Goal: Task Accomplishment & Management: Manage account settings

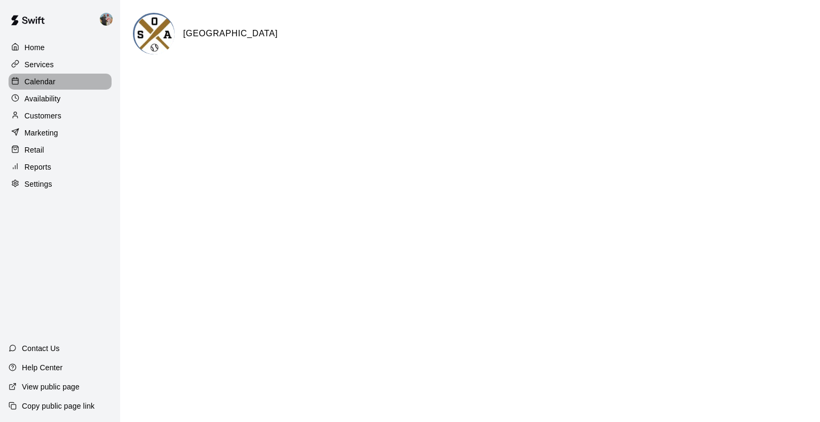
click at [42, 79] on p "Calendar" at bounding box center [40, 81] width 31 height 11
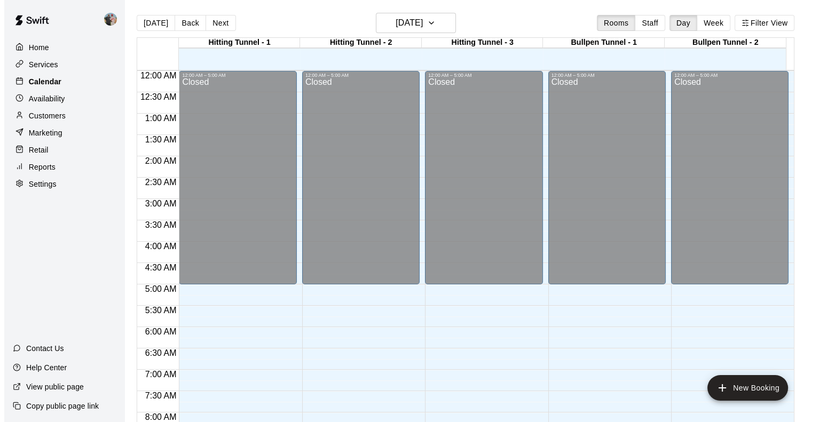
scroll to position [629, 0]
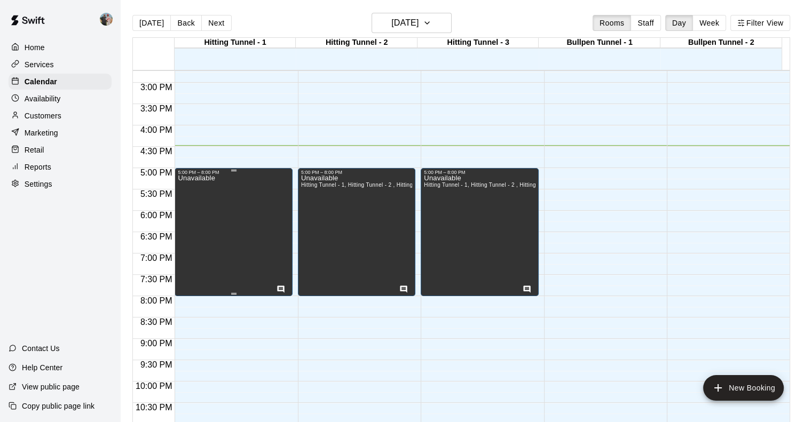
click at [242, 186] on div "Unavailable" at bounding box center [233, 386] width 111 height 422
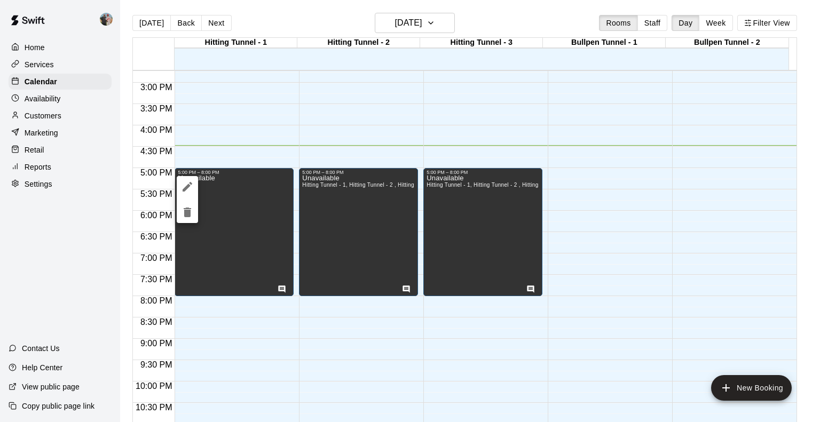
click at [305, 98] on div at bounding box center [410, 211] width 820 height 422
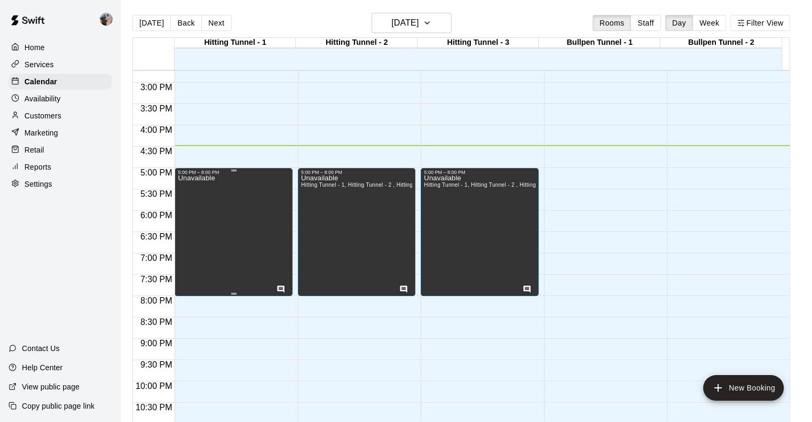
click at [205, 178] on p "Unavailable" at bounding box center [196, 178] width 37 height 0
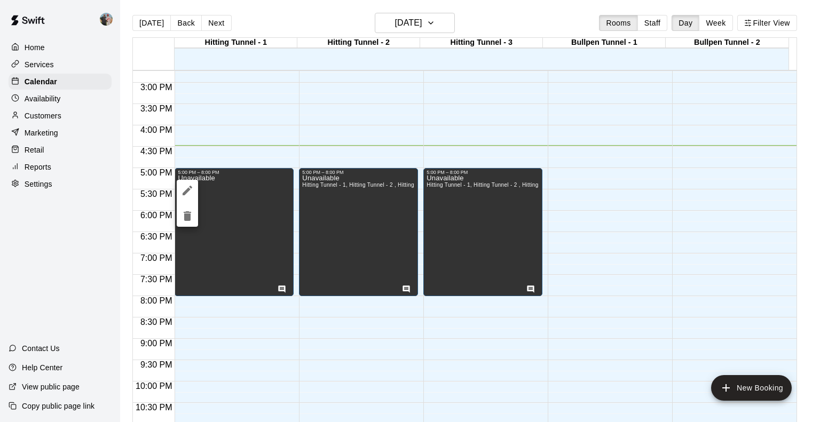
click at [279, 287] on div at bounding box center [410, 211] width 820 height 422
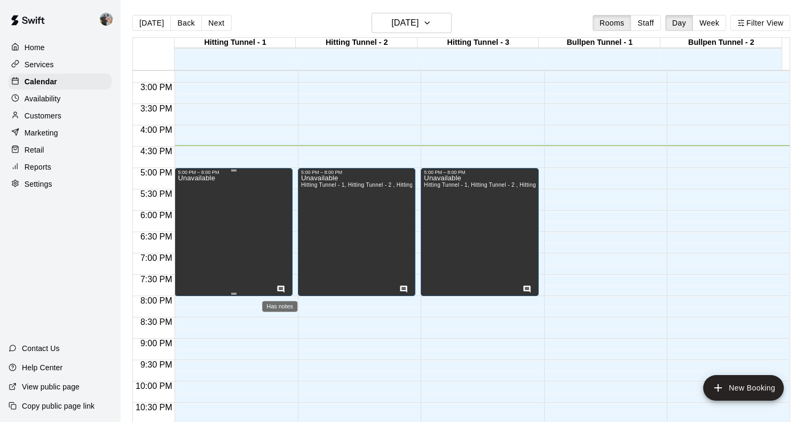
click at [279, 287] on icon "Has notes" at bounding box center [281, 289] width 9 height 9
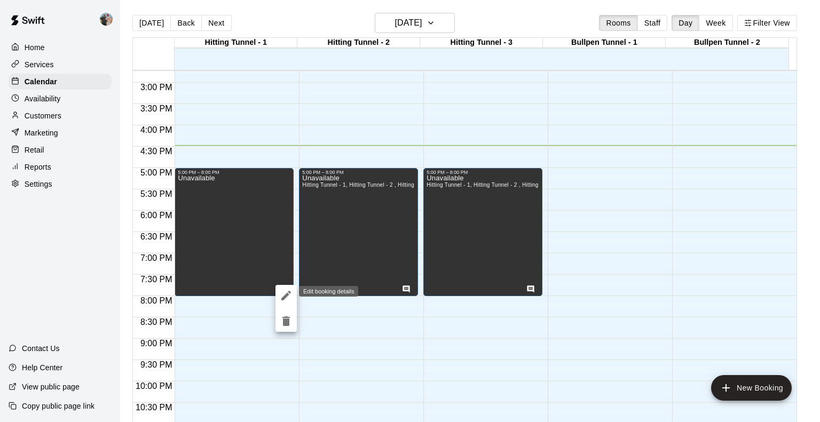
click at [282, 292] on icon "edit" at bounding box center [286, 295] width 13 height 13
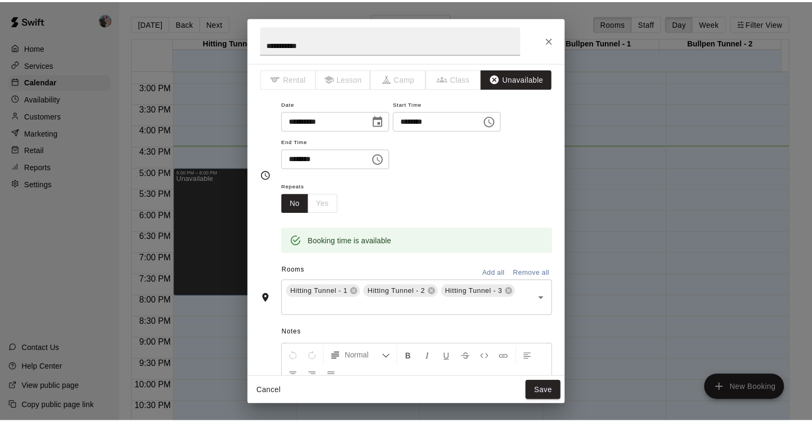
scroll to position [0, 0]
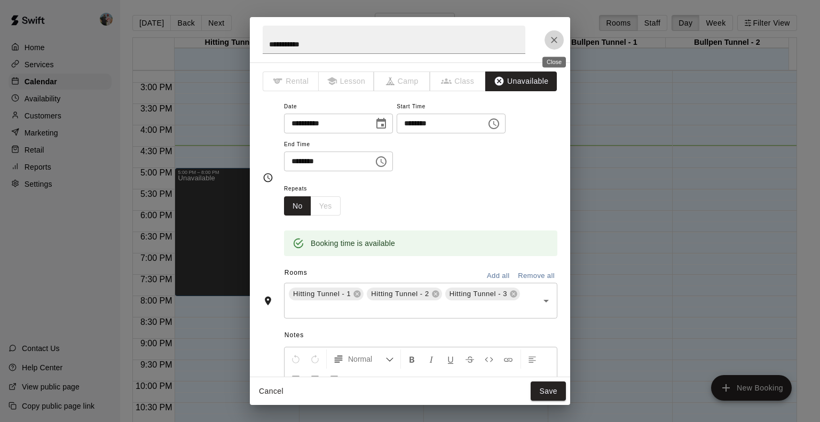
click at [554, 33] on button "Close" at bounding box center [554, 39] width 19 height 19
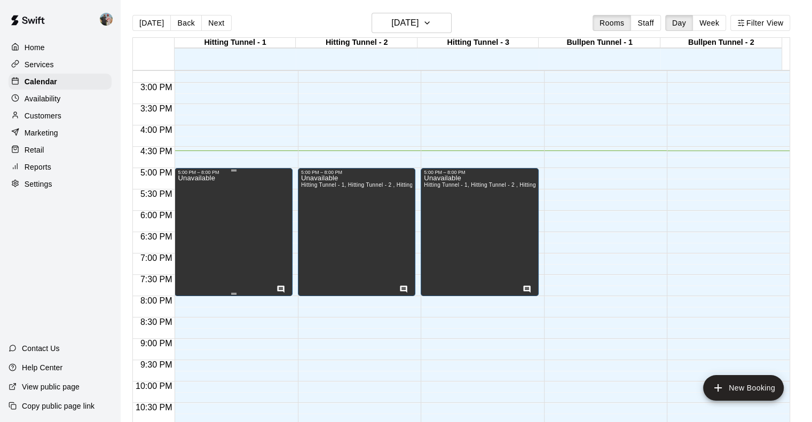
click at [249, 232] on div "Unavailable" at bounding box center [233, 386] width 111 height 422
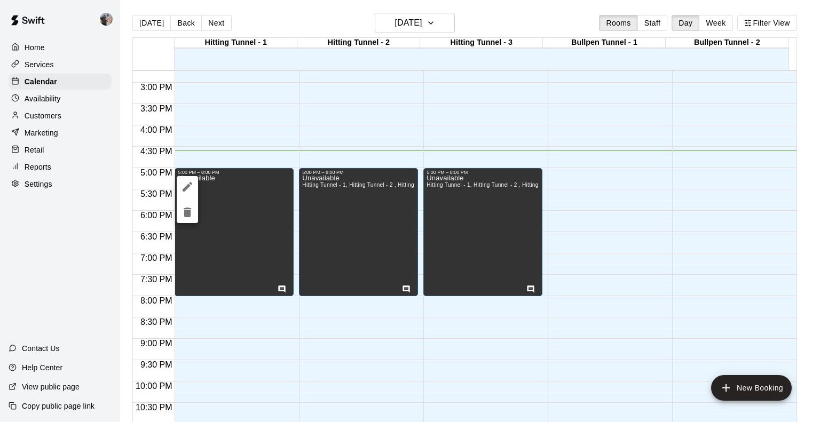
click at [451, 18] on div at bounding box center [410, 211] width 820 height 422
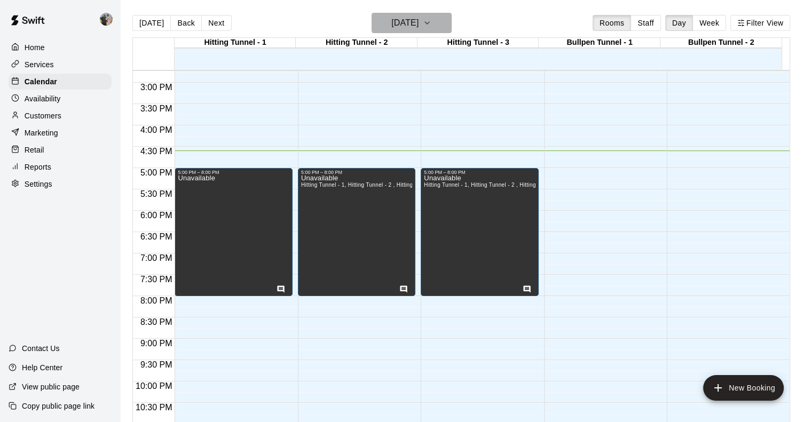
click at [431, 18] on icon "button" at bounding box center [427, 23] width 9 height 13
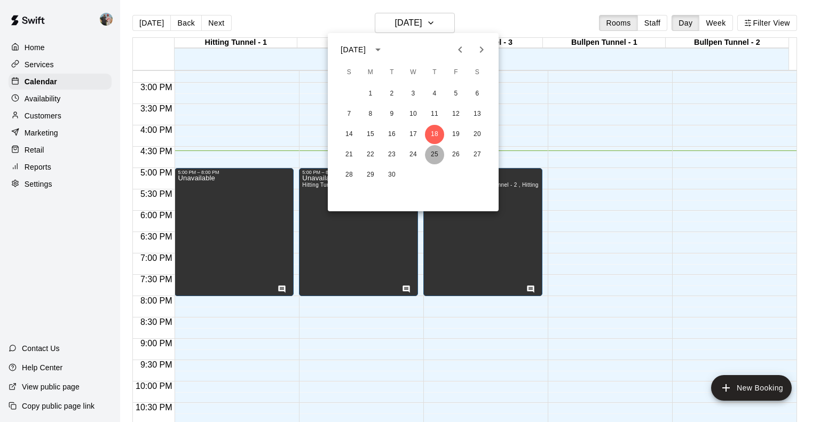
click at [435, 152] on button "25" at bounding box center [434, 154] width 19 height 19
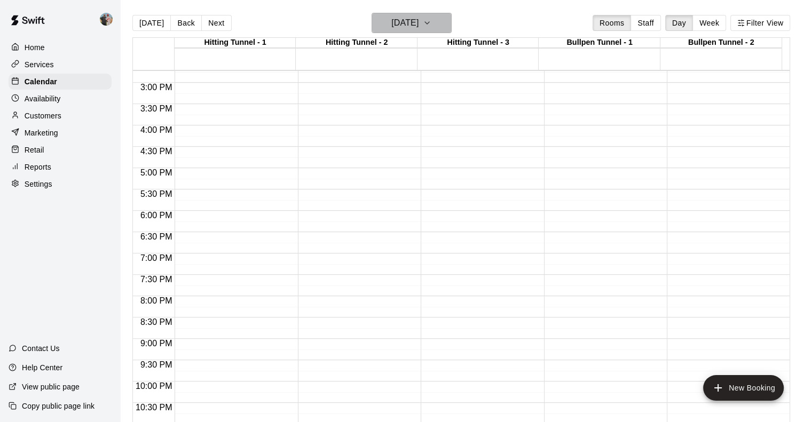
click at [431, 20] on icon "button" at bounding box center [427, 23] width 9 height 13
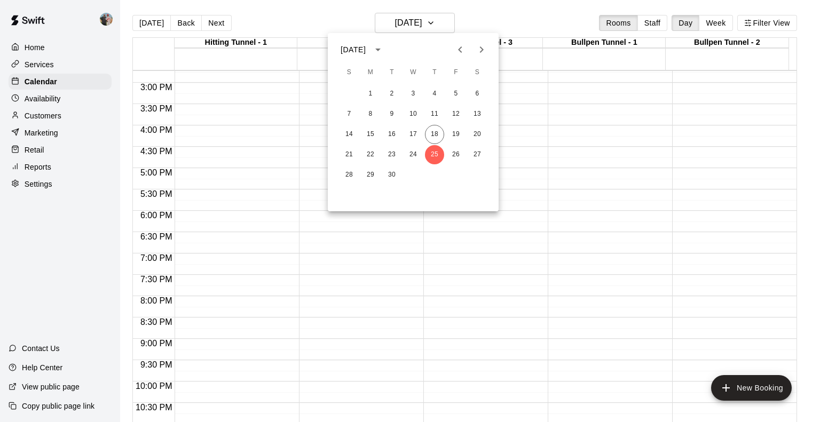
click at [490, 16] on div at bounding box center [410, 211] width 820 height 422
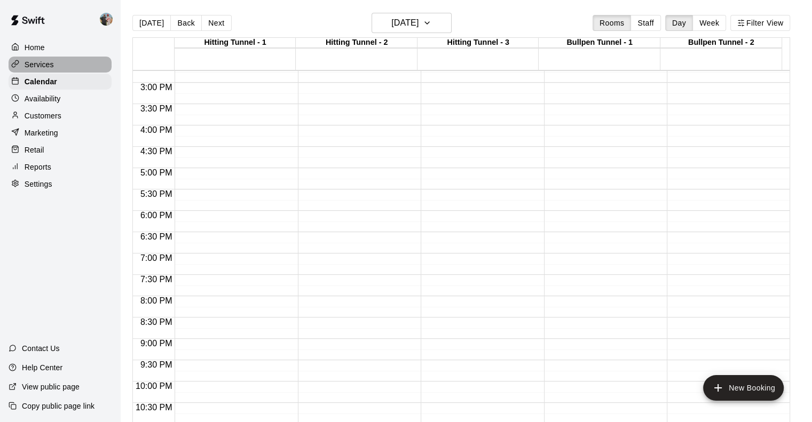
click at [35, 69] on p "Services" at bounding box center [39, 64] width 29 height 11
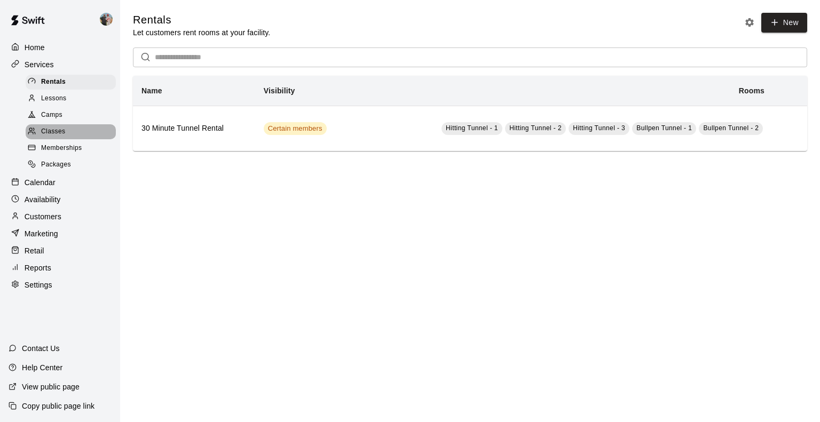
click at [64, 137] on span "Classes" at bounding box center [53, 132] width 24 height 11
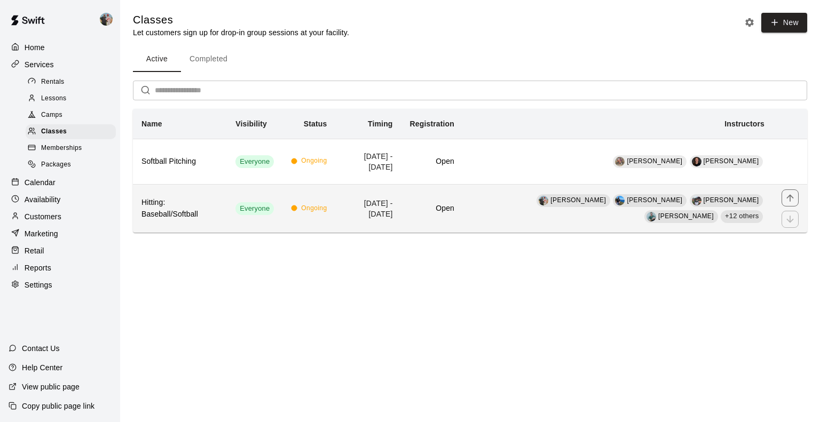
click at [199, 216] on h6 "Hitting: Baseball/Softball" at bounding box center [180, 208] width 77 height 23
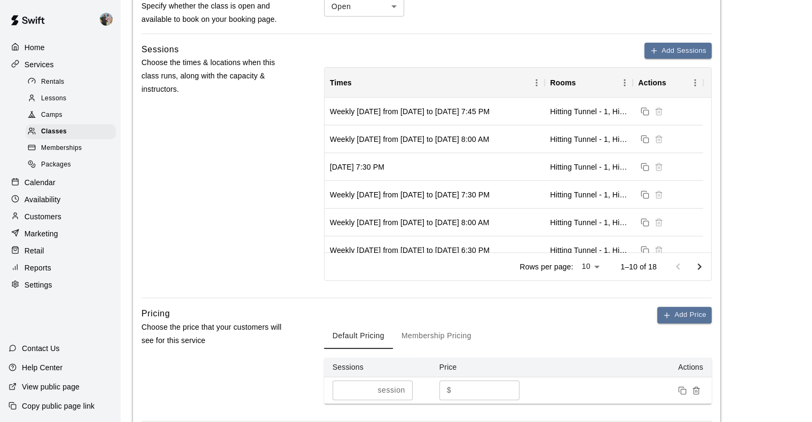
scroll to position [395, 0]
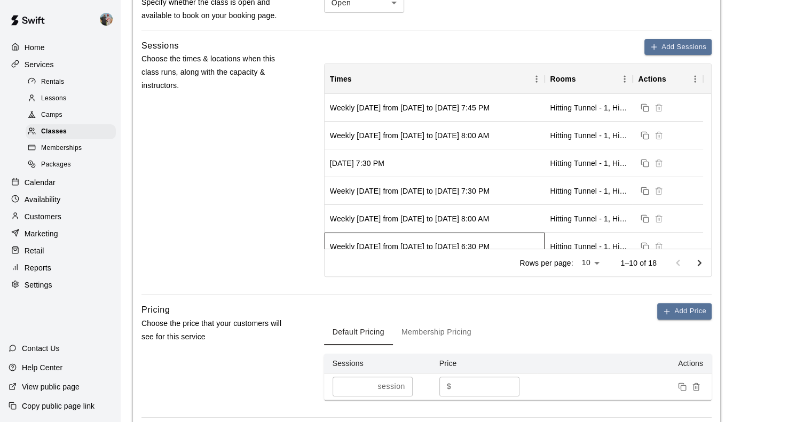
click at [451, 244] on div "Weekly [DATE] from [DATE] to [DATE] 6:30 PM" at bounding box center [410, 246] width 160 height 11
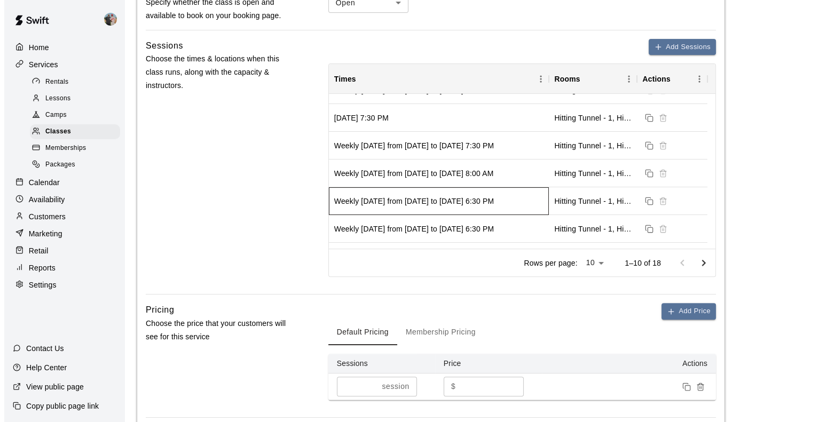
scroll to position [45, 0]
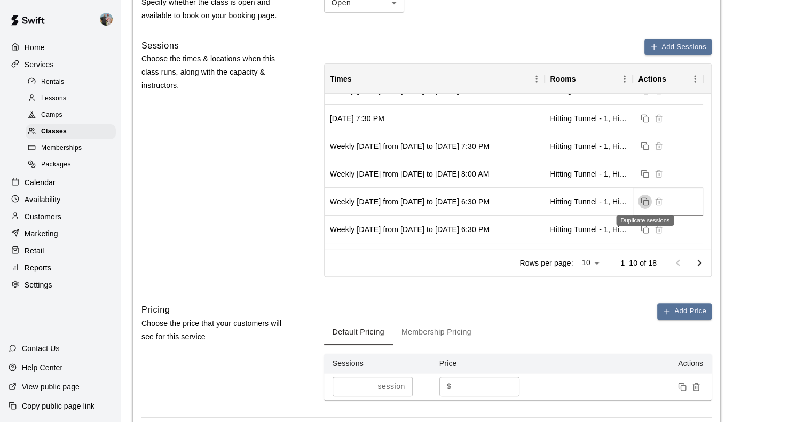
click at [643, 202] on icon "Duplicate sessions" at bounding box center [645, 202] width 9 height 9
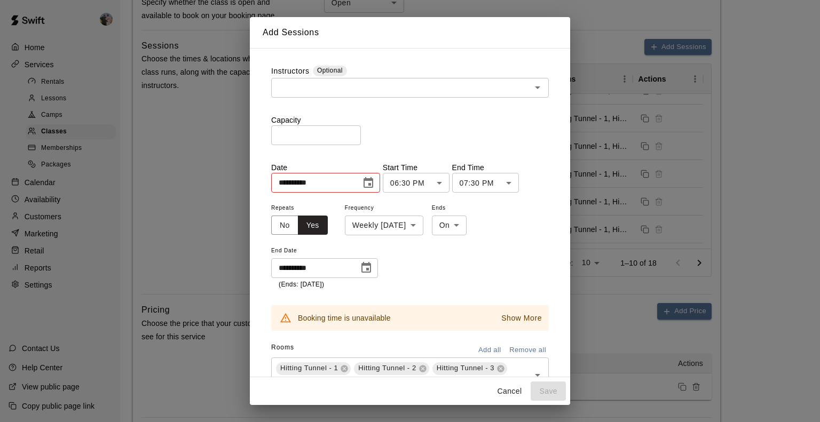
click at [367, 269] on icon "Choose date, selected date is Aug 25, 2025" at bounding box center [367, 267] width 10 height 11
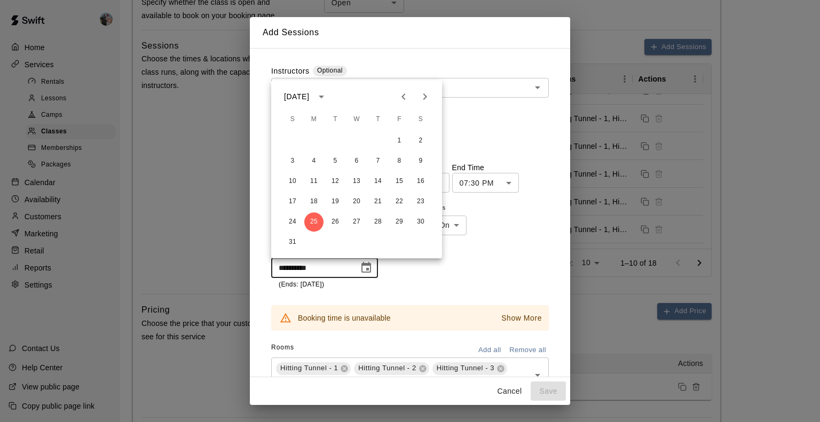
click at [423, 96] on icon "Next month" at bounding box center [425, 96] width 13 height 13
click at [400, 221] on button "31" at bounding box center [399, 222] width 19 height 19
type input "**********"
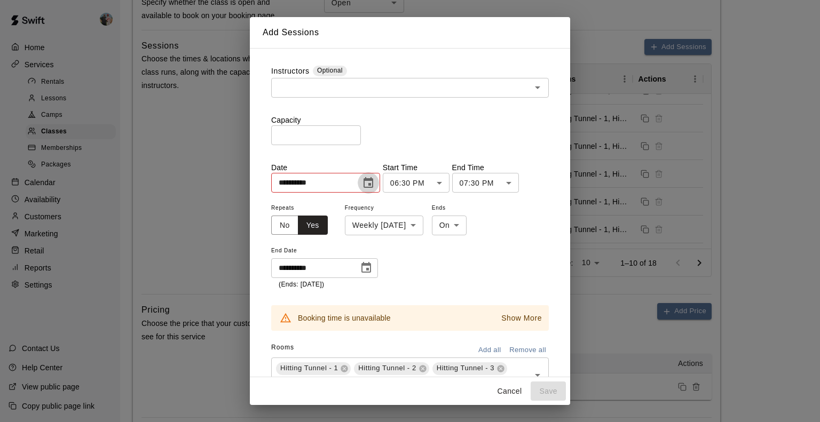
click at [373, 177] on icon "Choose date, selected date is Jun 2, 2025" at bounding box center [369, 182] width 10 height 11
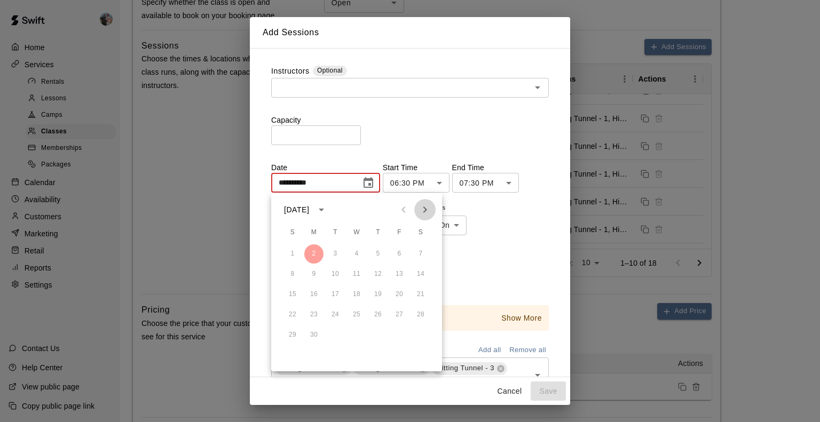
click at [429, 206] on icon "Next month" at bounding box center [425, 209] width 13 height 13
click at [314, 315] on button "22" at bounding box center [313, 314] width 19 height 19
type input "**********"
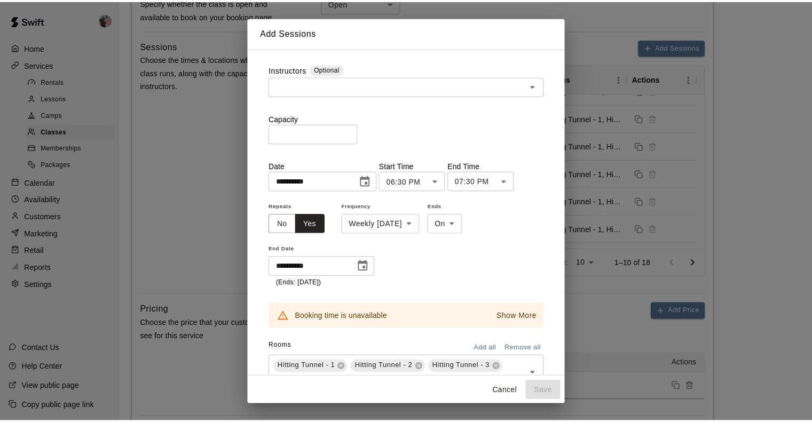
scroll to position [0, 0]
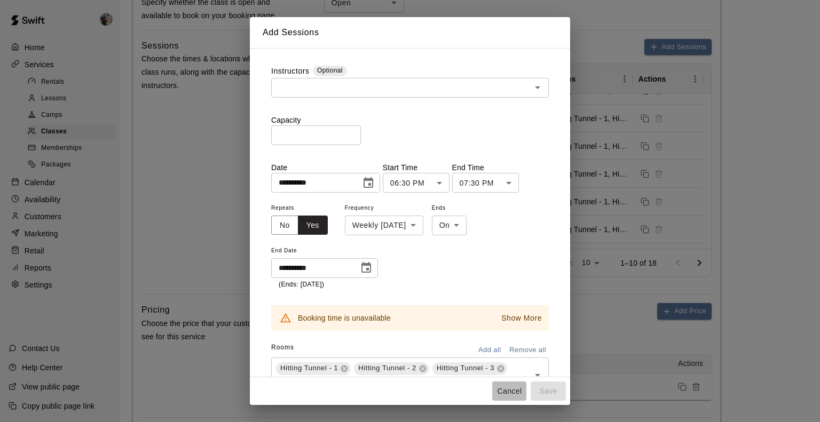
click at [517, 388] on button "Cancel" at bounding box center [509, 392] width 34 height 20
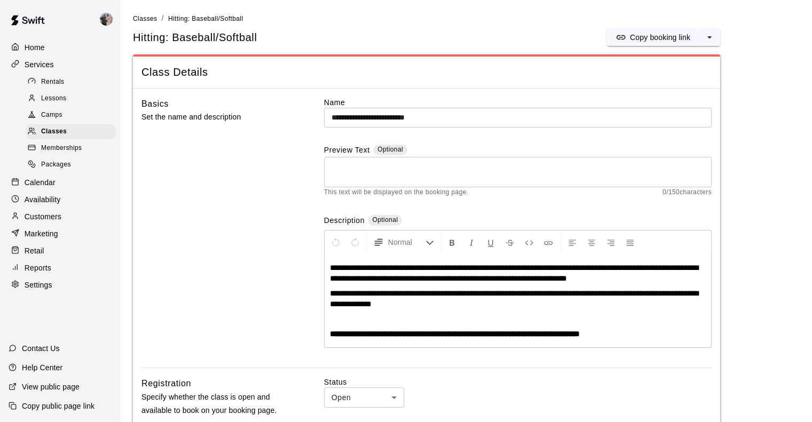
click at [49, 187] on p "Calendar" at bounding box center [40, 182] width 31 height 11
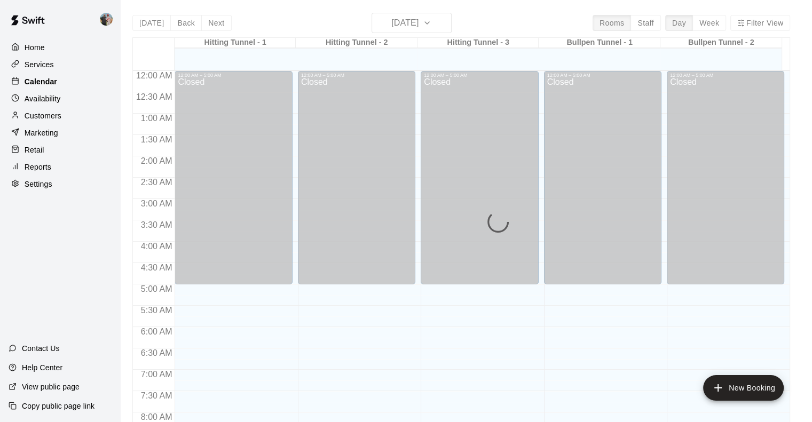
scroll to position [629, 0]
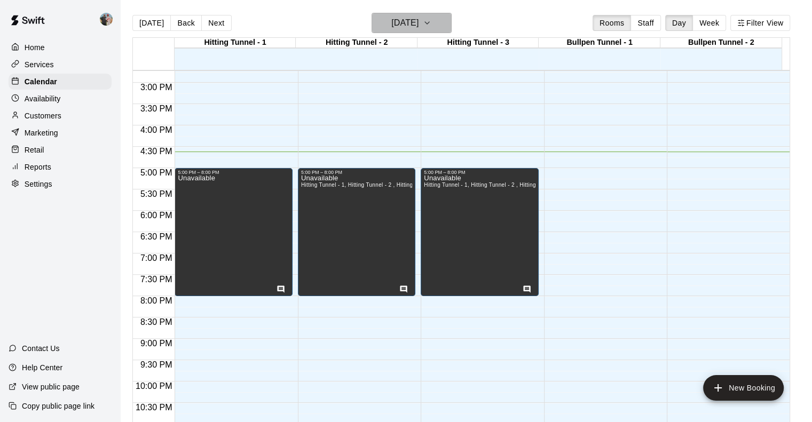
click at [431, 21] on icon "button" at bounding box center [427, 23] width 9 height 13
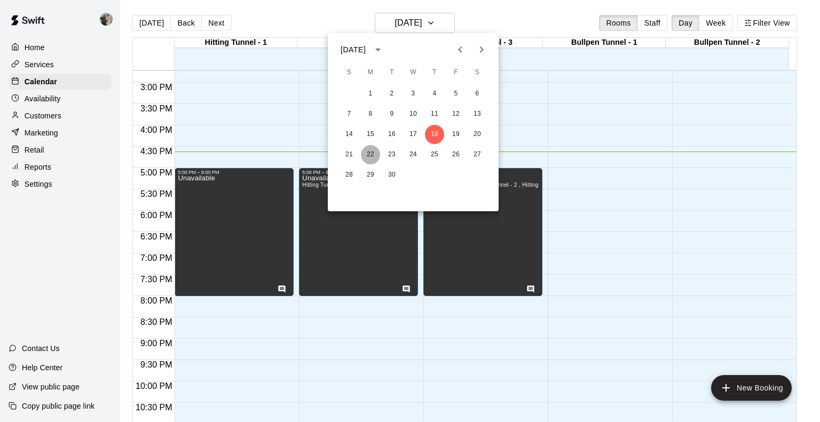
click at [372, 154] on button "22" at bounding box center [370, 154] width 19 height 19
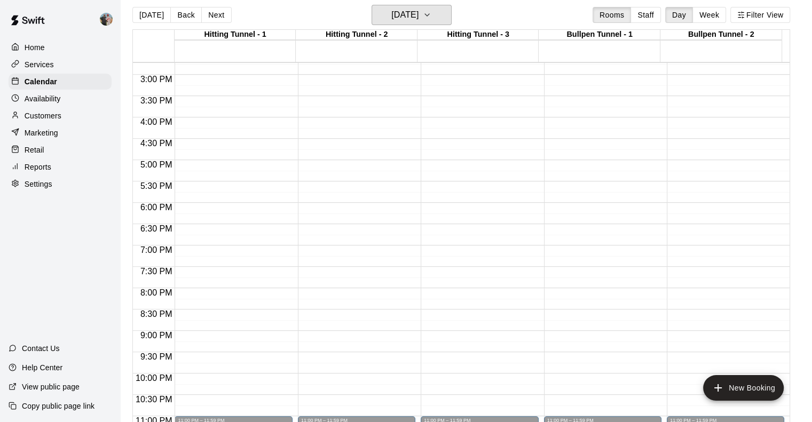
scroll to position [0, 0]
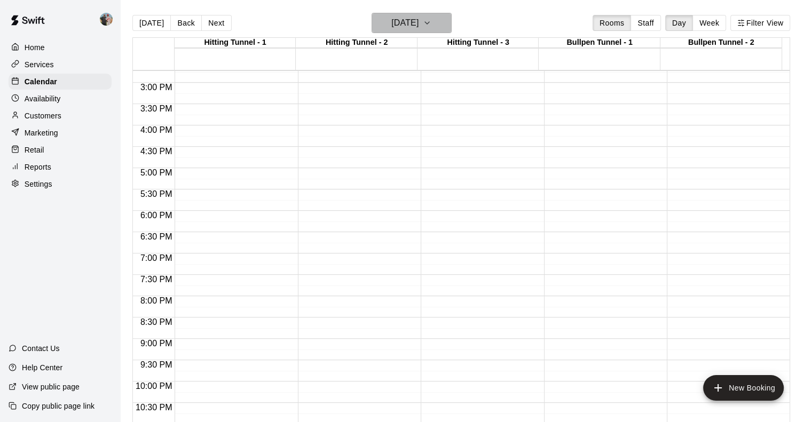
click at [431, 22] on icon "button" at bounding box center [427, 23] width 9 height 13
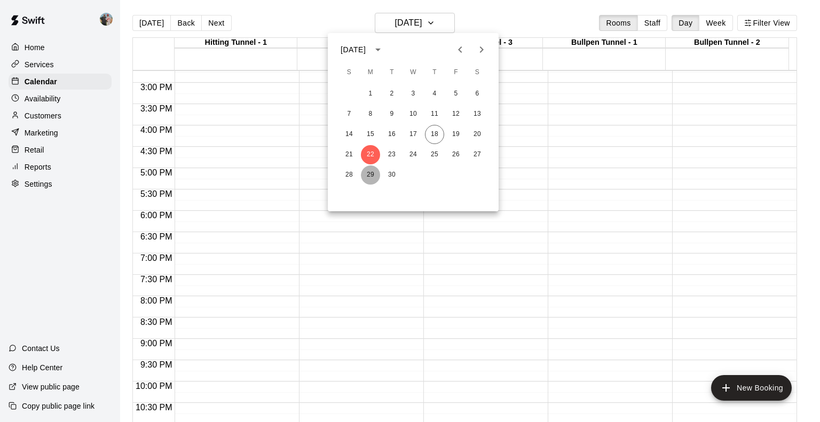
click at [370, 173] on button "29" at bounding box center [370, 175] width 19 height 19
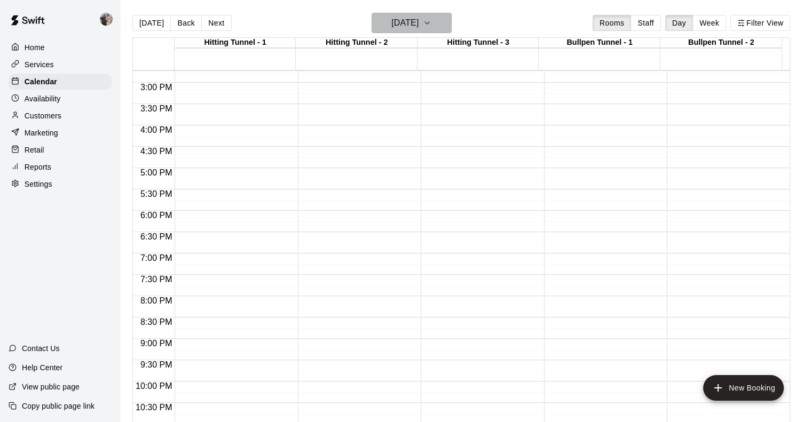
click at [431, 23] on icon "button" at bounding box center [427, 23] width 9 height 13
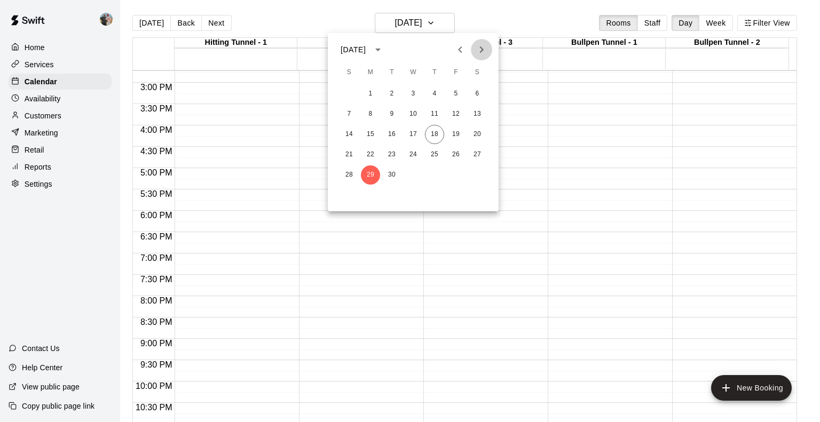
click at [484, 52] on icon "Next month" at bounding box center [481, 49] width 13 height 13
click at [371, 117] on button "6" at bounding box center [370, 114] width 19 height 19
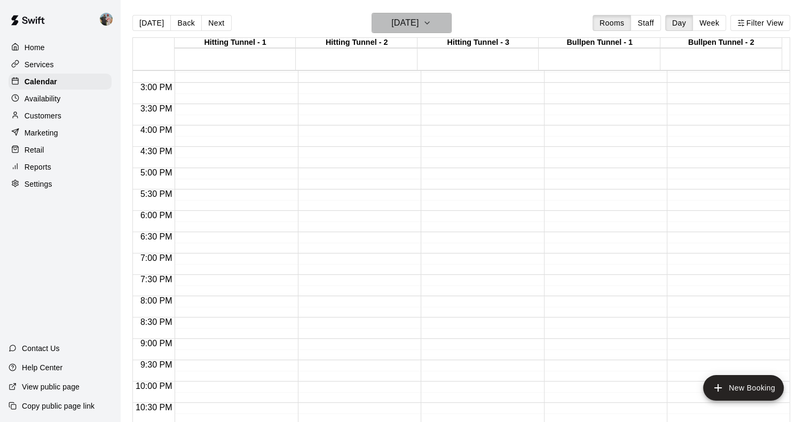
click at [431, 27] on icon "button" at bounding box center [427, 23] width 9 height 13
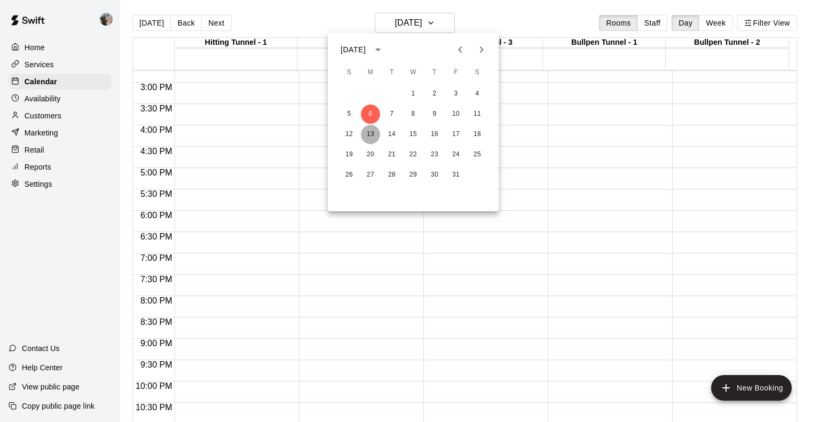
click at [373, 132] on button "13" at bounding box center [370, 134] width 19 height 19
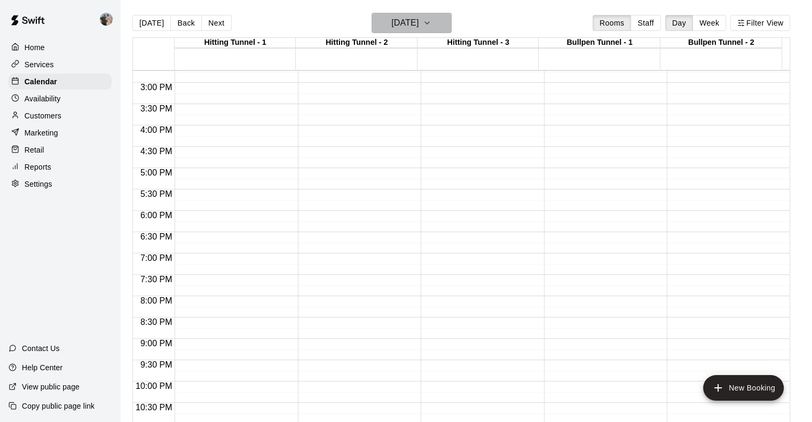
click at [439, 25] on button "[DATE]" at bounding box center [412, 23] width 80 height 20
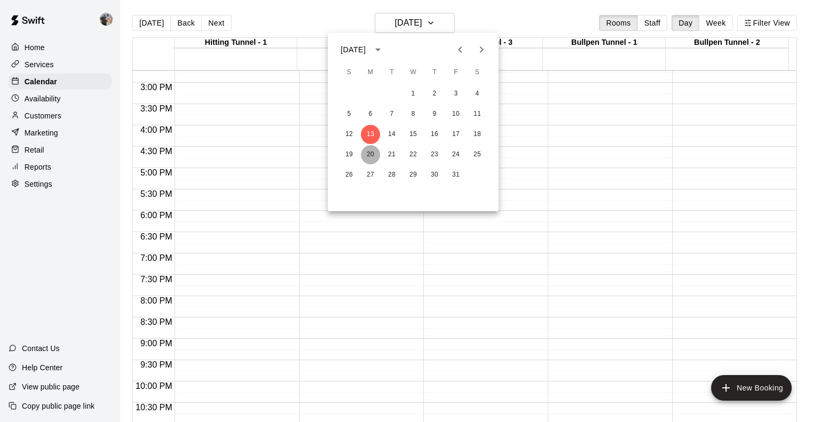
click at [371, 151] on button "20" at bounding box center [370, 154] width 19 height 19
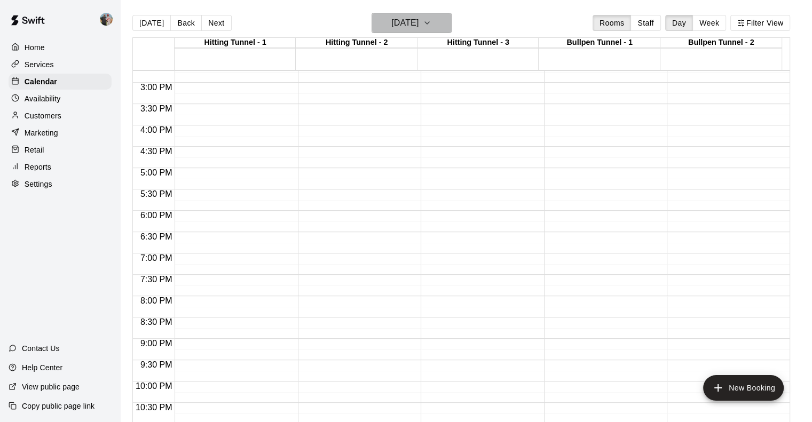
click at [431, 20] on icon "button" at bounding box center [427, 23] width 9 height 13
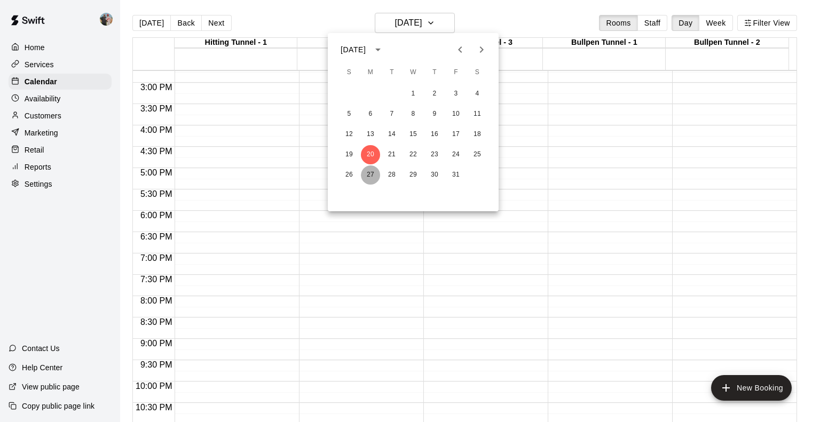
click at [372, 173] on button "27" at bounding box center [370, 175] width 19 height 19
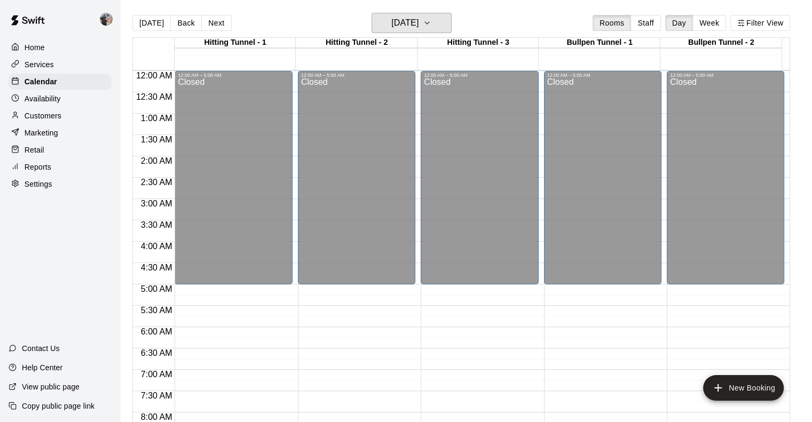
scroll to position [662, 0]
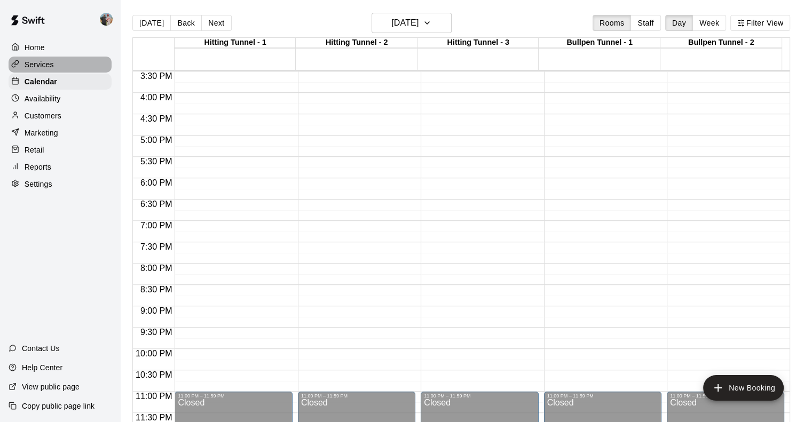
click at [48, 66] on p "Services" at bounding box center [39, 64] width 29 height 11
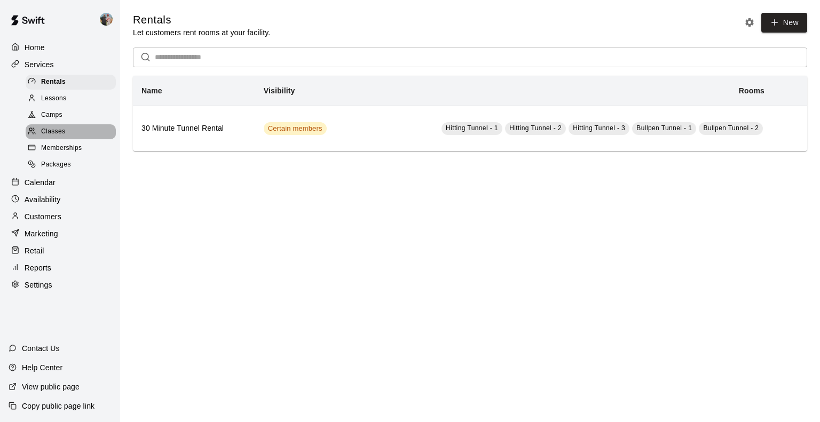
click at [62, 134] on span "Classes" at bounding box center [53, 132] width 24 height 11
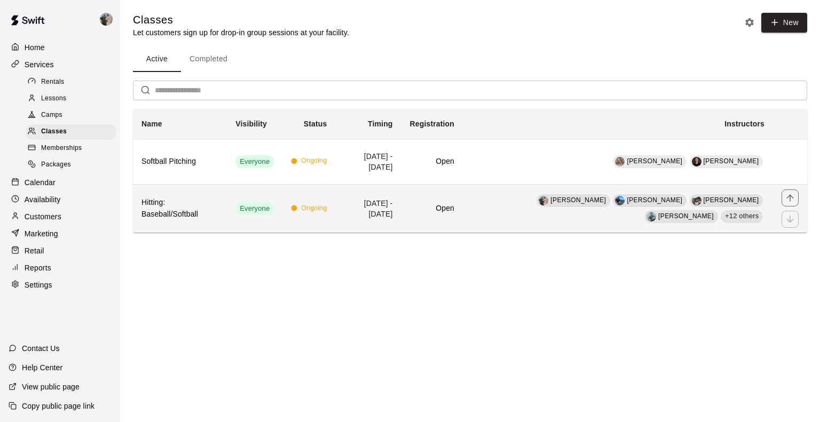
click at [187, 210] on h6 "Hitting: Baseball/Softball" at bounding box center [180, 208] width 77 height 23
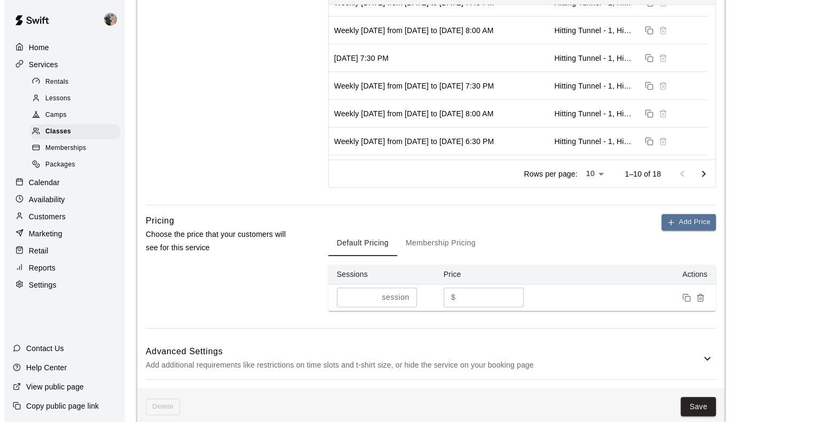
scroll to position [38, 0]
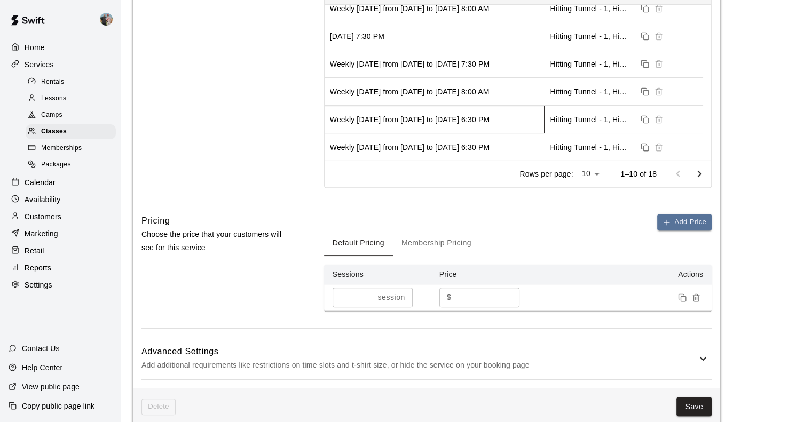
click at [465, 114] on div "Weekly [DATE] from [DATE] to [DATE] 6:30 PM" at bounding box center [410, 119] width 160 height 11
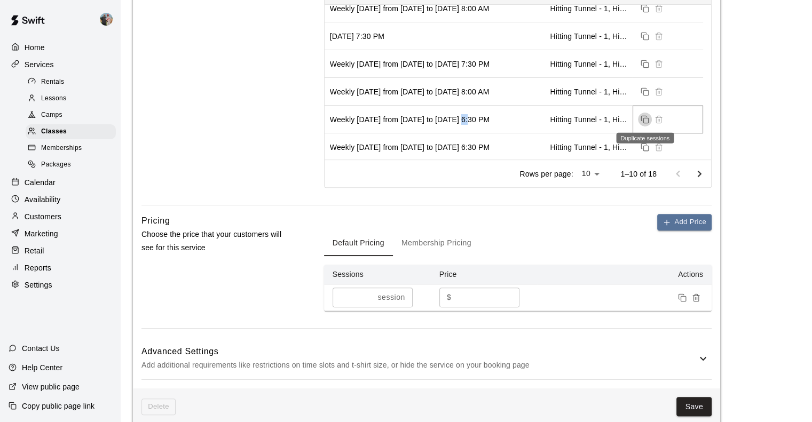
click at [646, 119] on icon "Duplicate sessions" at bounding box center [645, 119] width 9 height 9
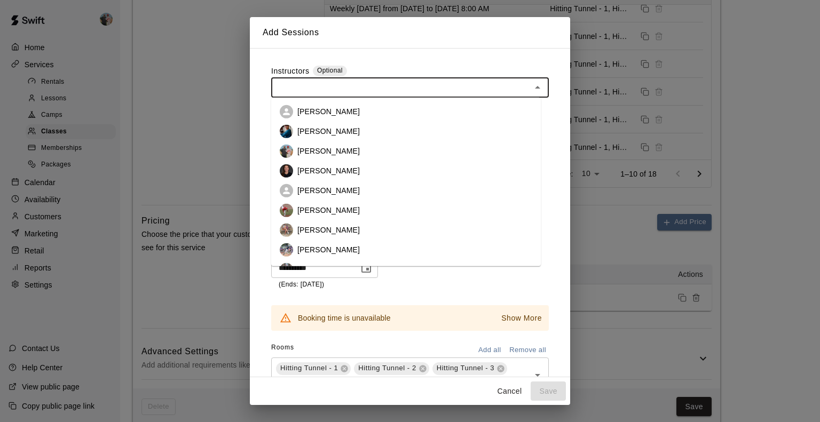
click at [372, 90] on input "text" at bounding box center [401, 87] width 254 height 13
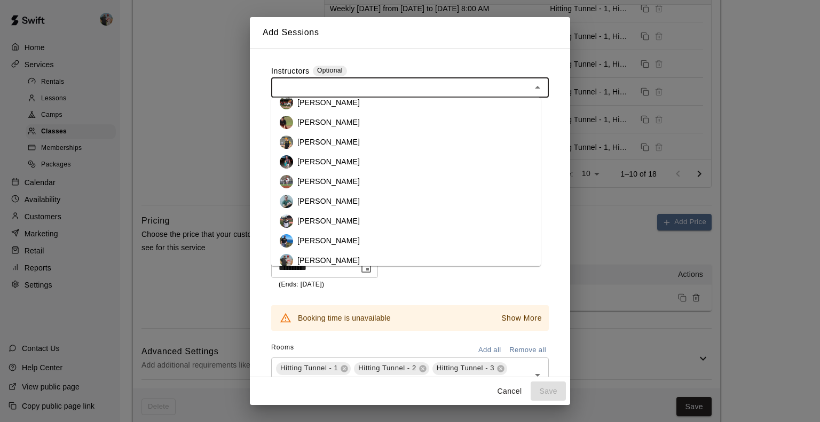
scroll to position [195, 0]
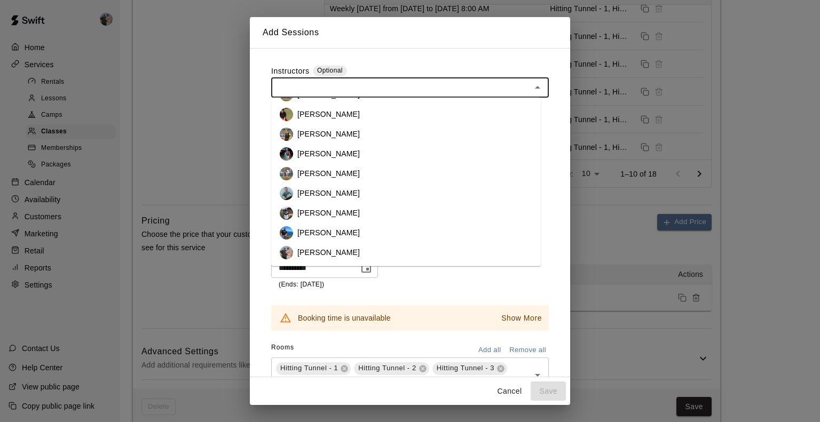
click at [424, 176] on li "[PERSON_NAME]" at bounding box center [406, 174] width 270 height 20
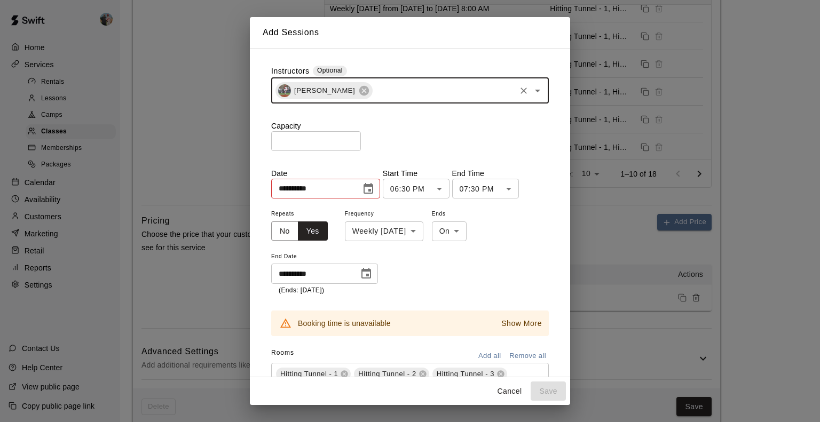
click at [412, 103] on div "[PERSON_NAME] ​" at bounding box center [410, 91] width 278 height 26
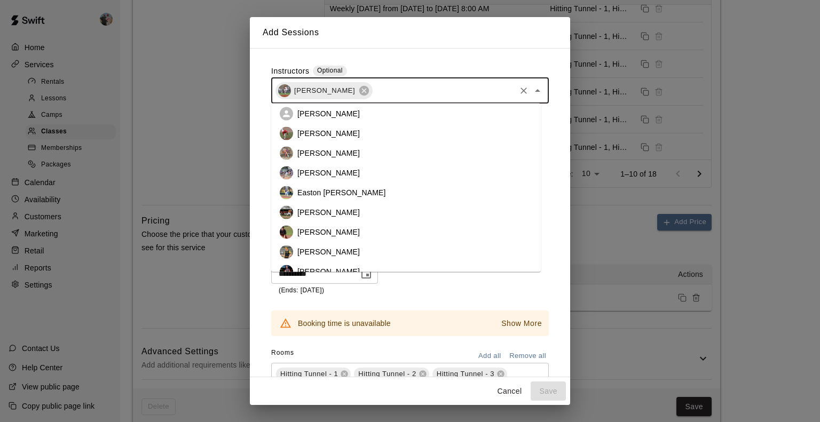
scroll to position [91, 0]
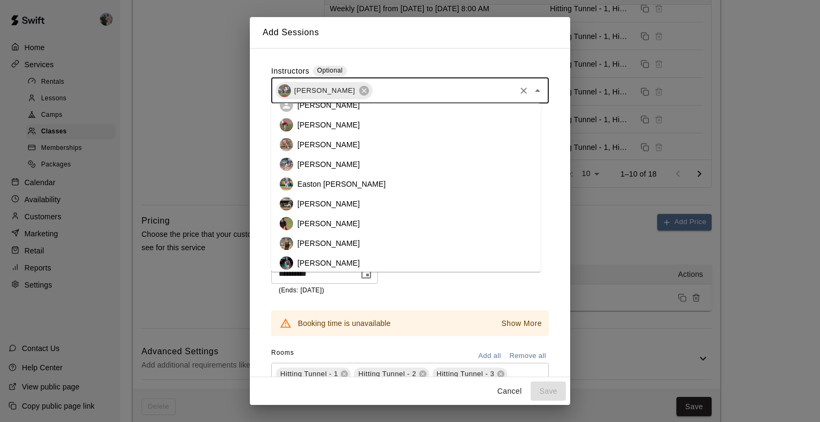
click at [486, 203] on li "[PERSON_NAME]" at bounding box center [406, 204] width 270 height 20
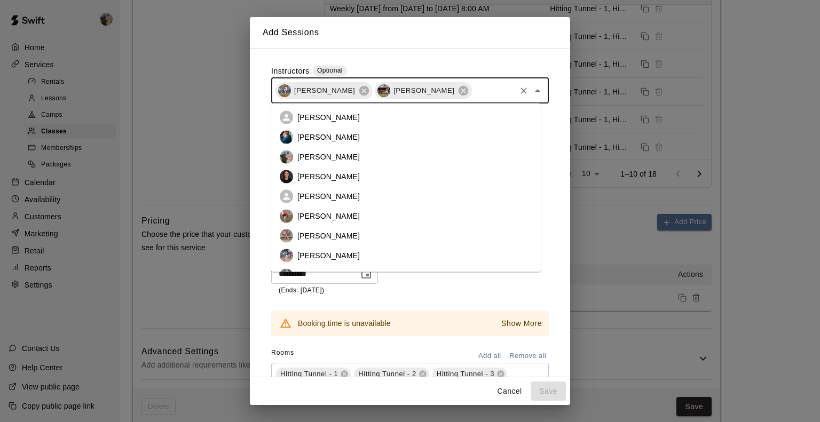
click at [473, 94] on input "text" at bounding box center [493, 90] width 41 height 13
click at [442, 161] on li "[PERSON_NAME]" at bounding box center [406, 157] width 270 height 20
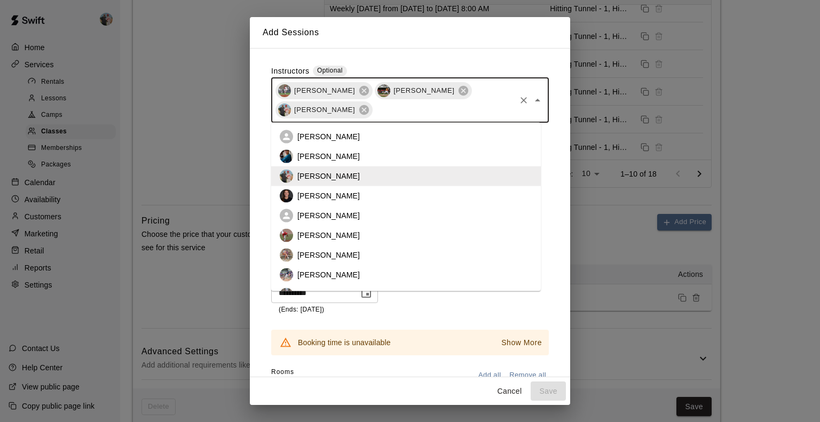
click at [440, 111] on input "text" at bounding box center [444, 109] width 140 height 13
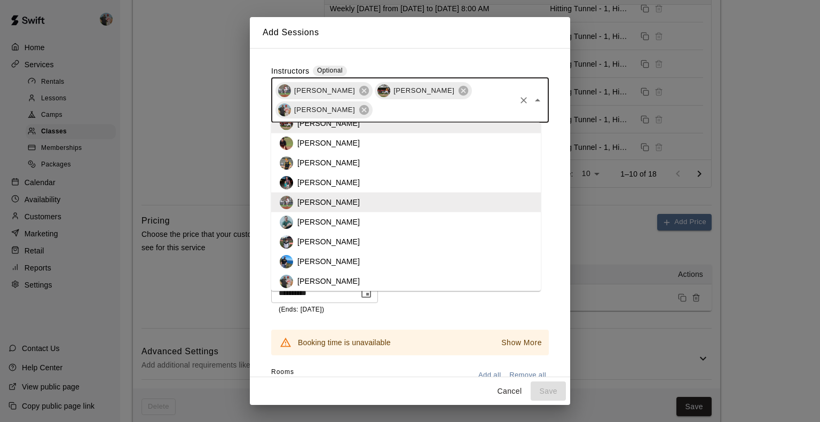
scroll to position [195, 0]
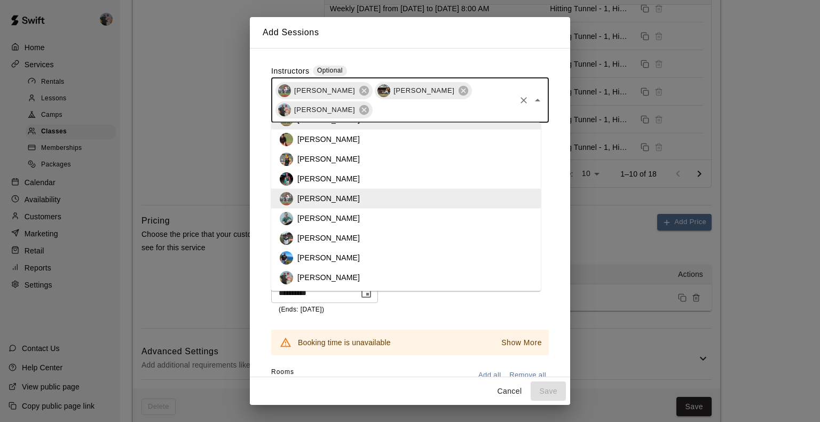
click at [481, 260] on li "[PERSON_NAME]" at bounding box center [406, 258] width 270 height 20
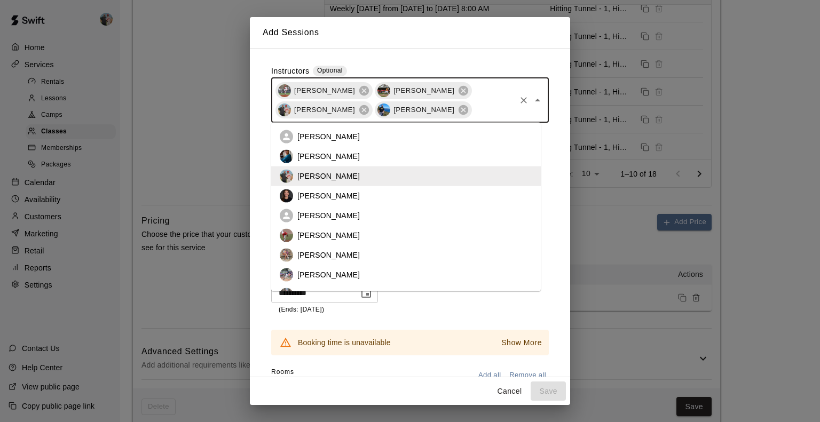
click at [473, 113] on input "text" at bounding box center [493, 109] width 41 height 13
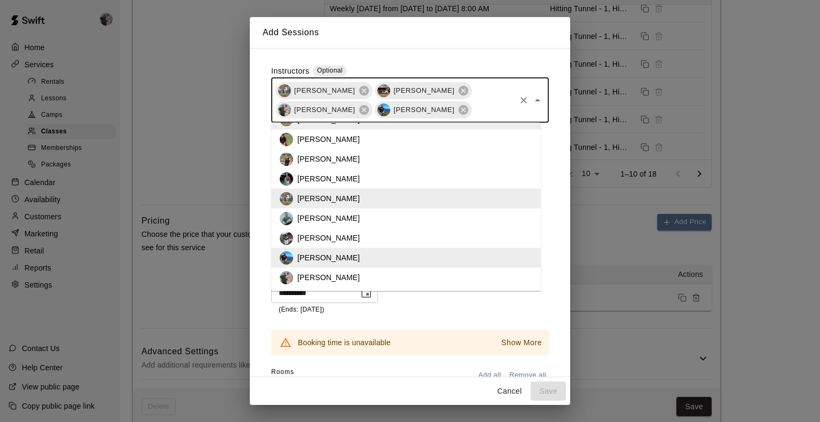
click at [448, 219] on li "[PERSON_NAME]" at bounding box center [406, 219] width 270 height 20
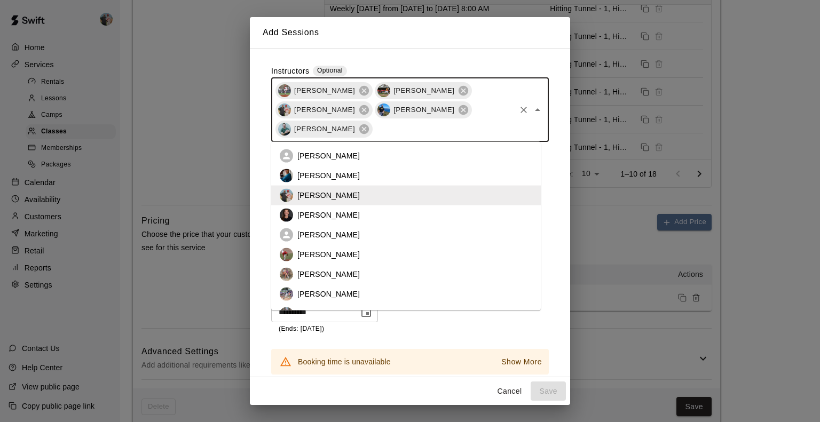
click at [413, 132] on input "text" at bounding box center [444, 128] width 140 height 13
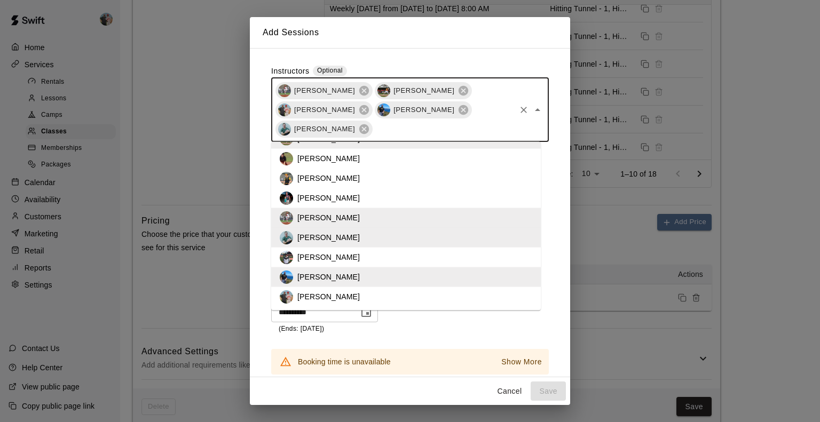
click at [424, 255] on li "[PERSON_NAME]" at bounding box center [406, 258] width 270 height 20
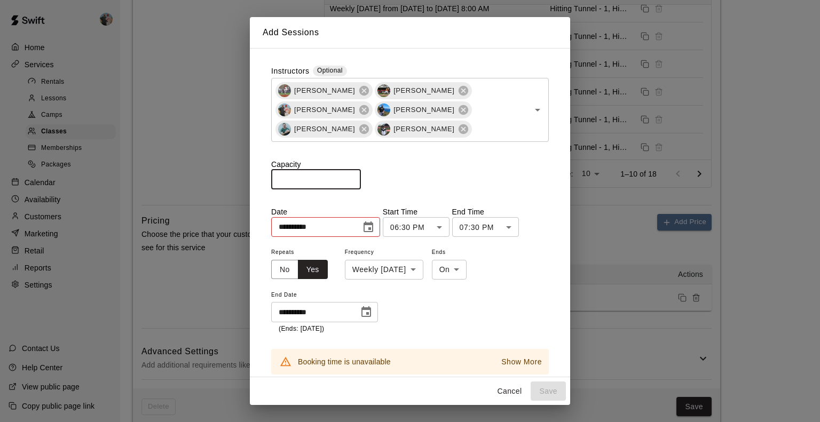
click at [332, 183] on input "number" at bounding box center [316, 180] width 90 height 20
type input "**"
click at [373, 223] on icon "Choose date, selected date is Jun 2, 2025" at bounding box center [369, 227] width 10 height 11
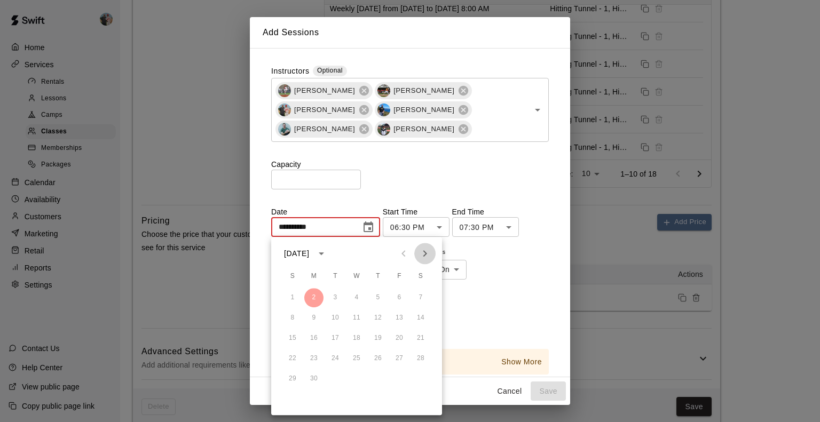
click at [429, 255] on icon "Next month" at bounding box center [425, 253] width 13 height 13
click at [315, 360] on button "22" at bounding box center [313, 358] width 19 height 19
type input "**********"
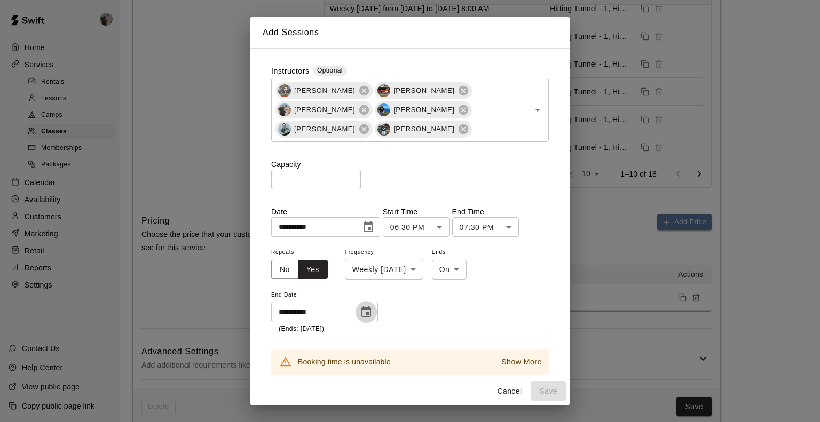
click at [375, 312] on button "Choose date, selected date is Aug 25, 2025" at bounding box center [366, 312] width 21 height 21
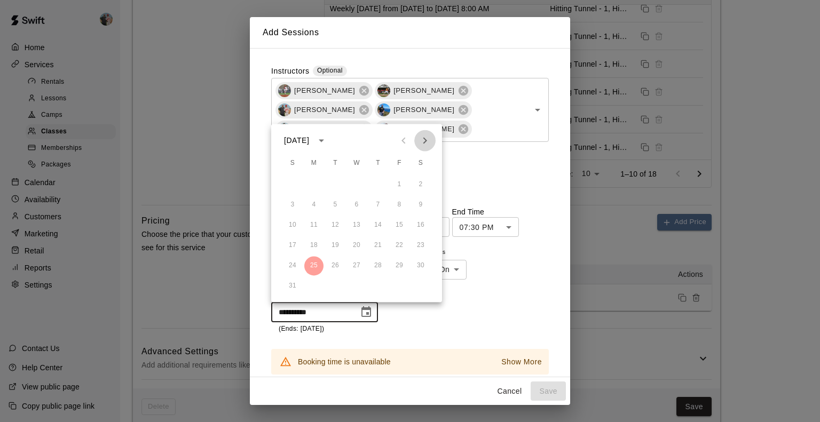
click at [424, 143] on icon "Next month" at bounding box center [425, 140] width 4 height 6
click at [399, 263] on button "31" at bounding box center [399, 265] width 19 height 19
type input "**********"
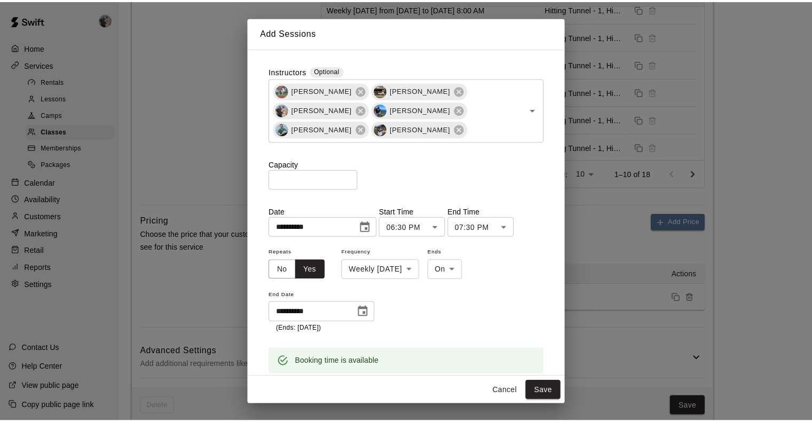
scroll to position [93, 0]
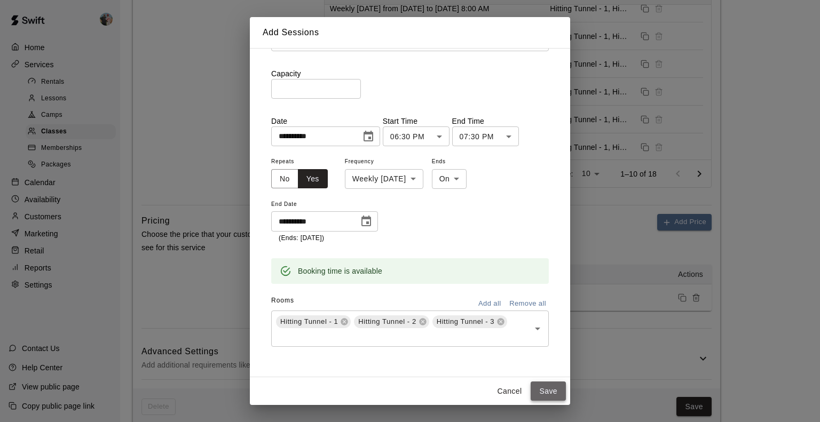
click at [549, 394] on button "Save" at bounding box center [548, 392] width 35 height 20
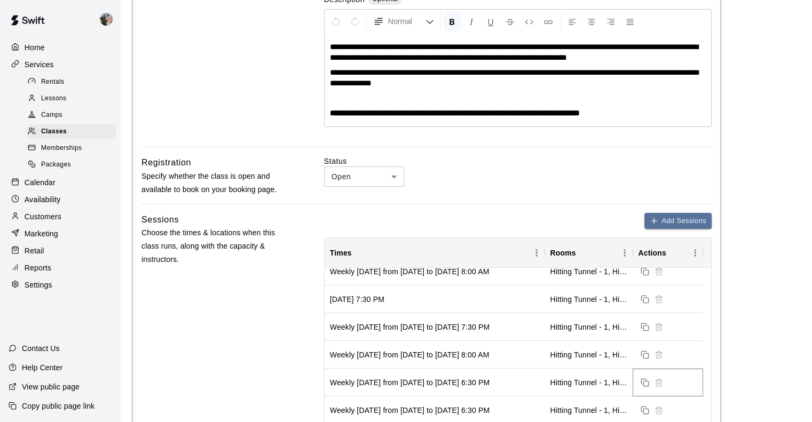
scroll to position [210, 0]
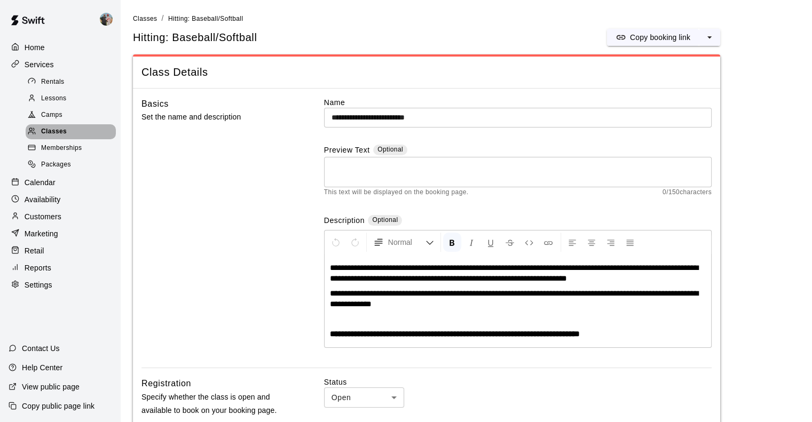
click at [58, 134] on span "Classes" at bounding box center [54, 132] width 26 height 11
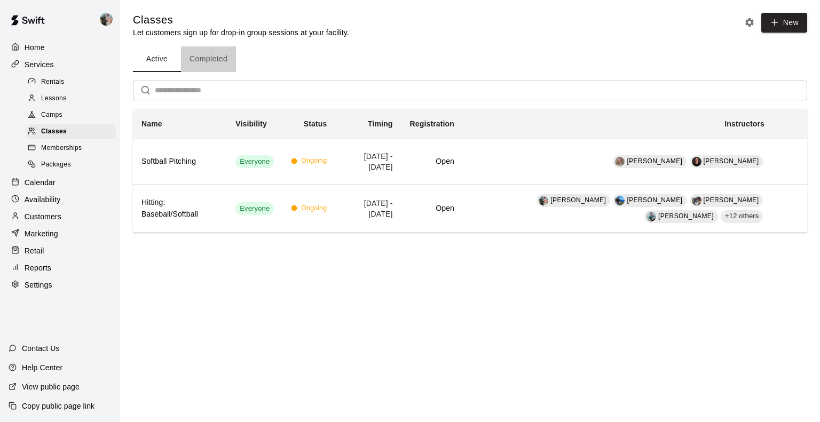
click at [223, 53] on button "Completed" at bounding box center [208, 59] width 55 height 26
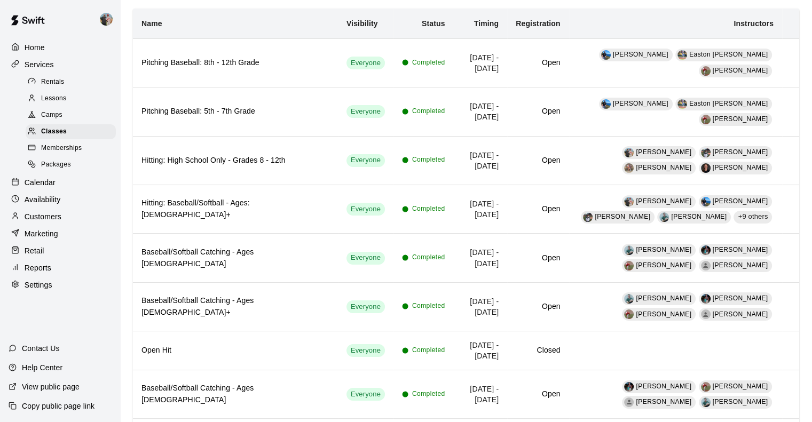
scroll to position [101, 0]
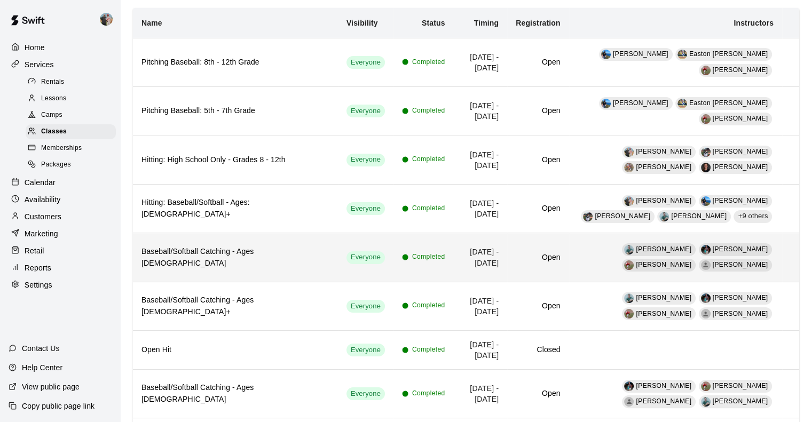
click at [245, 246] on h6 "Baseball/Softball Catching - Ages [DEMOGRAPHIC_DATA]" at bounding box center [236, 257] width 188 height 23
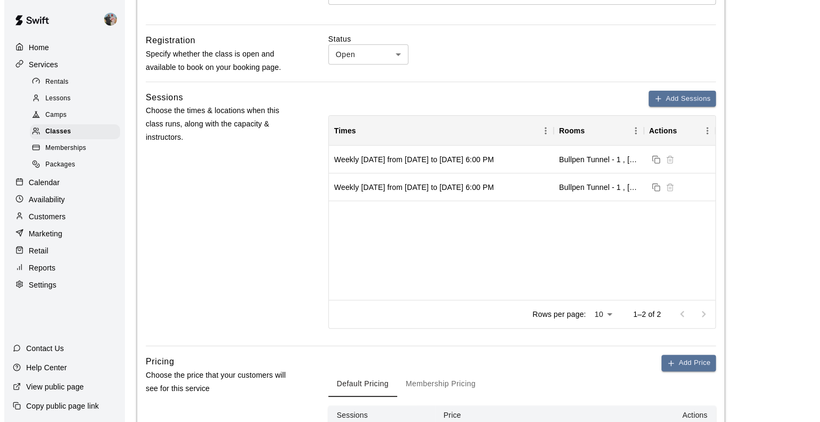
scroll to position [339, 0]
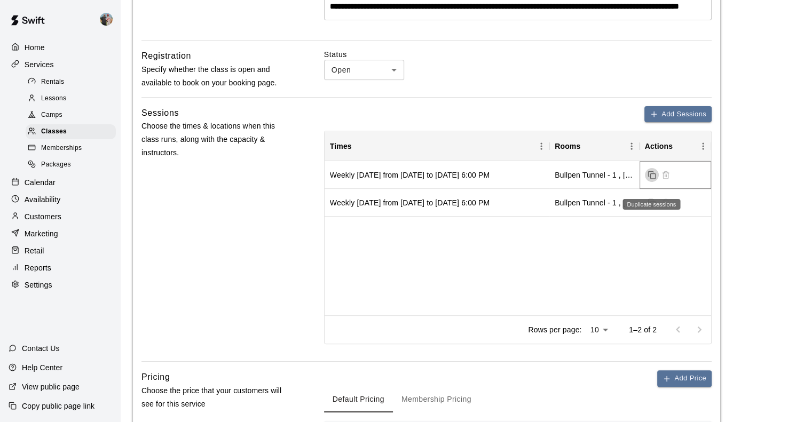
click at [650, 178] on rect "Duplicate sessions" at bounding box center [652, 176] width 5 height 5
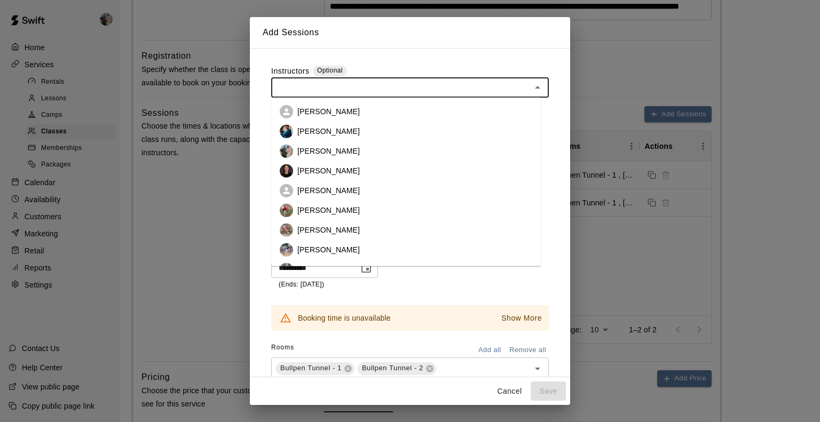
click at [445, 91] on input "text" at bounding box center [401, 87] width 254 height 13
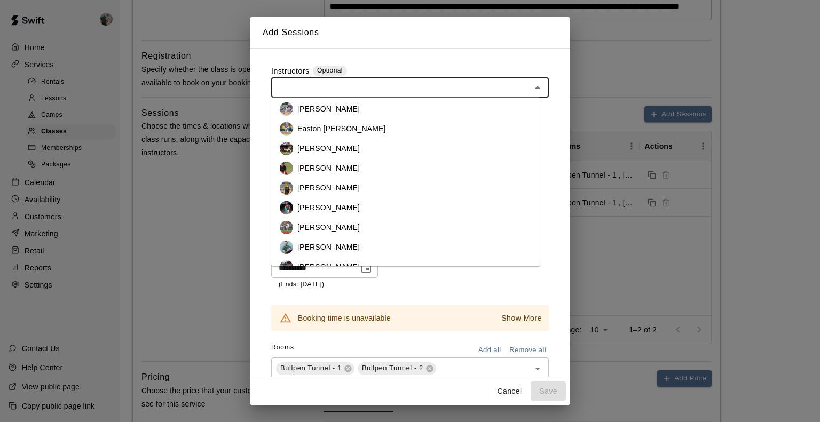
scroll to position [140, 0]
click at [505, 208] on li "[PERSON_NAME]" at bounding box center [406, 209] width 270 height 20
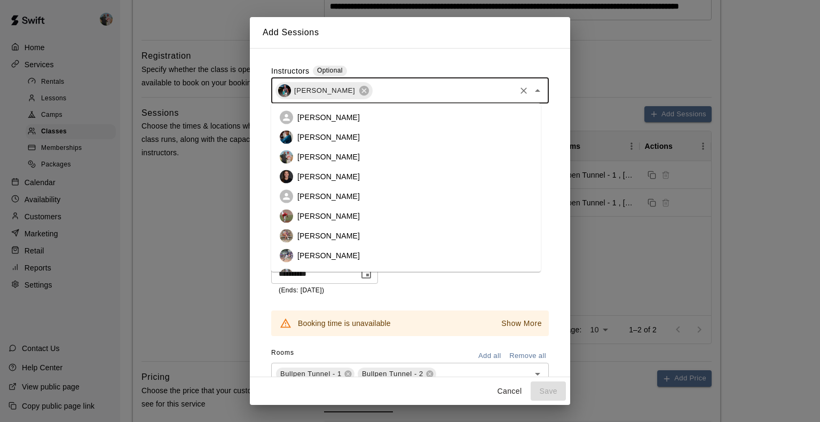
click at [441, 91] on input "text" at bounding box center [444, 90] width 140 height 13
click at [428, 156] on li "[PERSON_NAME]" at bounding box center [406, 157] width 270 height 20
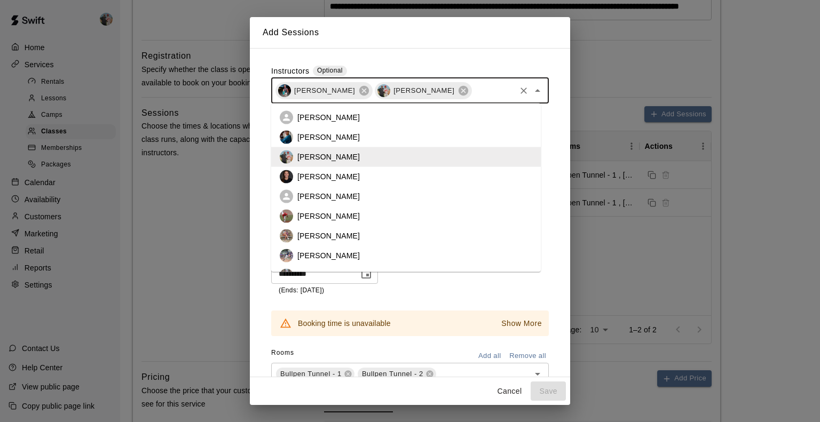
click at [473, 88] on input "text" at bounding box center [493, 90] width 41 height 13
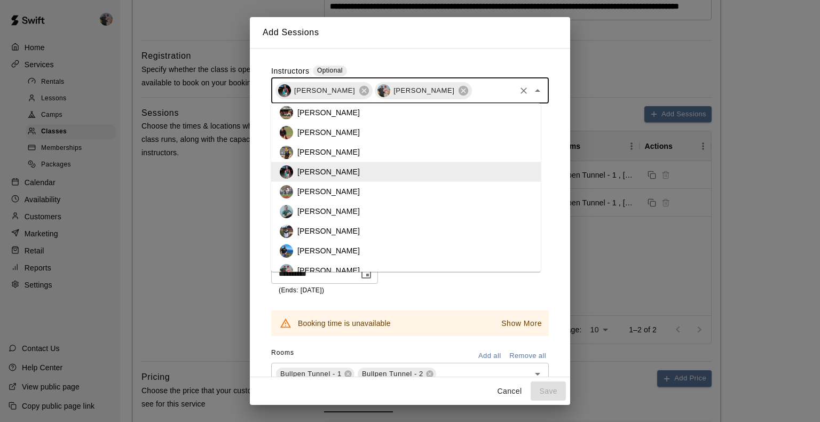
scroll to position [195, 0]
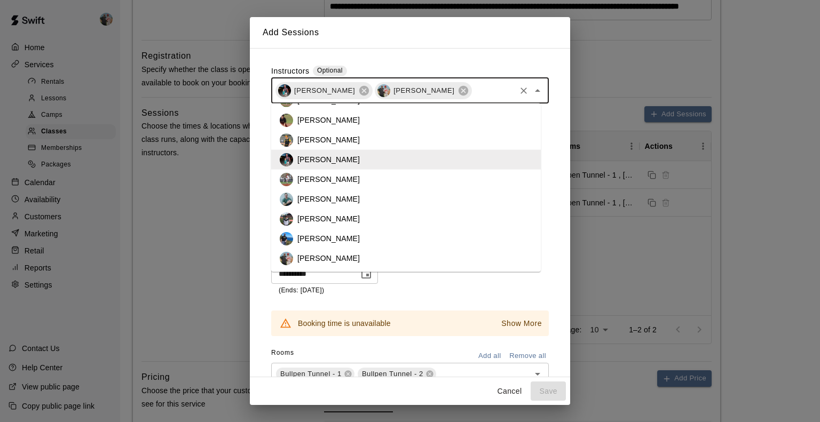
click at [408, 234] on li "[PERSON_NAME]" at bounding box center [406, 239] width 270 height 20
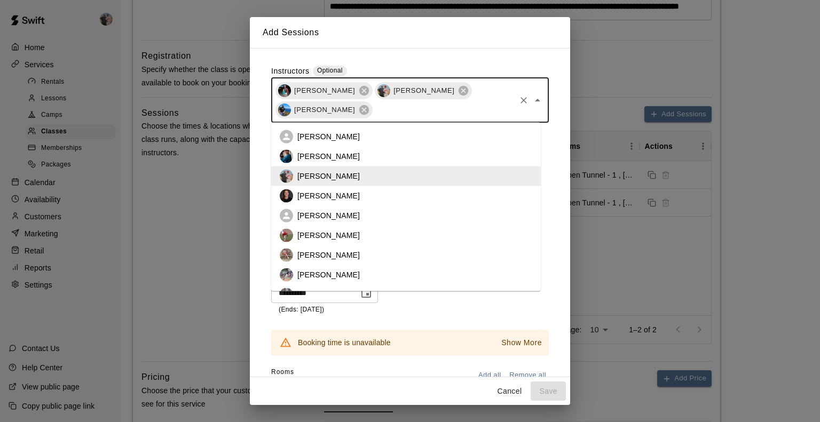
click at [422, 114] on input "text" at bounding box center [444, 109] width 140 height 13
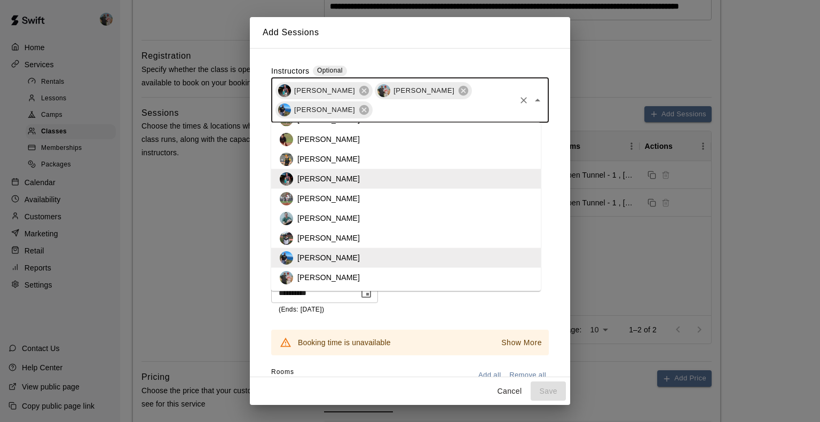
click at [483, 218] on li "[PERSON_NAME]" at bounding box center [406, 219] width 270 height 20
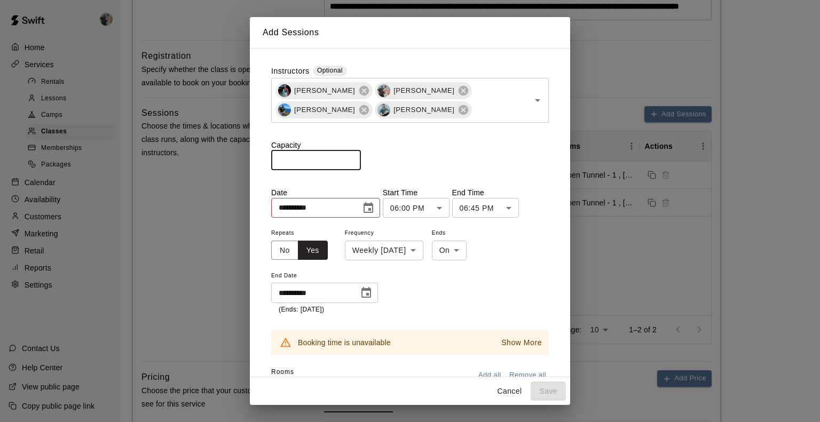
click at [338, 159] on input "number" at bounding box center [316, 161] width 90 height 20
type input "*"
click at [324, 211] on input "**********" at bounding box center [312, 208] width 82 height 20
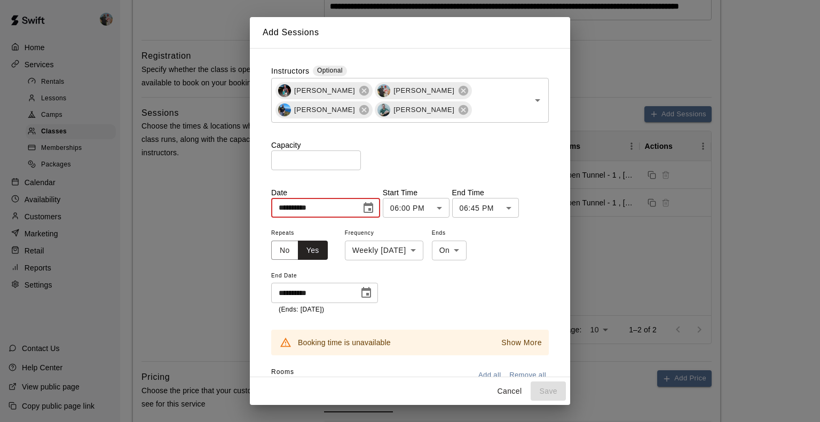
click at [324, 211] on input "**********" at bounding box center [312, 208] width 82 height 20
click at [433, 249] on body "**********" at bounding box center [410, 381] width 820 height 1441
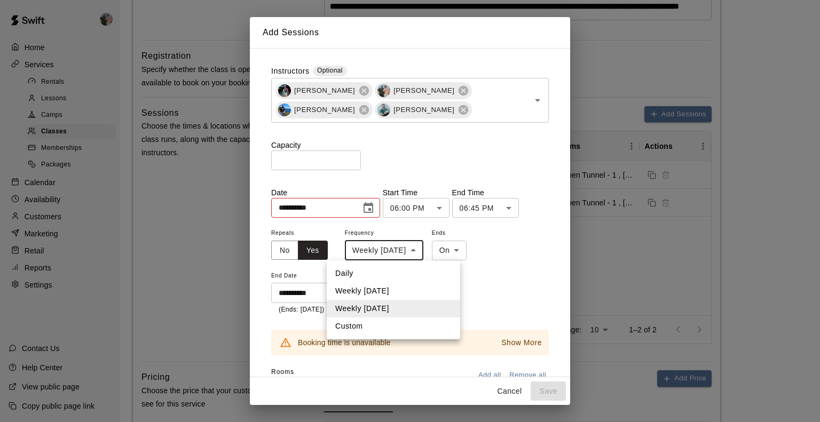
click at [385, 207] on div at bounding box center [410, 211] width 820 height 422
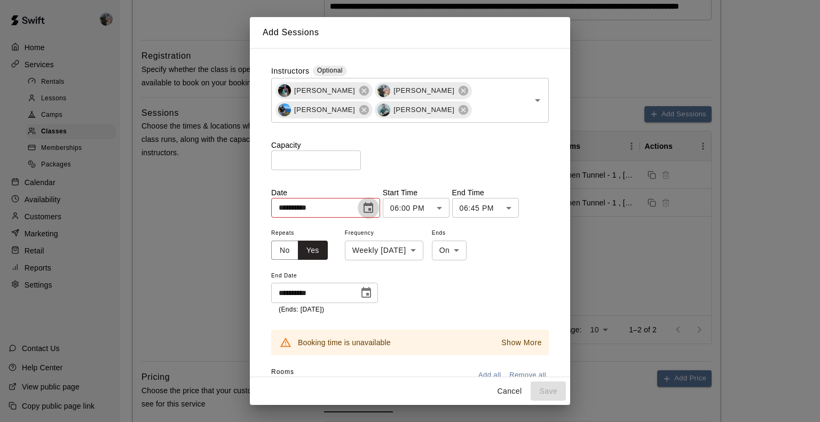
click at [375, 207] on icon "Choose date, selected date is Apr 3, 2025" at bounding box center [368, 208] width 13 height 13
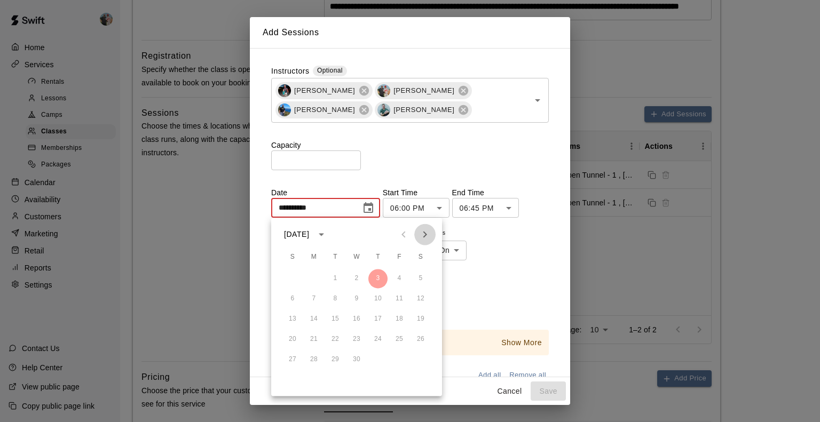
click at [427, 231] on icon "Next month" at bounding box center [425, 234] width 13 height 13
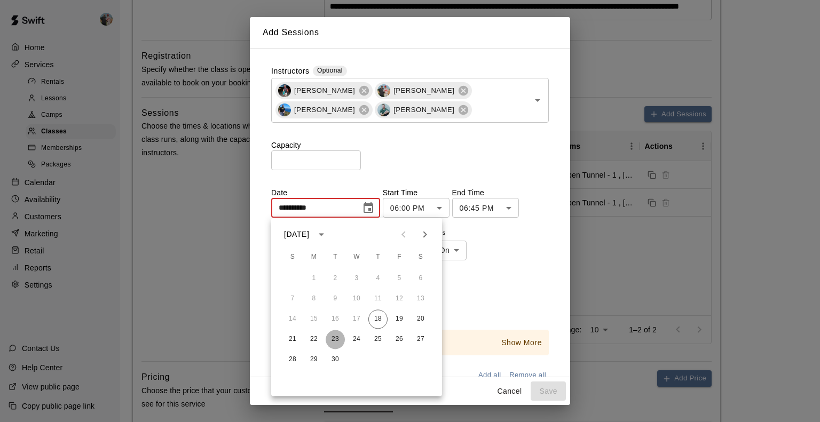
click at [333, 338] on button "23" at bounding box center [335, 339] width 19 height 19
type input "**********"
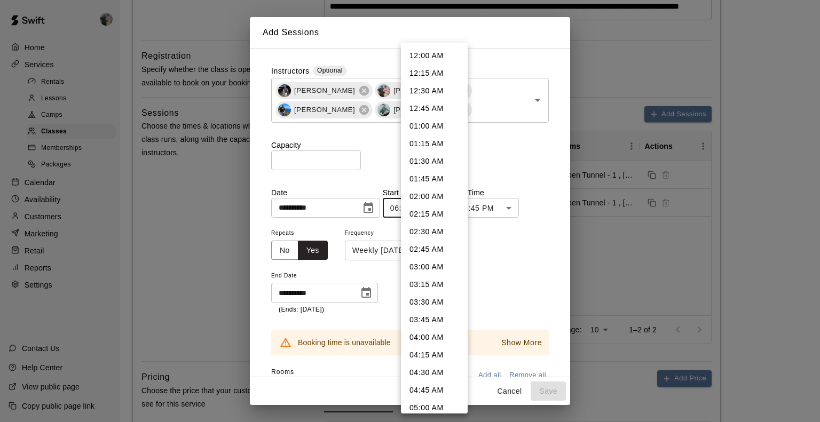
scroll to position [1096, 0]
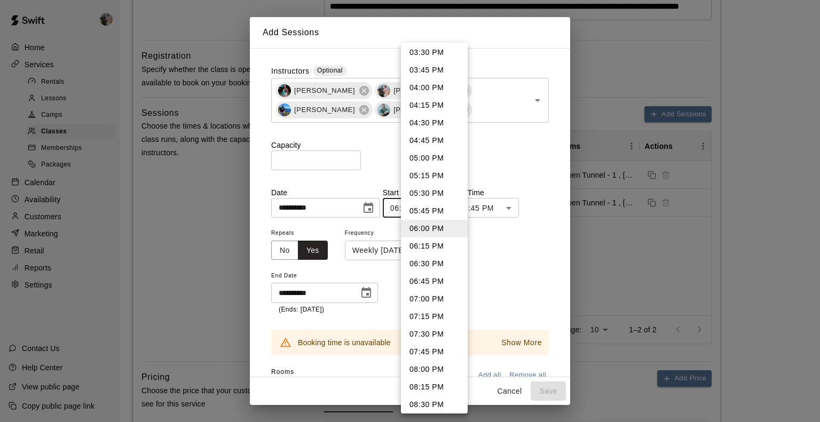
click at [458, 209] on body "**********" at bounding box center [410, 381] width 820 height 1441
click at [453, 294] on li "07:00 PM" at bounding box center [434, 300] width 67 height 18
type input "********"
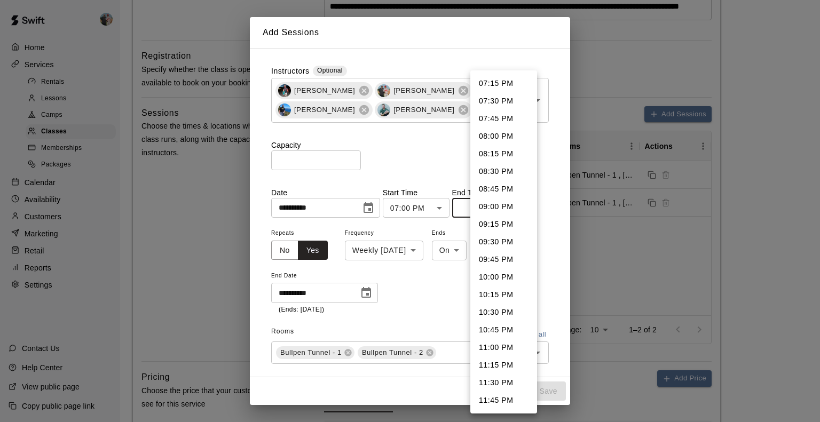
click at [527, 209] on body "**********" at bounding box center [410, 381] width 820 height 1441
click at [515, 119] on li "07:45 PM" at bounding box center [503, 119] width 67 height 18
type input "********"
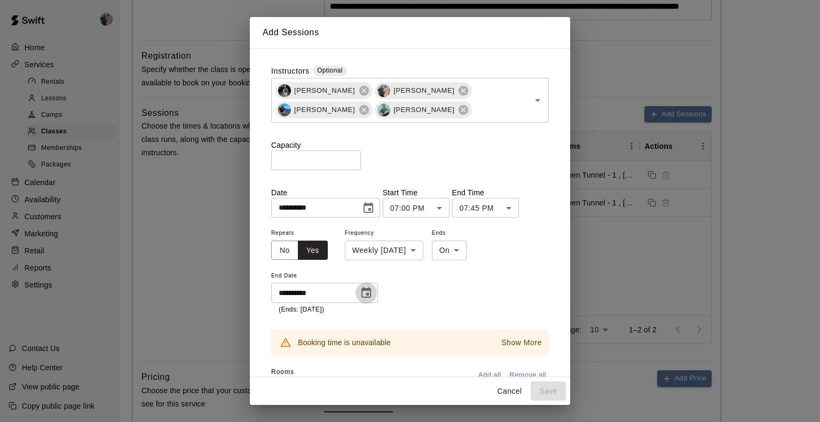
click at [368, 294] on icon "Choose date, selected date is May 1, 2025" at bounding box center [367, 292] width 10 height 11
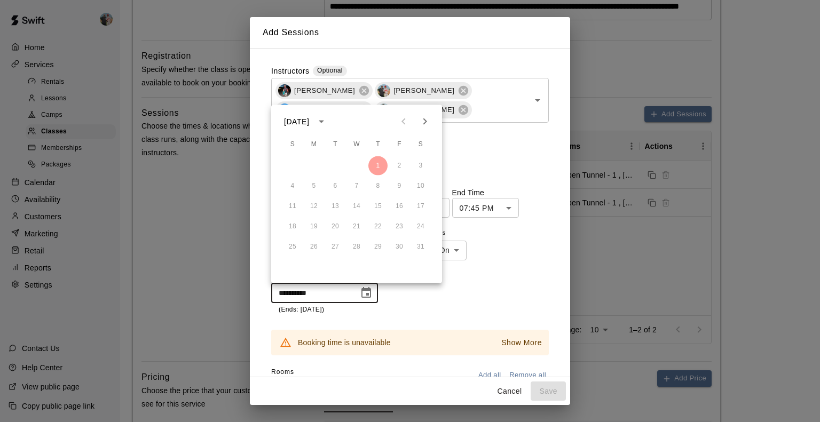
click at [422, 120] on icon "Next month" at bounding box center [425, 121] width 13 height 13
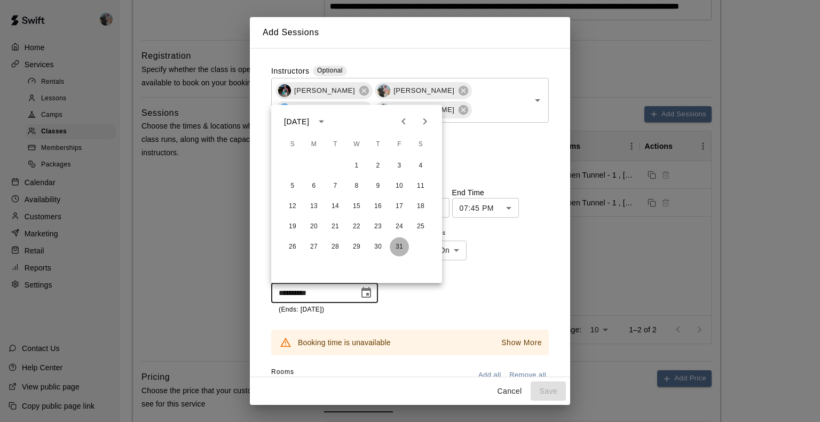
click at [402, 243] on button "31" at bounding box center [399, 247] width 19 height 19
type input "**********"
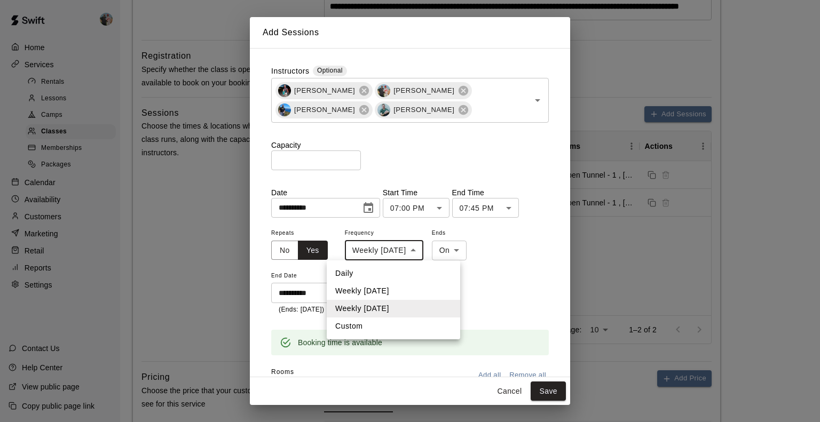
click at [434, 248] on body "**********" at bounding box center [410, 381] width 820 height 1441
click at [516, 281] on div at bounding box center [410, 211] width 820 height 422
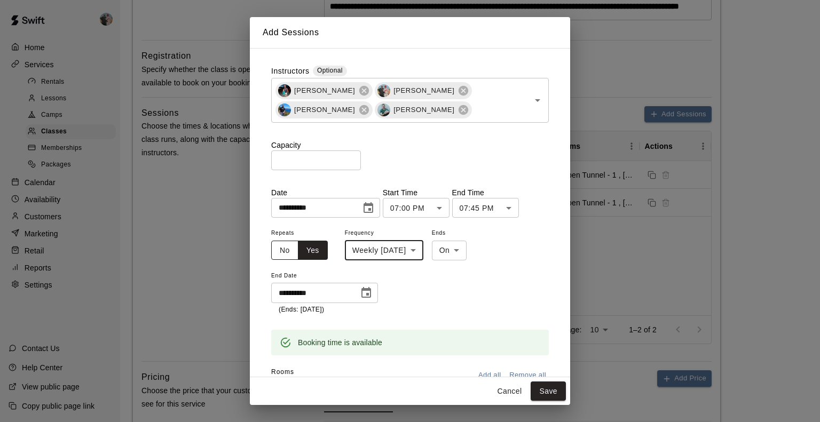
click at [287, 242] on button "No" at bounding box center [284, 251] width 27 height 20
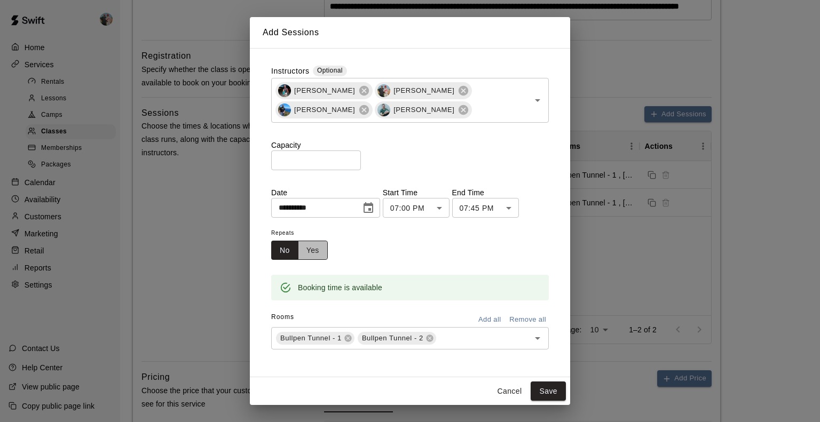
click at [316, 245] on button "Yes" at bounding box center [313, 251] width 30 height 20
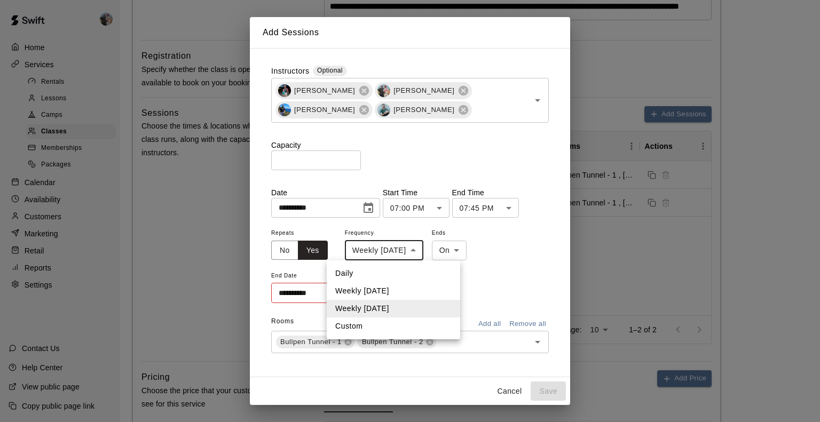
click at [435, 251] on body "**********" at bounding box center [410, 381] width 820 height 1441
click at [404, 324] on li "Custom" at bounding box center [394, 327] width 134 height 18
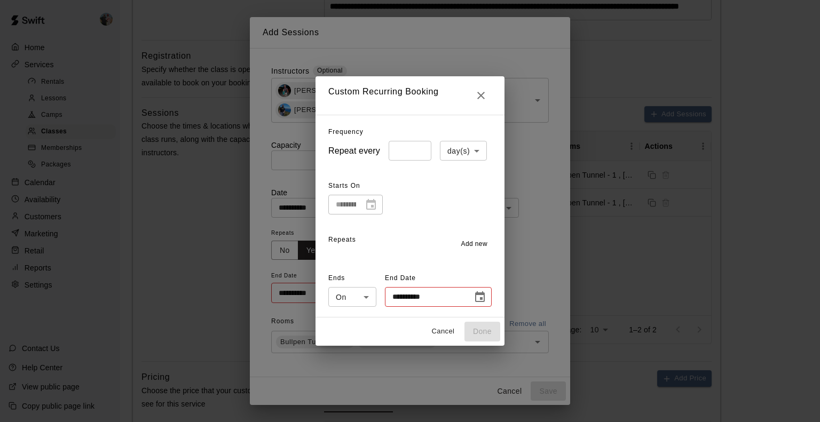
click at [373, 207] on div "**********" at bounding box center [355, 205] width 54 height 20
click at [476, 240] on span "Add new" at bounding box center [474, 244] width 27 height 11
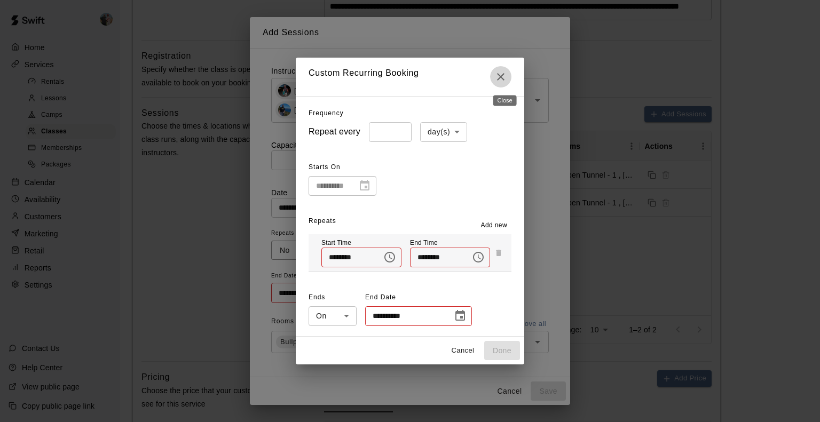
click at [504, 74] on icon "Close" at bounding box center [501, 76] width 13 height 13
type input "**********"
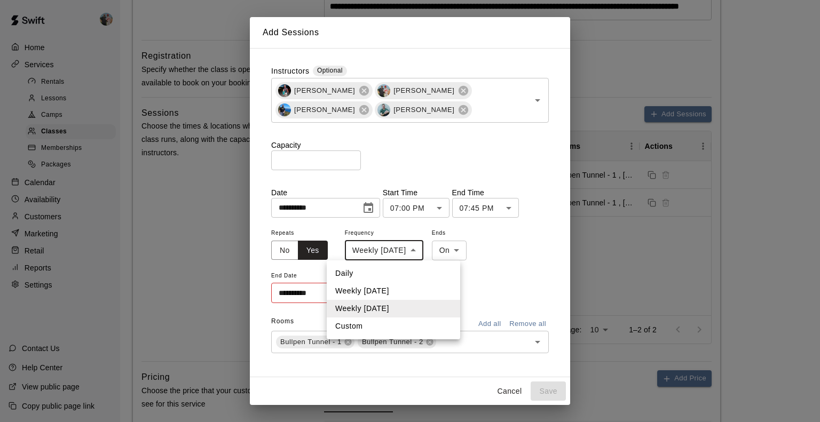
click at [428, 247] on body "**********" at bounding box center [410, 381] width 820 height 1441
click at [428, 247] on div at bounding box center [410, 211] width 820 height 422
click at [428, 247] on body "**********" at bounding box center [410, 381] width 820 height 1441
click at [428, 247] on div at bounding box center [410, 211] width 820 height 422
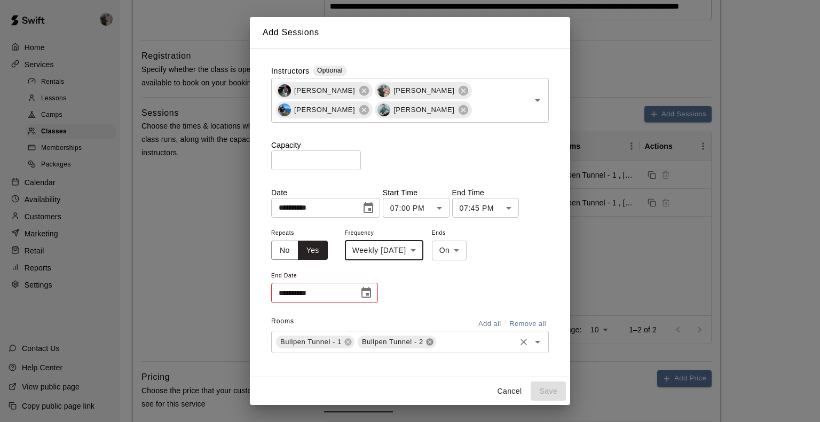
click at [429, 341] on icon at bounding box center [429, 342] width 7 height 7
click at [348, 344] on icon at bounding box center [347, 342] width 7 height 7
click at [531, 336] on icon "Open" at bounding box center [537, 341] width 13 height 13
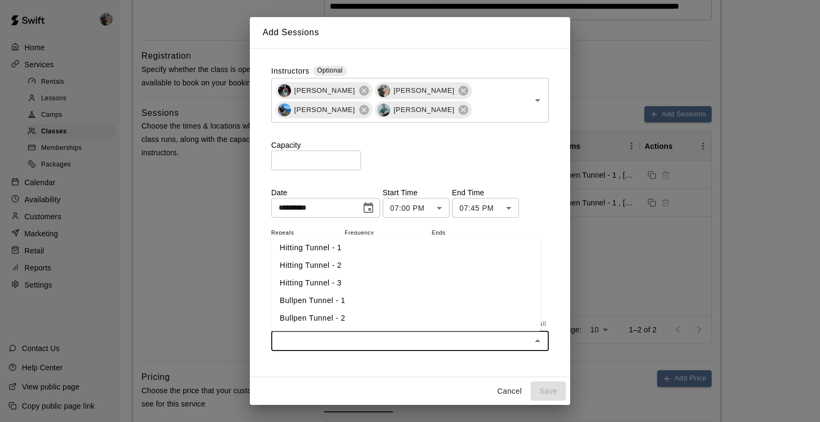
click at [473, 252] on li "Hitting Tunnel - 1" at bounding box center [406, 248] width 270 height 18
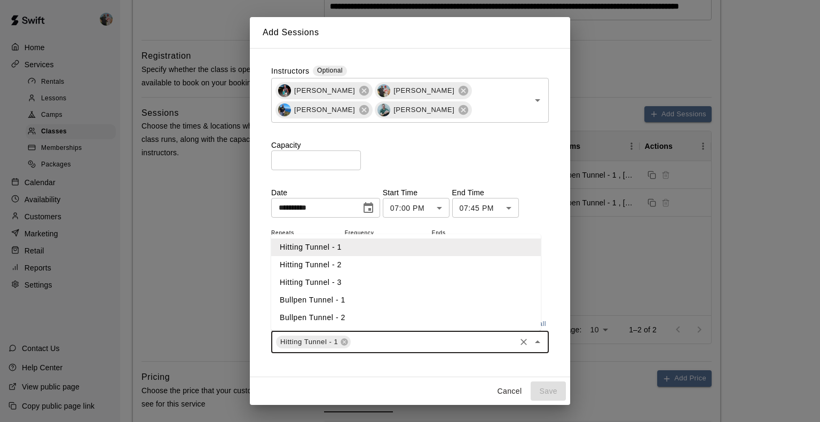
click at [427, 342] on input "text" at bounding box center [433, 342] width 162 height 13
click at [424, 272] on li "Hitting Tunnel - 2" at bounding box center [406, 265] width 270 height 18
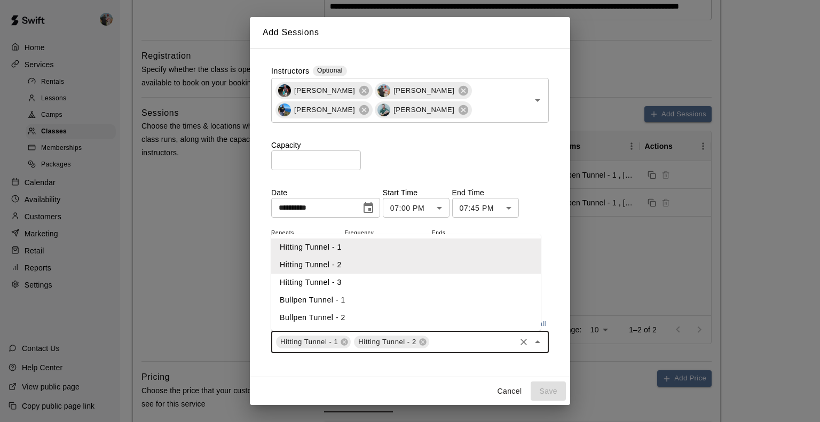
click at [436, 341] on input "text" at bounding box center [472, 342] width 83 height 13
click at [419, 288] on li "Hitting Tunnel - 3" at bounding box center [406, 283] width 270 height 18
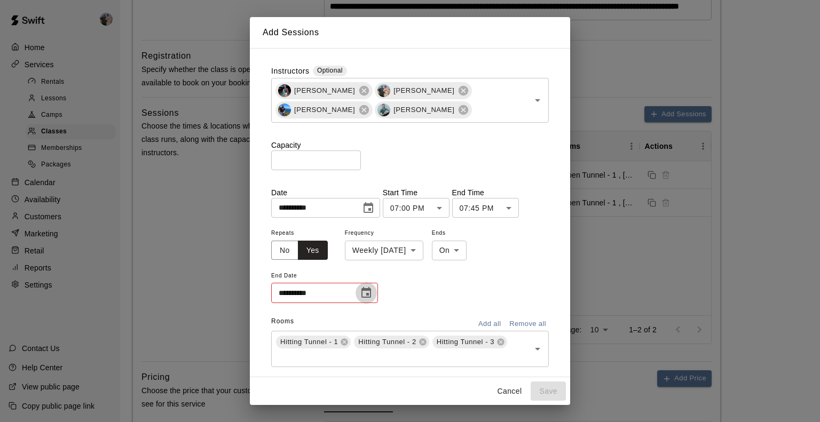
click at [372, 294] on icon "Choose date" at bounding box center [366, 293] width 13 height 13
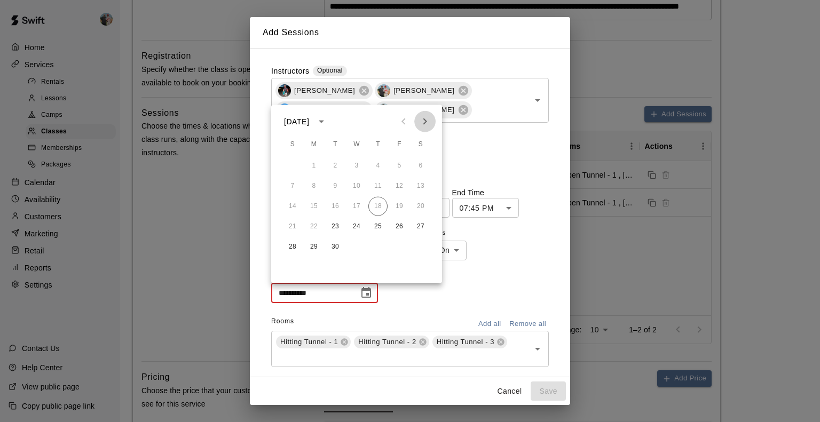
click at [425, 125] on icon "Next month" at bounding box center [425, 121] width 13 height 13
click at [401, 245] on button "31" at bounding box center [399, 247] width 19 height 19
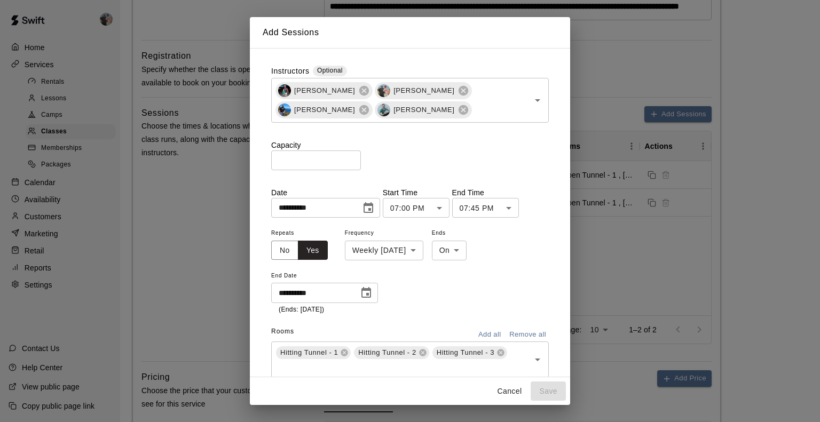
type input "**********"
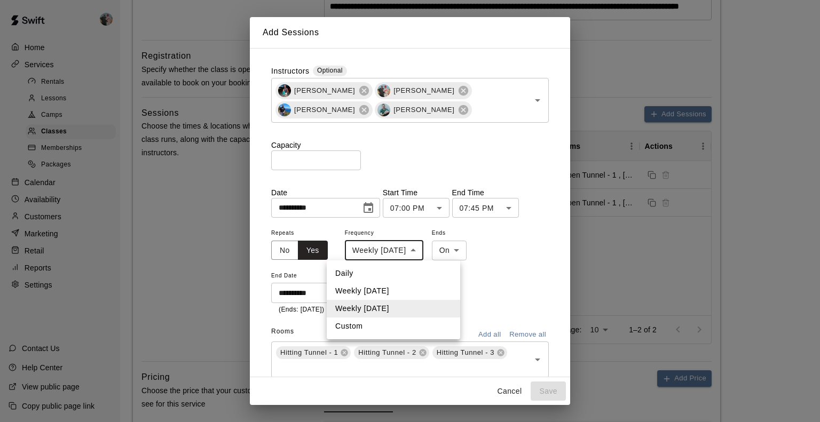
click at [367, 244] on body "**********" at bounding box center [410, 381] width 820 height 1441
click at [361, 328] on li "Custom" at bounding box center [394, 327] width 134 height 18
type input "******"
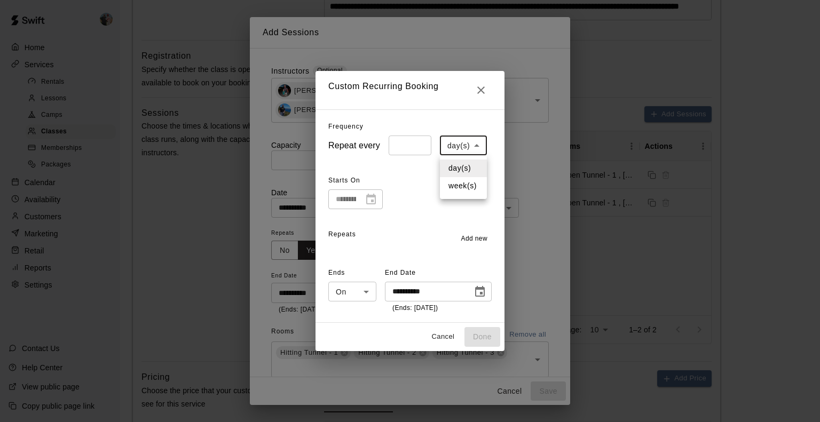
click at [474, 146] on body "**********" at bounding box center [410, 381] width 820 height 1441
click at [480, 183] on li "week(s)" at bounding box center [463, 186] width 47 height 18
type input "******"
click at [369, 196] on div "**********" at bounding box center [355, 200] width 55 height 20
click at [476, 237] on span "Add new" at bounding box center [474, 239] width 27 height 11
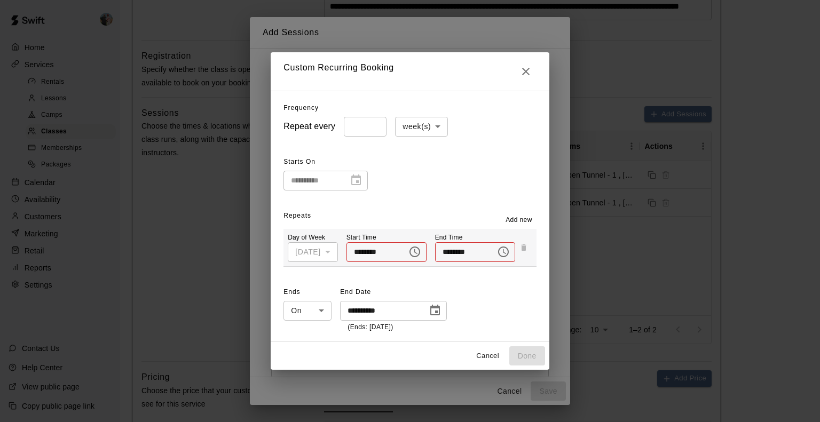
click at [330, 250] on div "[DATE]" at bounding box center [313, 252] width 50 height 20
click at [411, 253] on icon "Choose time" at bounding box center [415, 252] width 13 height 13
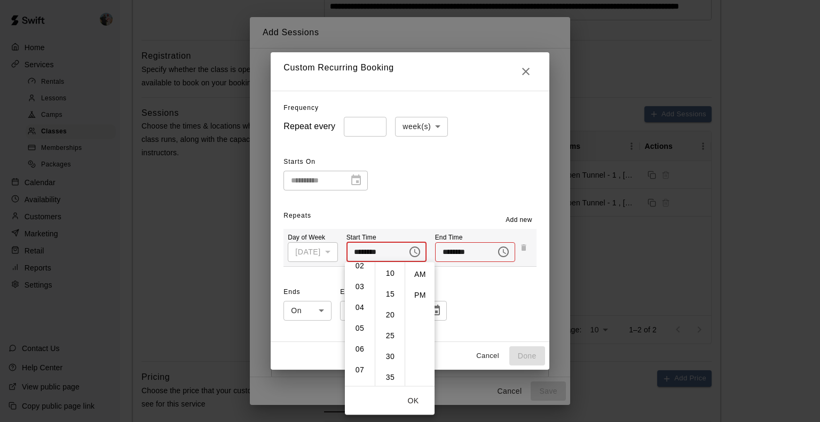
scroll to position [55, 0]
click at [365, 359] on li "07" at bounding box center [360, 366] width 26 height 20
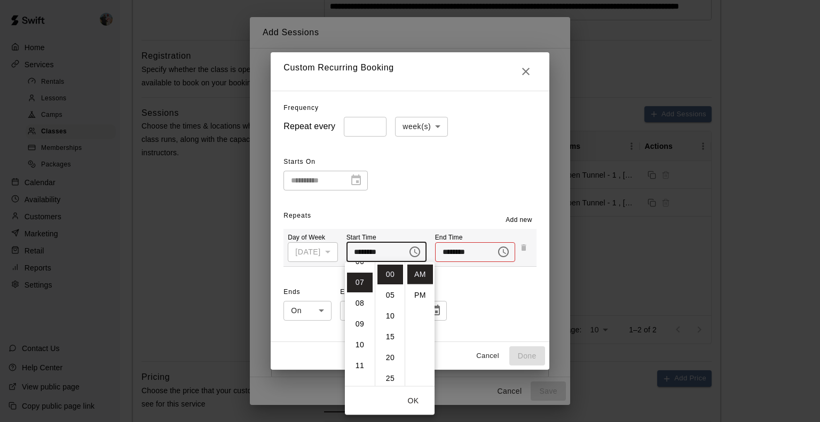
scroll to position [0, 0]
click at [421, 292] on li "PM" at bounding box center [420, 296] width 26 height 20
type input "********"
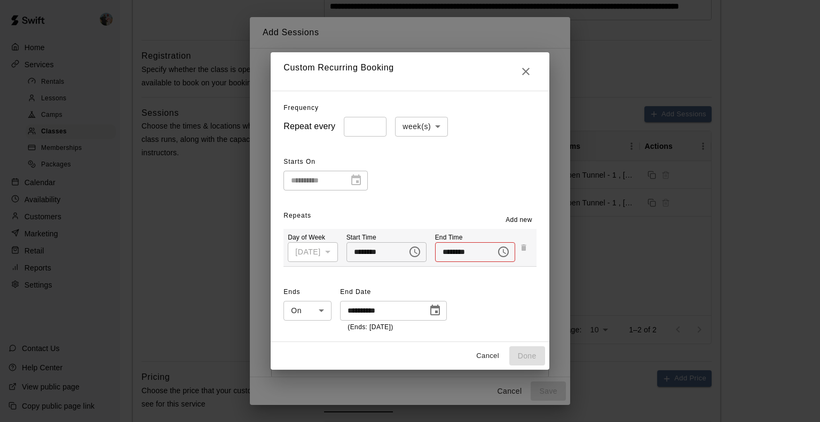
scroll to position [19, 0]
click at [445, 254] on input "********" at bounding box center [461, 252] width 53 height 20
click at [503, 253] on icon "Choose time" at bounding box center [504, 251] width 3 height 5
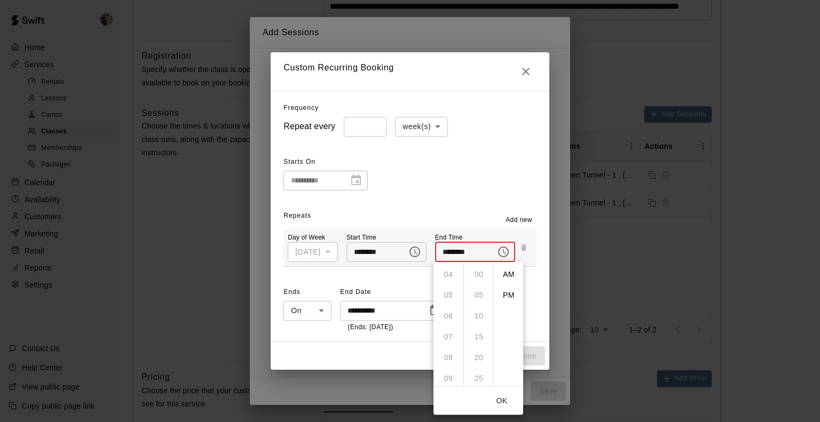
scroll to position [87, 0]
click at [449, 333] on ul "12 01 02 03 04 05 06 07 08 09 10 11" at bounding box center [449, 325] width 30 height 124
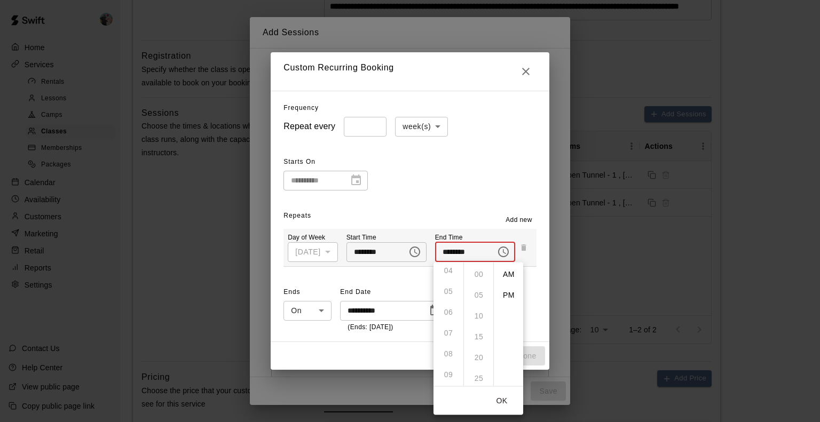
click at [357, 271] on div "**********" at bounding box center [410, 217] width 278 height 252
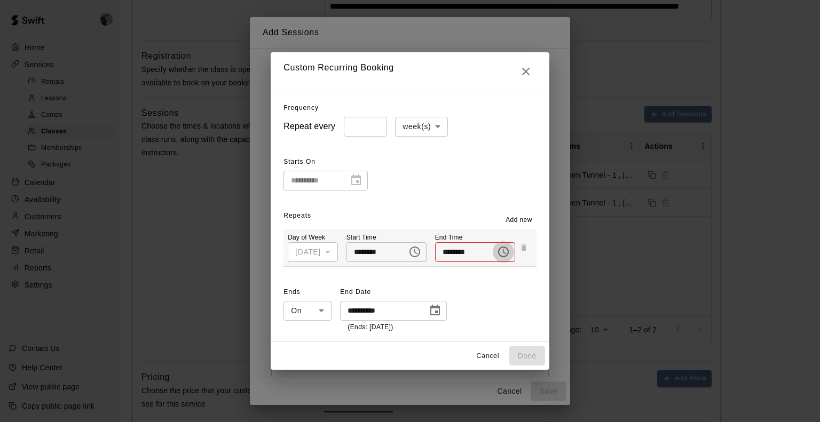
click at [503, 253] on icon "Choose time" at bounding box center [503, 252] width 13 height 13
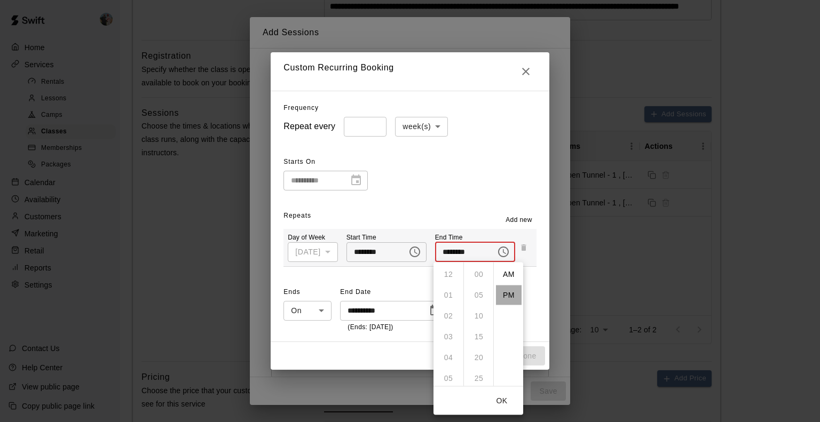
click at [509, 292] on li "PM" at bounding box center [509, 296] width 26 height 20
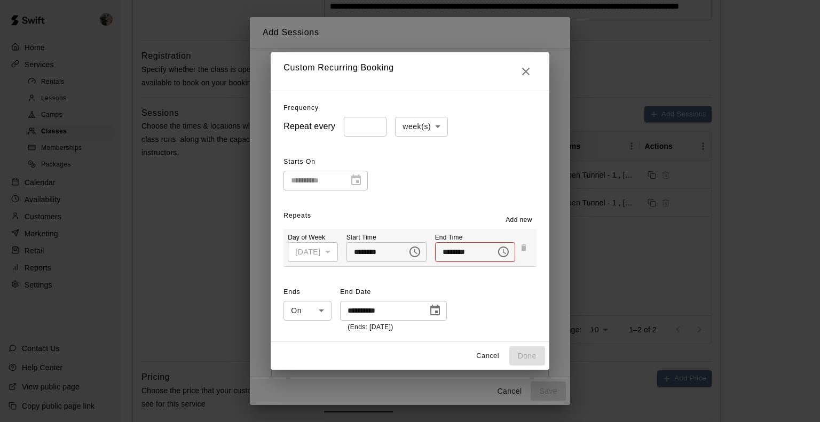
scroll to position [19, 0]
click at [448, 252] on input "********" at bounding box center [461, 252] width 53 height 20
type input "********"
click at [502, 280] on div "**********" at bounding box center [410, 217] width 278 height 252
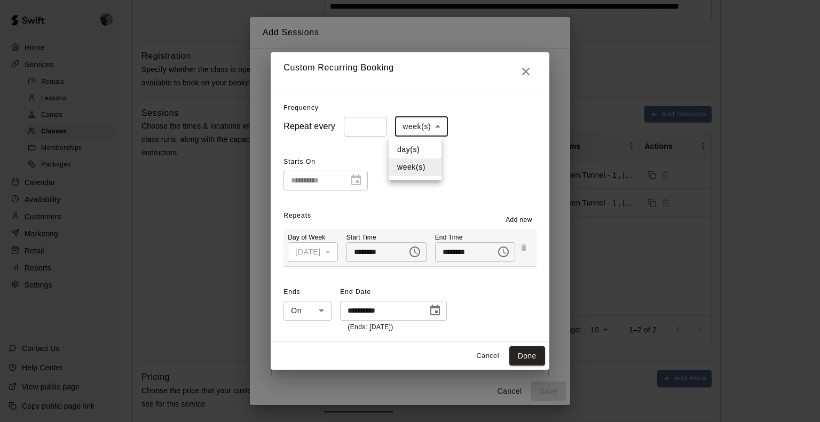
click at [430, 125] on body "**********" at bounding box center [410, 381] width 820 height 1441
click at [430, 125] on div at bounding box center [410, 211] width 820 height 422
click at [536, 356] on button "Done" at bounding box center [527, 357] width 36 height 20
type input "******"
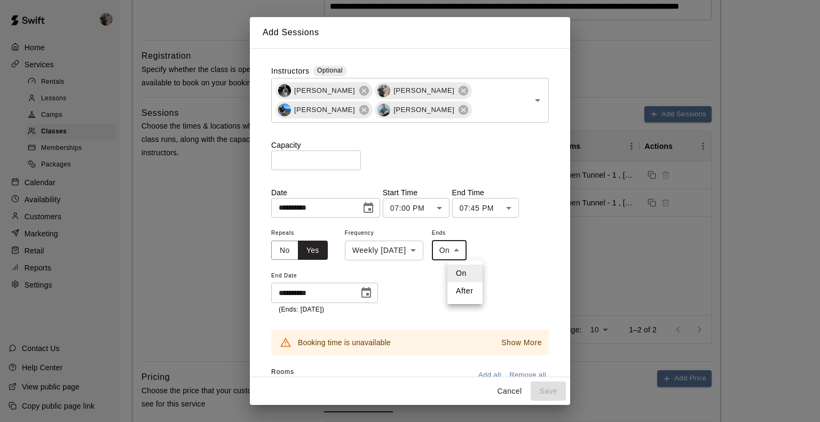
click at [475, 246] on body "**********" at bounding box center [410, 381] width 820 height 1441
click at [475, 246] on div at bounding box center [410, 211] width 820 height 422
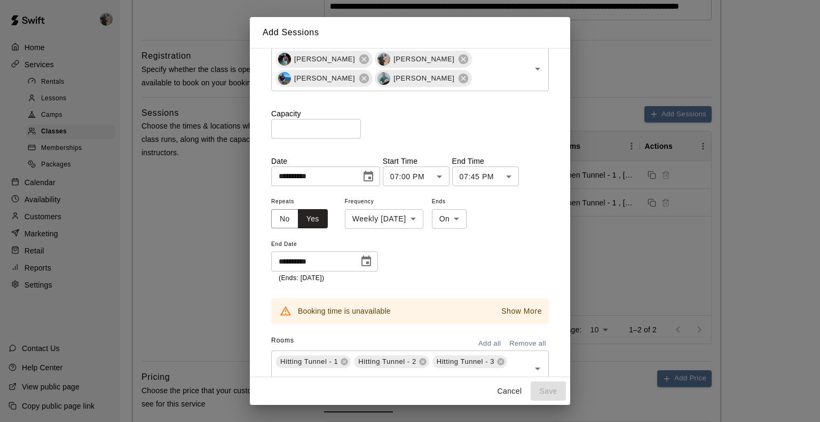
scroll to position [74, 0]
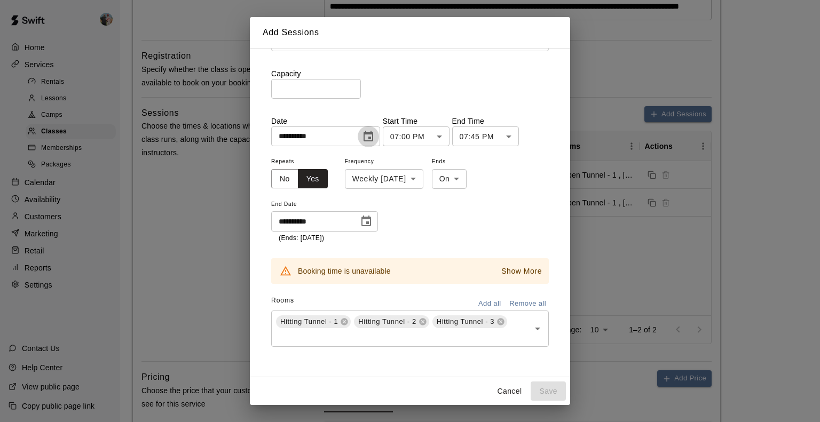
click at [375, 132] on icon "Choose date, selected date is Sep 23, 2025" at bounding box center [368, 136] width 13 height 13
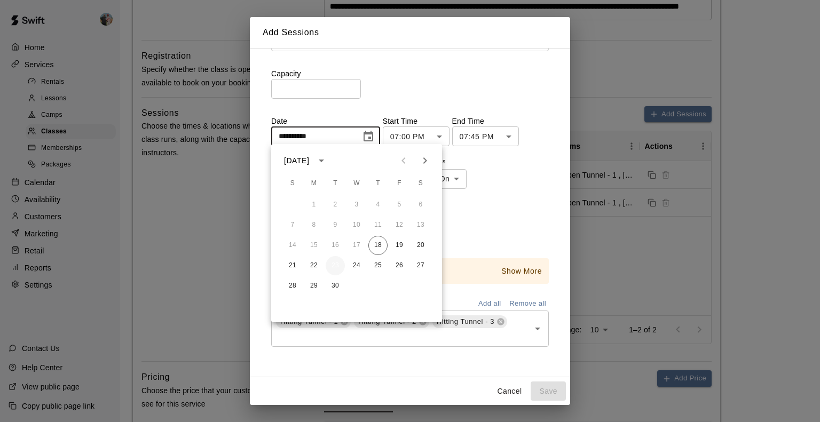
click at [334, 265] on button "23" at bounding box center [335, 265] width 19 height 19
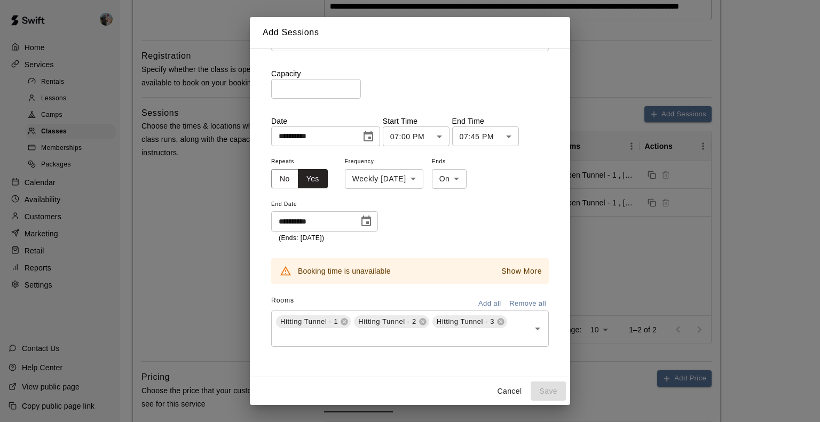
click at [453, 214] on div "**********" at bounding box center [410, 199] width 278 height 89
click at [506, 270] on p "Show More" at bounding box center [521, 271] width 41 height 11
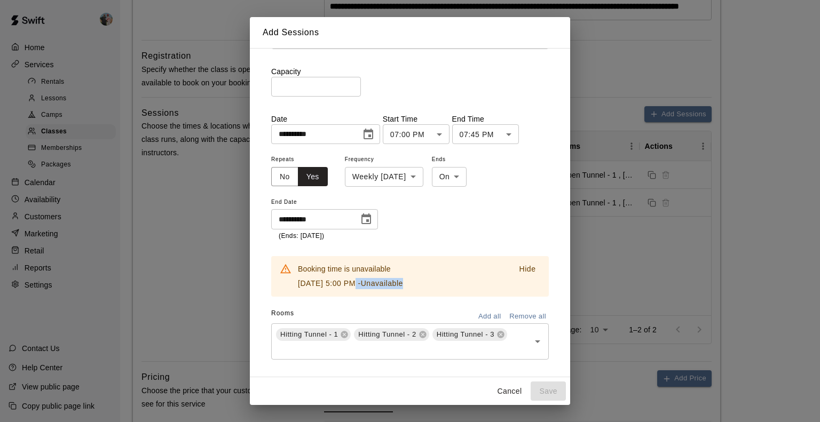
drag, startPoint x: 379, startPoint y: 284, endPoint x: 430, endPoint y: 284, distance: 51.3
click at [430, 284] on div "Booking time is unavailable [DATE] 5:00 PM - Unavailable Hide" at bounding box center [410, 276] width 278 height 41
click at [441, 240] on div "**********" at bounding box center [410, 197] width 278 height 89
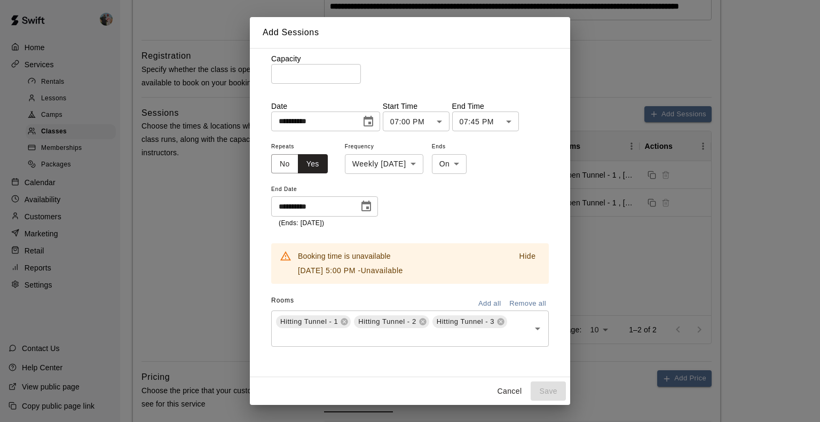
scroll to position [89, 0]
click at [375, 122] on icon "Choose date, selected date is Sep 23, 2025" at bounding box center [368, 121] width 13 height 13
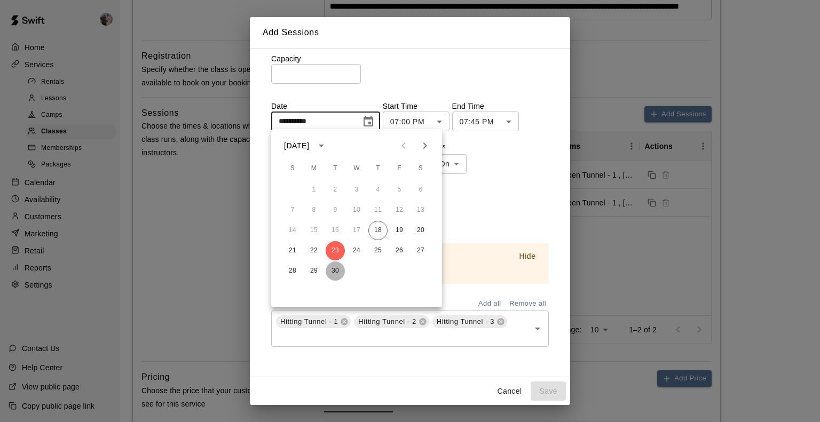
click at [335, 269] on button "30" at bounding box center [335, 271] width 19 height 19
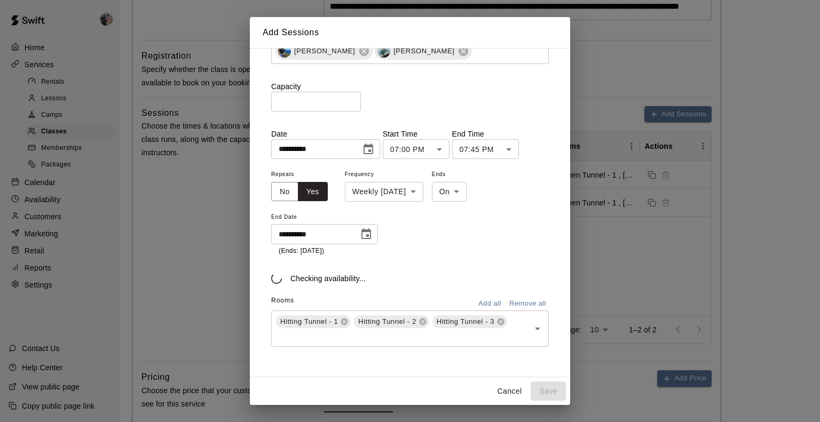
scroll to position [61, 0]
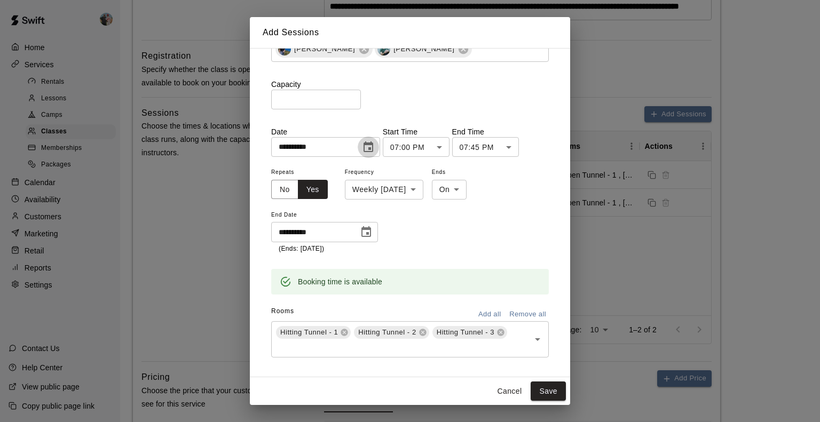
click at [373, 148] on icon "Choose date, selected date is Sep 30, 2025" at bounding box center [369, 147] width 10 height 11
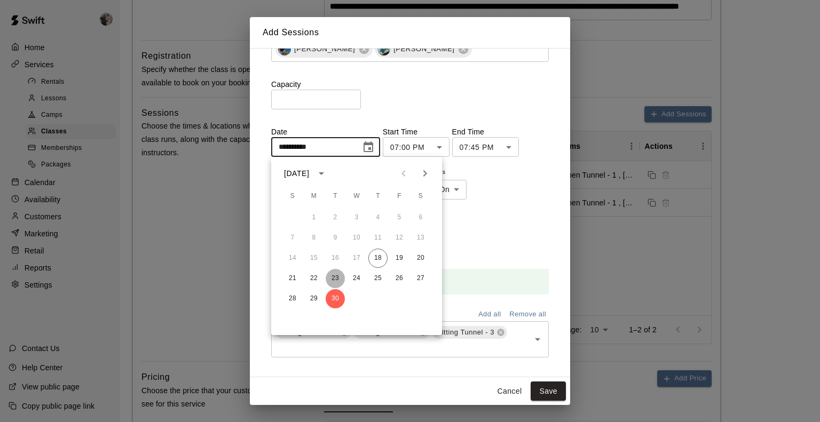
click at [338, 277] on button "23" at bounding box center [335, 278] width 19 height 19
type input "**********"
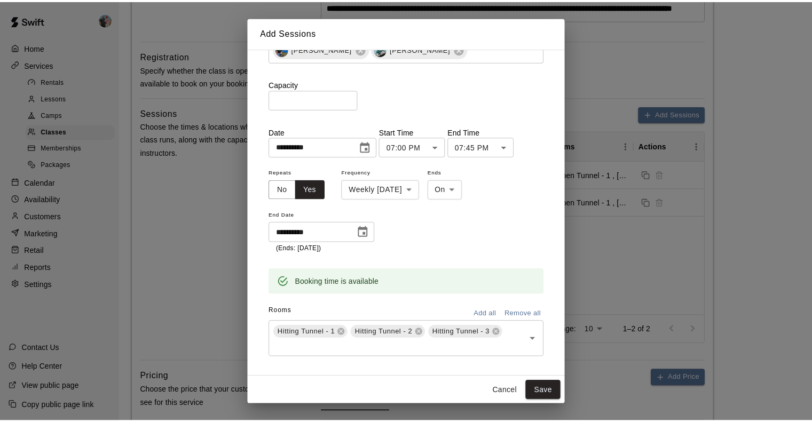
scroll to position [74, 0]
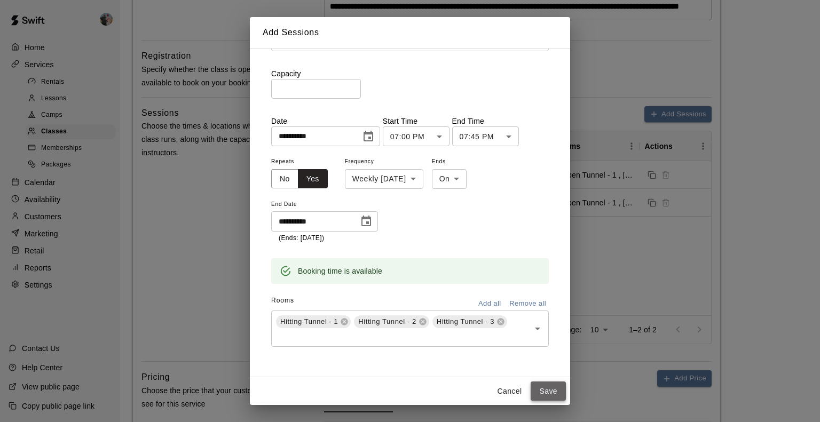
click at [546, 389] on button "Save" at bounding box center [548, 392] width 35 height 20
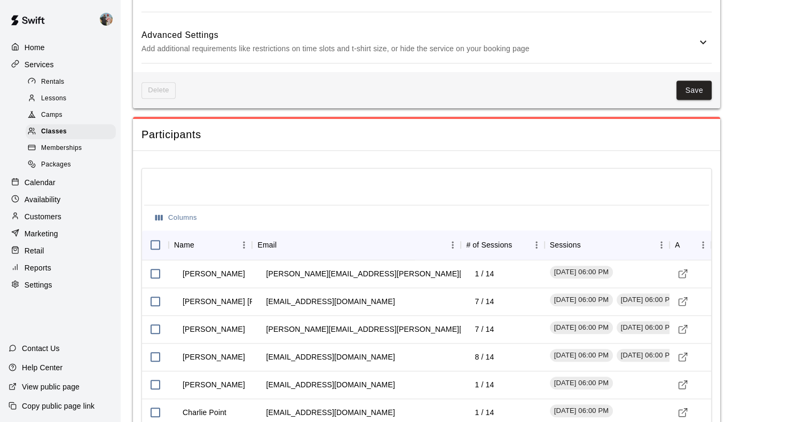
scroll to position [725, 0]
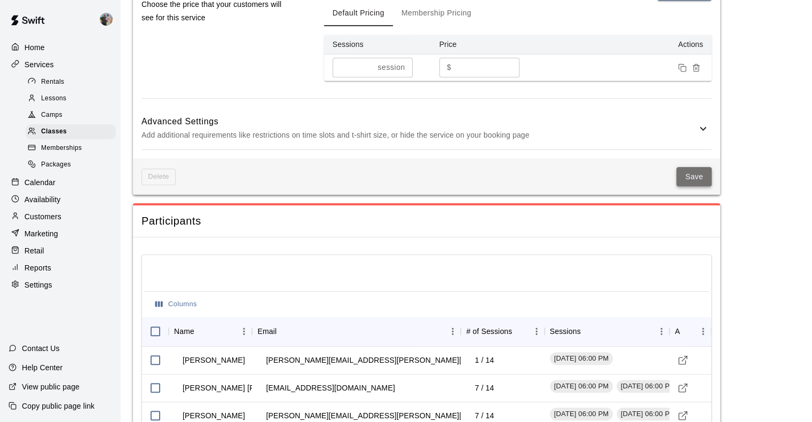
click at [695, 186] on button "Save" at bounding box center [694, 177] width 35 height 20
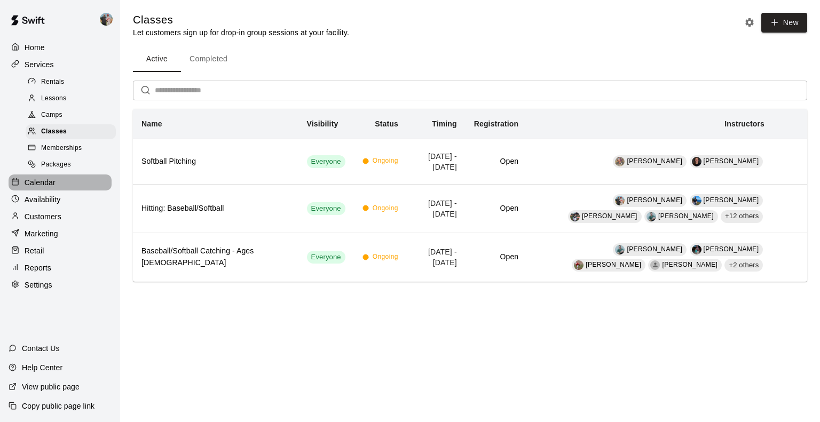
click at [50, 188] on p "Calendar" at bounding box center [40, 182] width 31 height 11
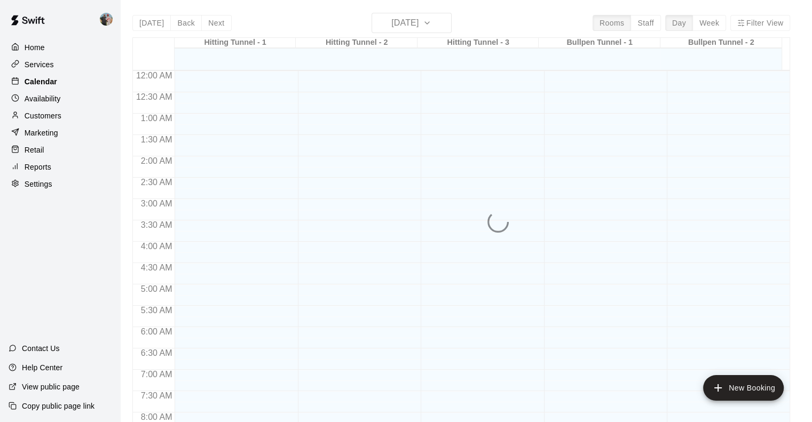
scroll to position [629, 0]
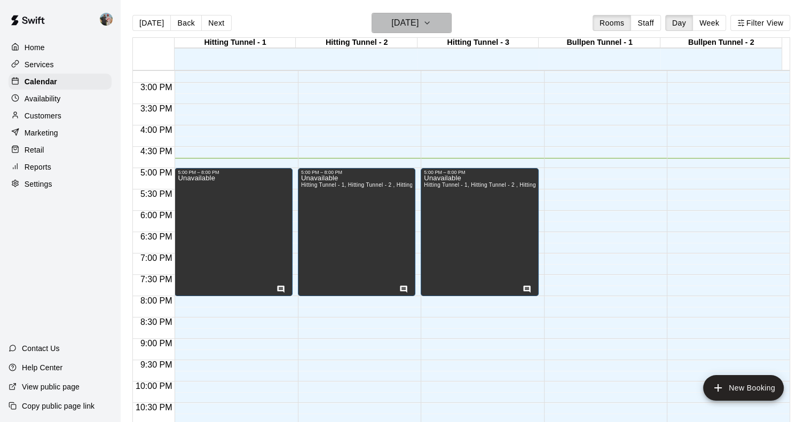
click at [431, 22] on icon "button" at bounding box center [427, 23] width 9 height 13
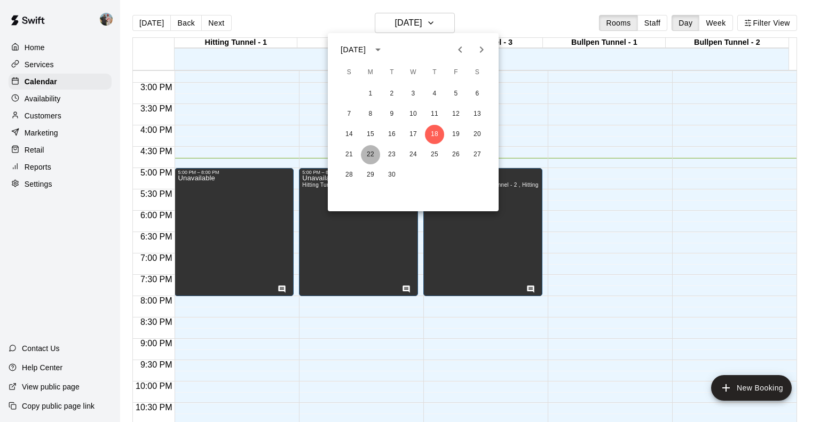
click at [371, 154] on button "22" at bounding box center [370, 154] width 19 height 19
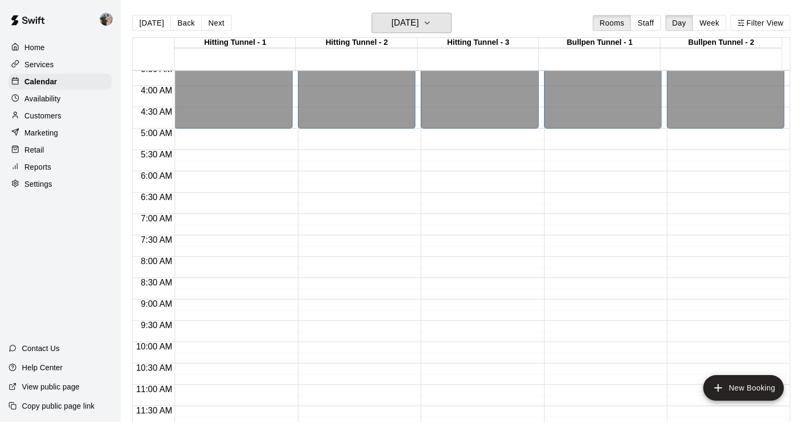
scroll to position [159, 0]
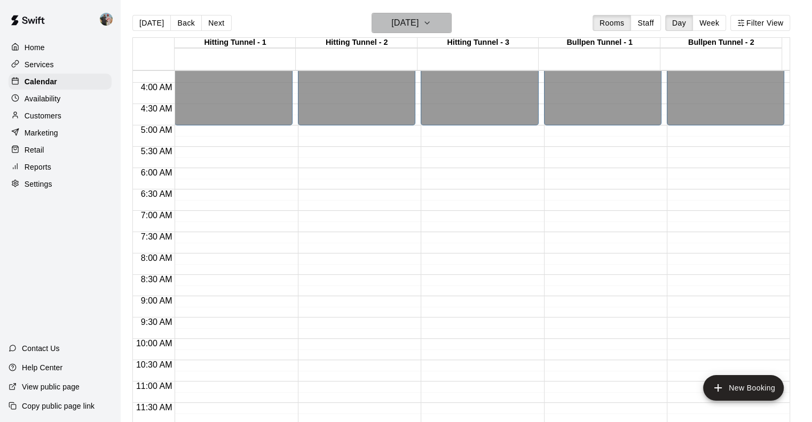
click at [431, 20] on icon "button" at bounding box center [427, 23] width 9 height 13
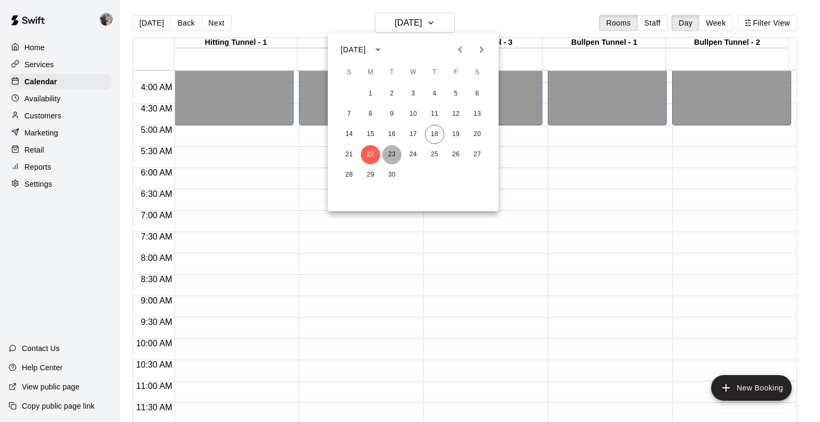
click at [393, 155] on button "23" at bounding box center [391, 154] width 19 height 19
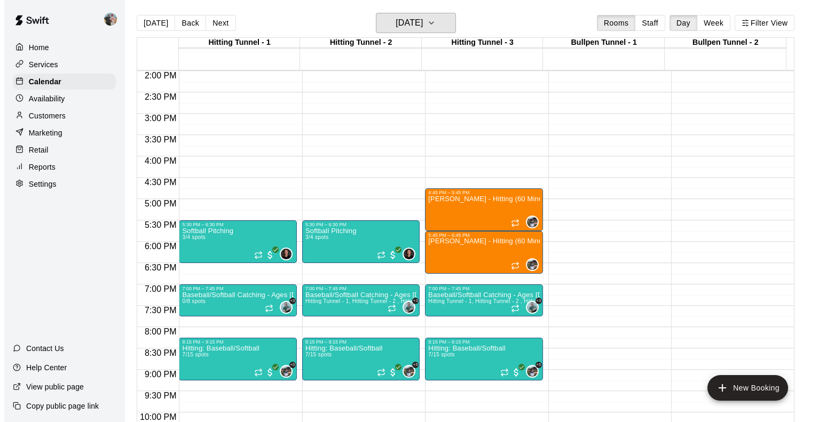
scroll to position [600, 0]
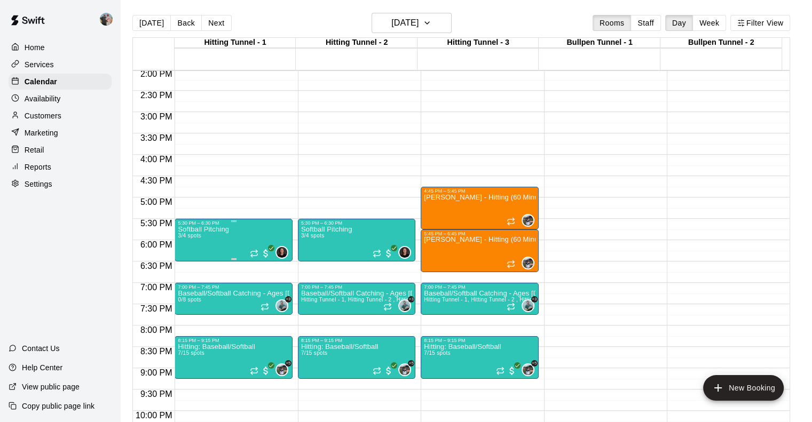
click at [221, 230] on p "Softball Pitching" at bounding box center [203, 230] width 51 height 0
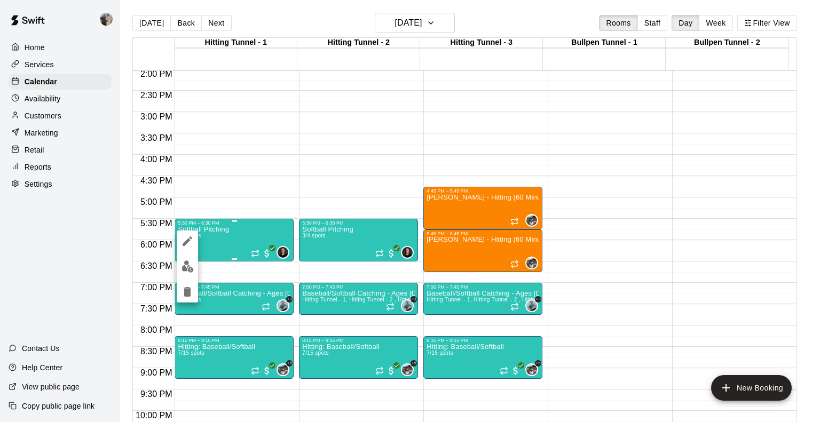
click at [221, 233] on div at bounding box center [410, 211] width 820 height 422
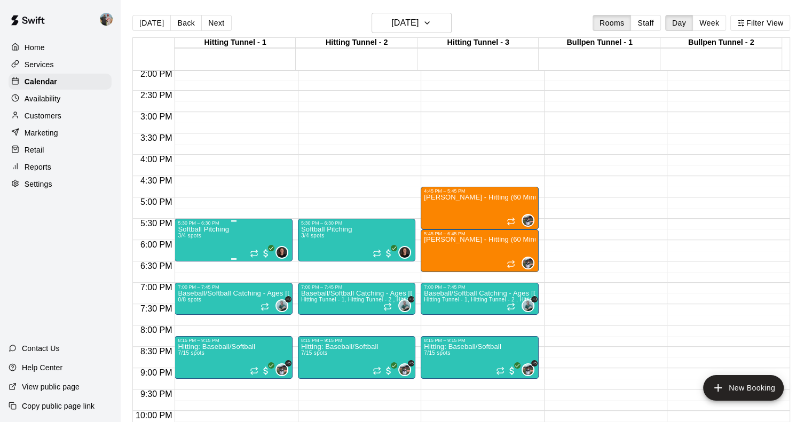
click at [221, 230] on p "Softball Pitching" at bounding box center [203, 230] width 51 height 0
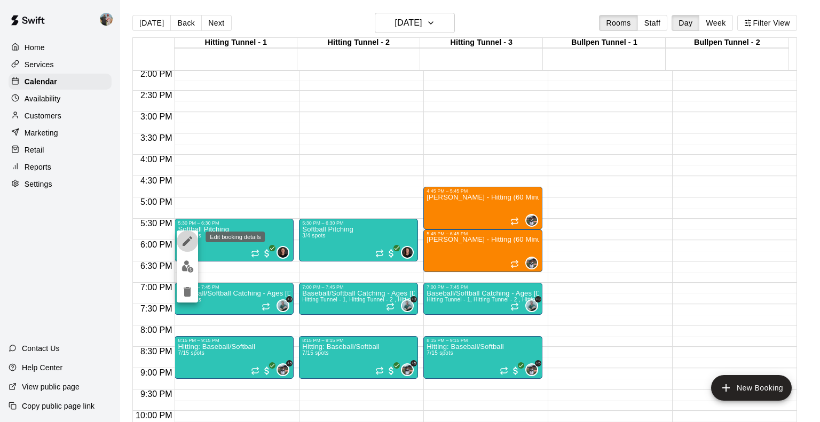
click at [190, 240] on icon "edit" at bounding box center [188, 242] width 10 height 10
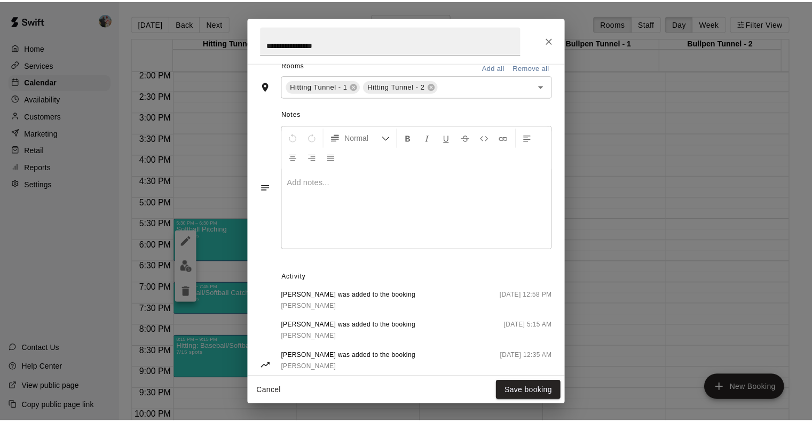
scroll to position [0, 0]
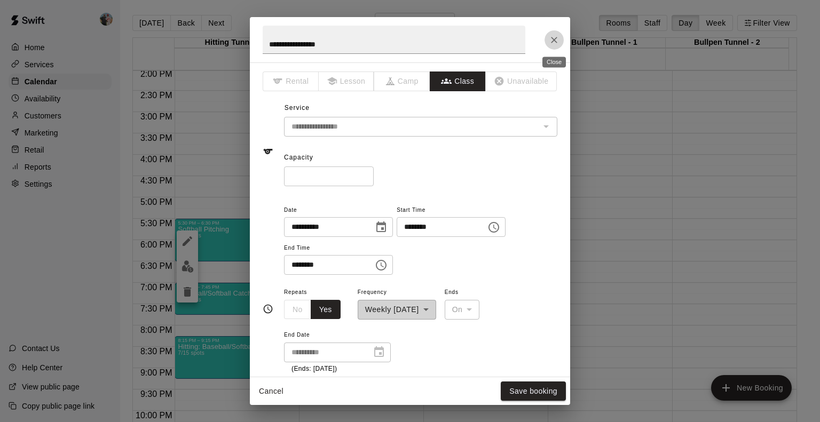
click at [552, 42] on icon "Close" at bounding box center [554, 40] width 6 height 6
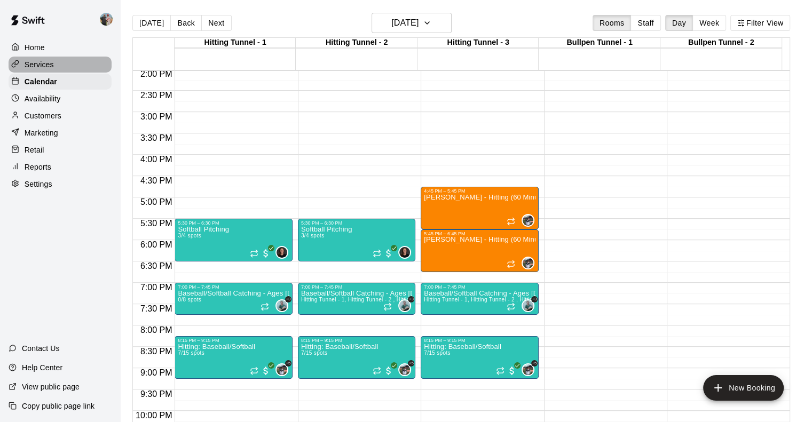
click at [41, 70] on p "Services" at bounding box center [39, 64] width 29 height 11
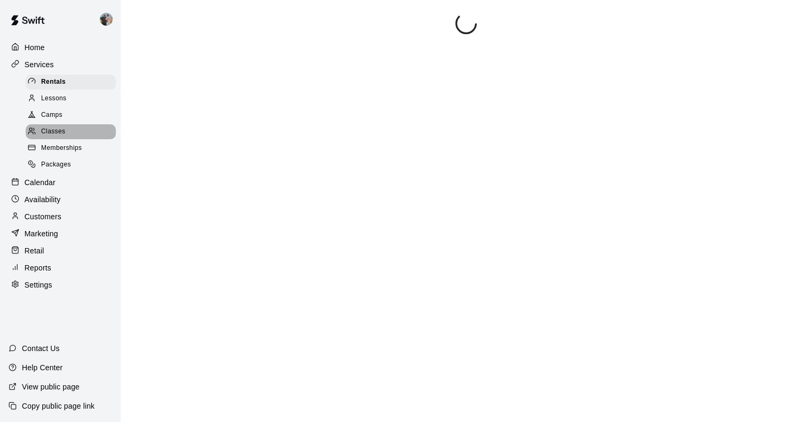
click at [60, 130] on div "Classes" at bounding box center [71, 131] width 90 height 15
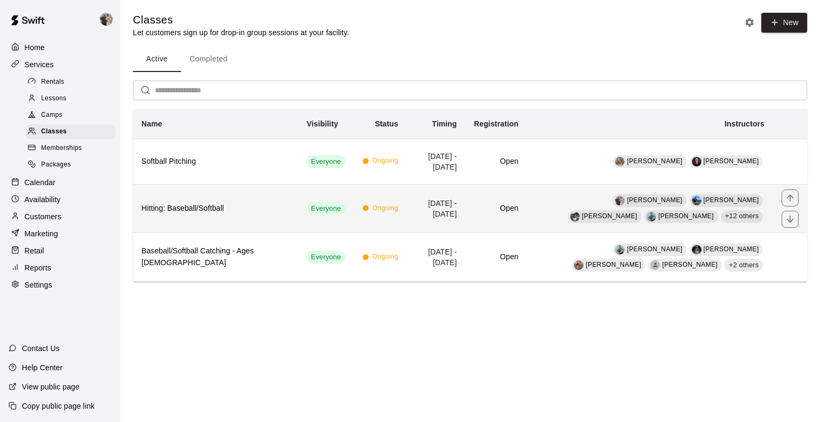
click at [197, 209] on h6 "Hitting: Baseball/Softball" at bounding box center [216, 209] width 148 height 12
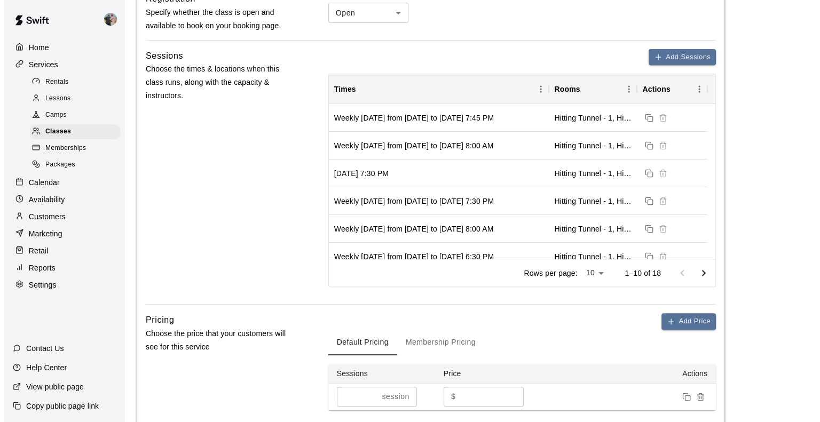
scroll to position [381, 0]
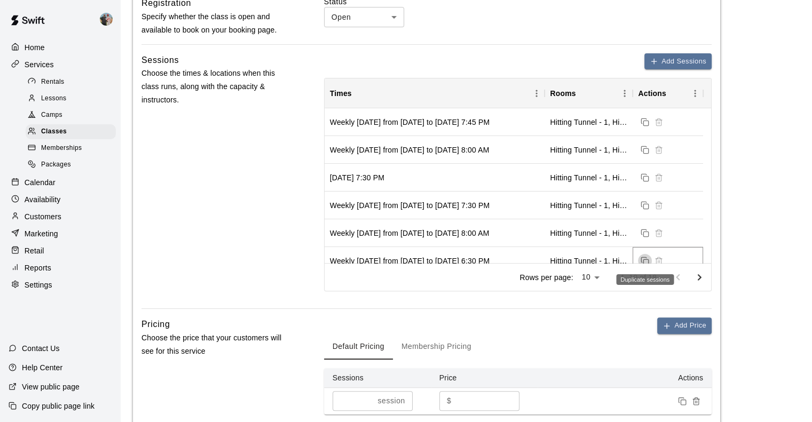
click at [645, 257] on icon "Duplicate sessions" at bounding box center [645, 261] width 9 height 9
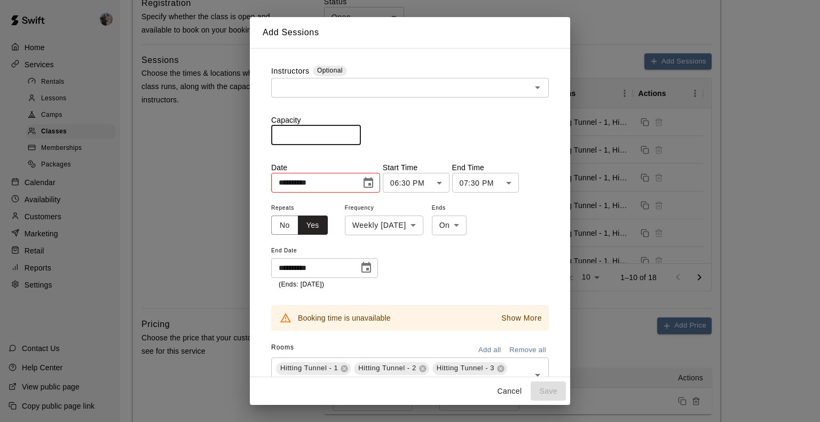
click at [320, 134] on input "number" at bounding box center [316, 135] width 90 height 20
type input "**"
click at [375, 182] on icon "Choose date, selected date is Jun 2, 2025" at bounding box center [368, 183] width 13 height 13
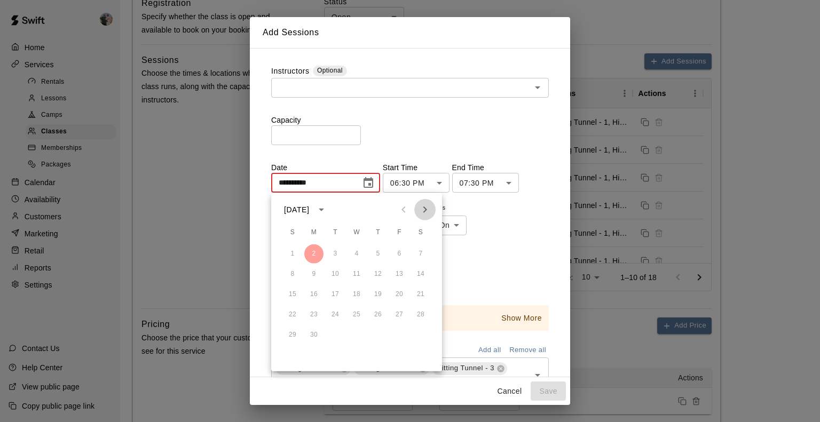
click at [423, 208] on icon "Next month" at bounding box center [425, 209] width 13 height 13
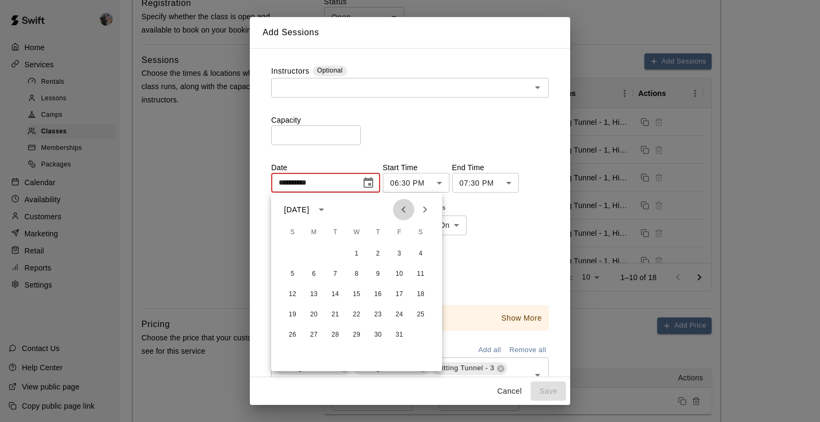
click at [406, 210] on icon "Previous month" at bounding box center [403, 209] width 13 height 13
click at [315, 313] on button "22" at bounding box center [313, 314] width 19 height 19
type input "**********"
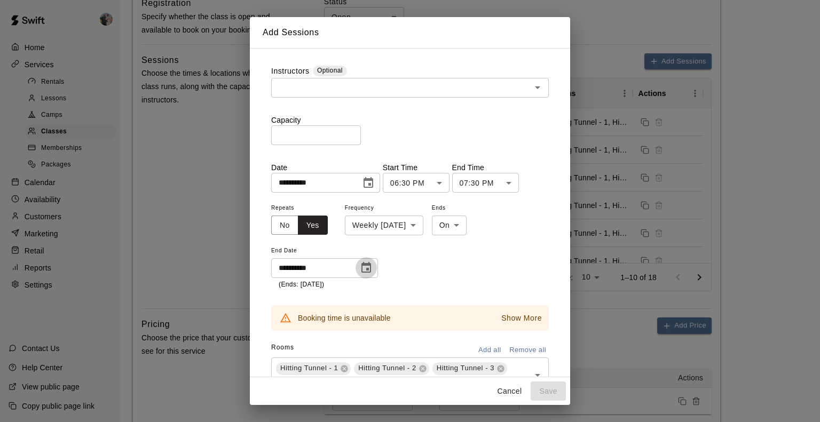
click at [368, 269] on icon "Choose date, selected date is Aug 25, 2025" at bounding box center [367, 267] width 10 height 11
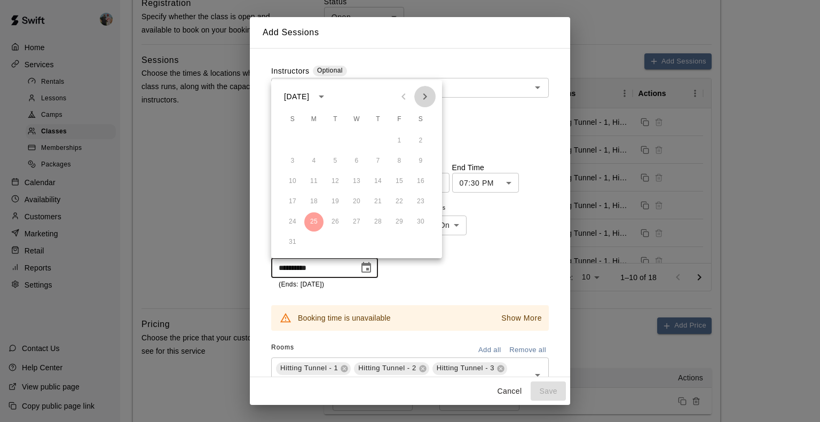
click at [425, 97] on icon "Next month" at bounding box center [425, 96] width 13 height 13
click at [399, 218] on button "31" at bounding box center [399, 222] width 19 height 19
type input "**********"
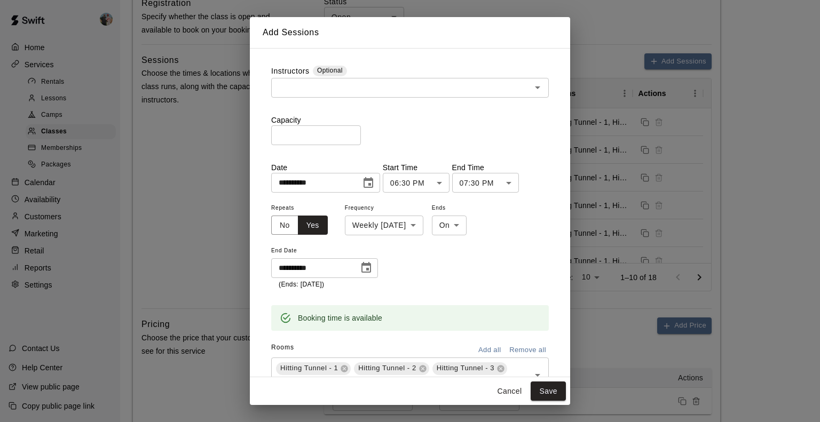
click at [485, 87] on input "text" at bounding box center [401, 87] width 254 height 13
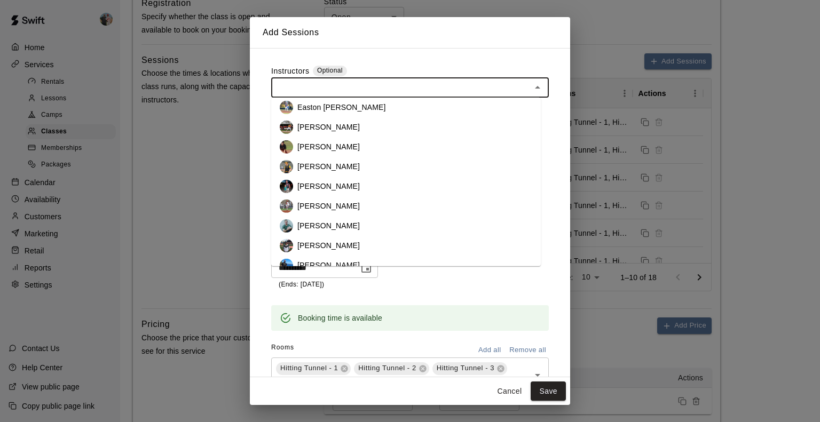
scroll to position [195, 0]
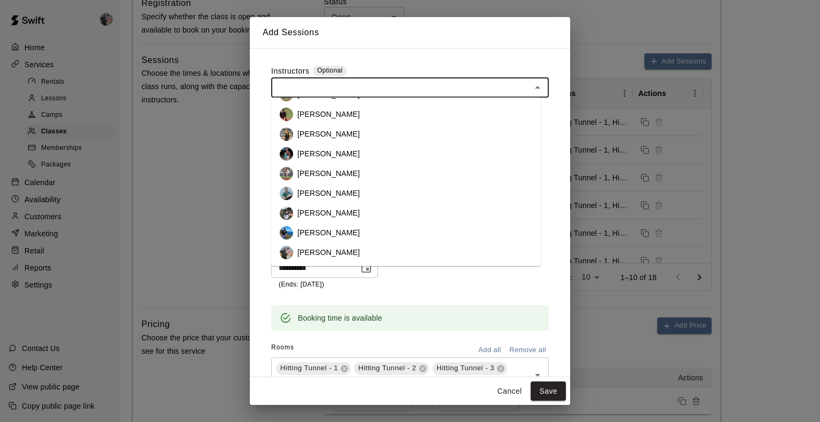
click at [499, 175] on li "[PERSON_NAME]" at bounding box center [406, 174] width 270 height 20
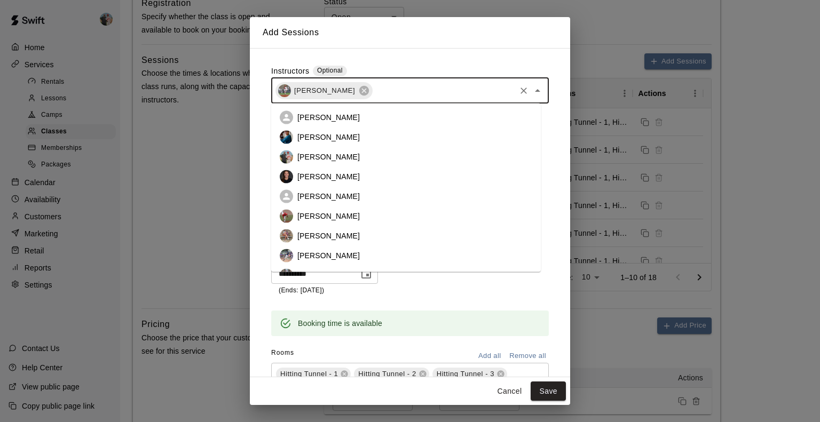
click at [495, 87] on input "text" at bounding box center [444, 90] width 140 height 13
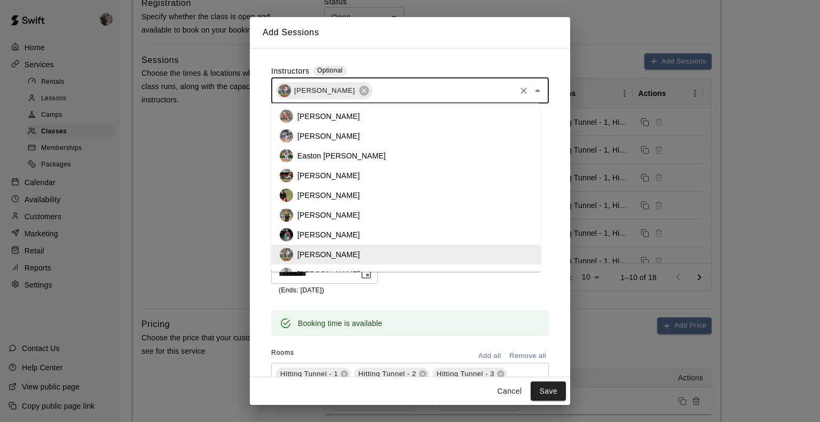
scroll to position [122, 0]
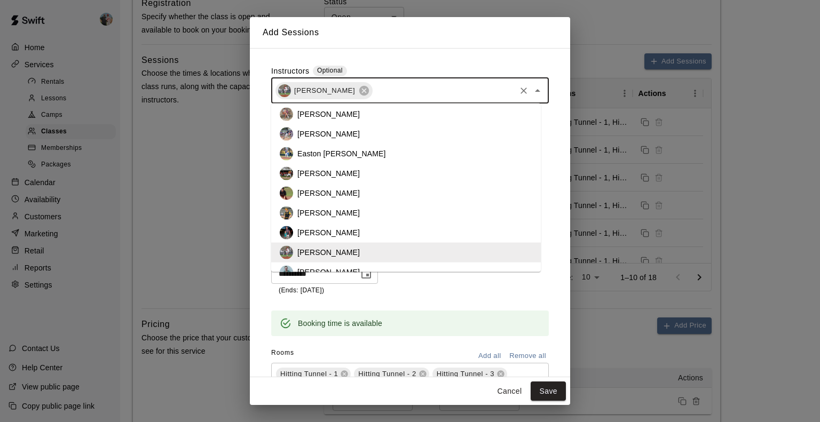
click at [485, 170] on li "[PERSON_NAME]" at bounding box center [406, 174] width 270 height 20
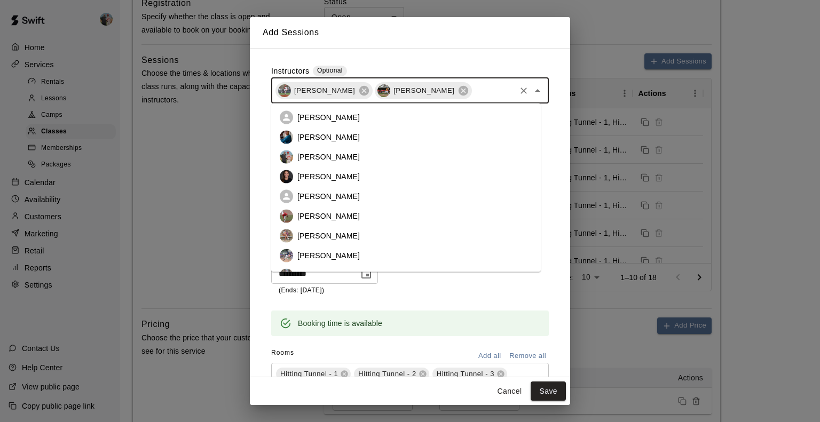
click at [473, 89] on input "text" at bounding box center [493, 90] width 41 height 13
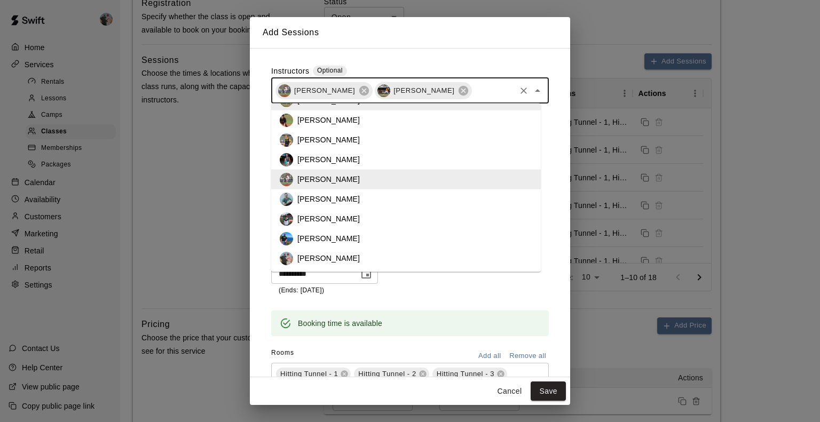
click at [469, 224] on li "[PERSON_NAME]" at bounding box center [406, 219] width 270 height 20
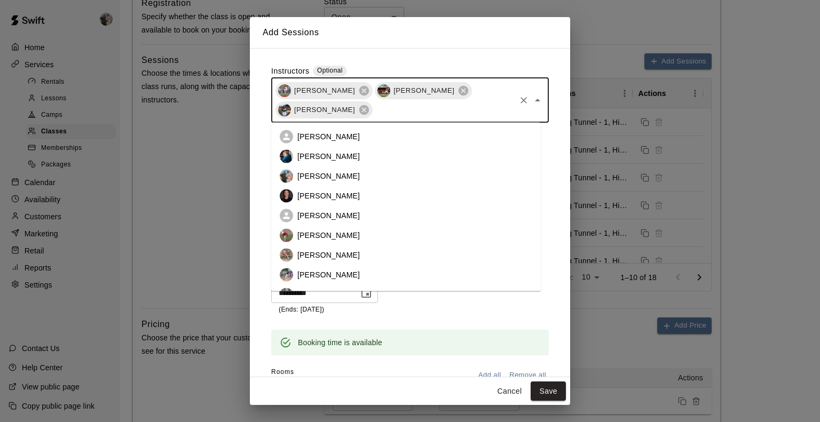
click at [425, 106] on input "text" at bounding box center [444, 109] width 140 height 13
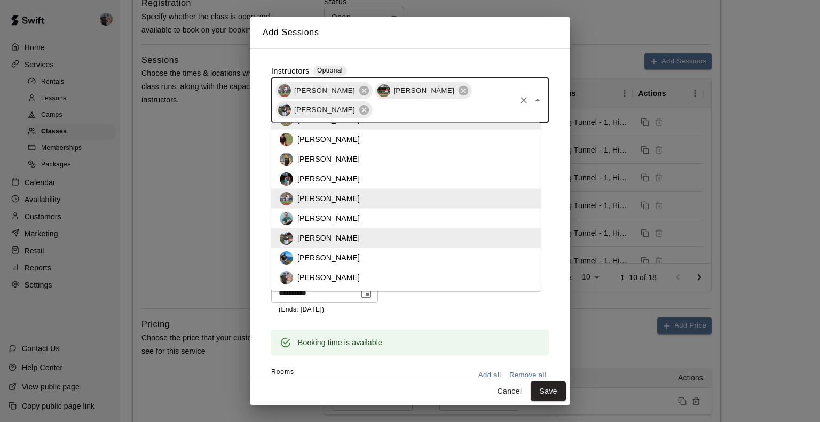
click at [450, 261] on li "[PERSON_NAME]" at bounding box center [406, 258] width 270 height 20
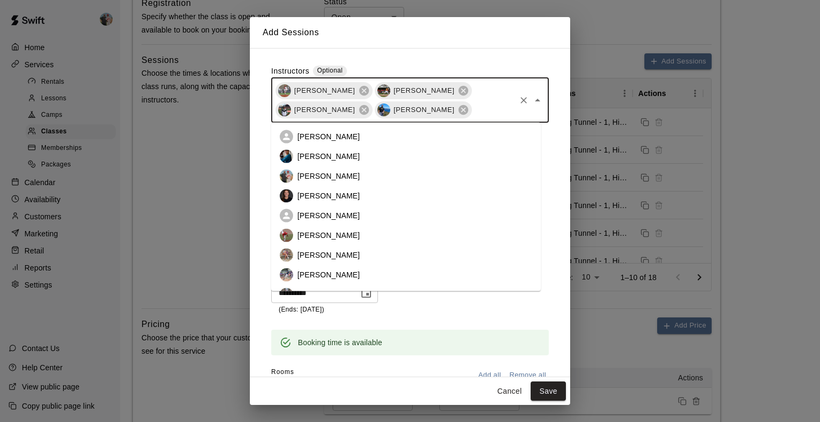
click at [473, 114] on input "text" at bounding box center [493, 109] width 41 height 13
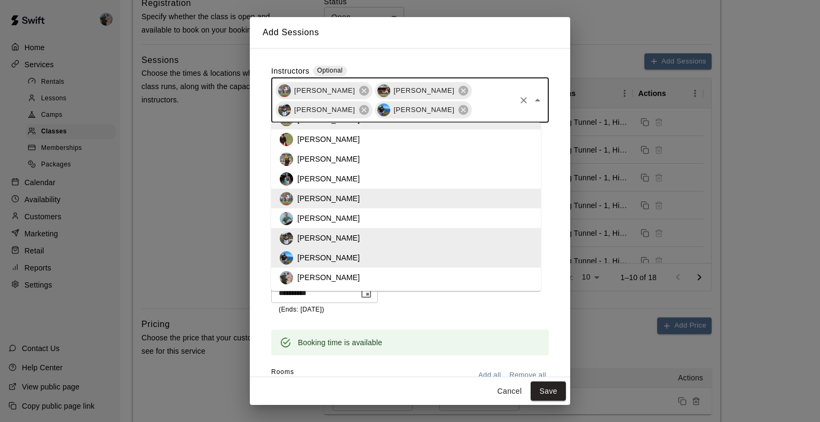
click at [437, 273] on li "[PERSON_NAME]" at bounding box center [406, 278] width 270 height 20
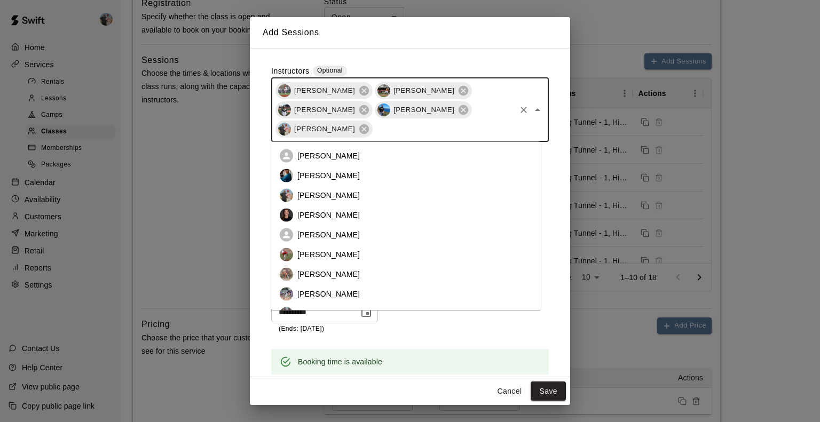
click at [418, 125] on input "text" at bounding box center [444, 128] width 140 height 13
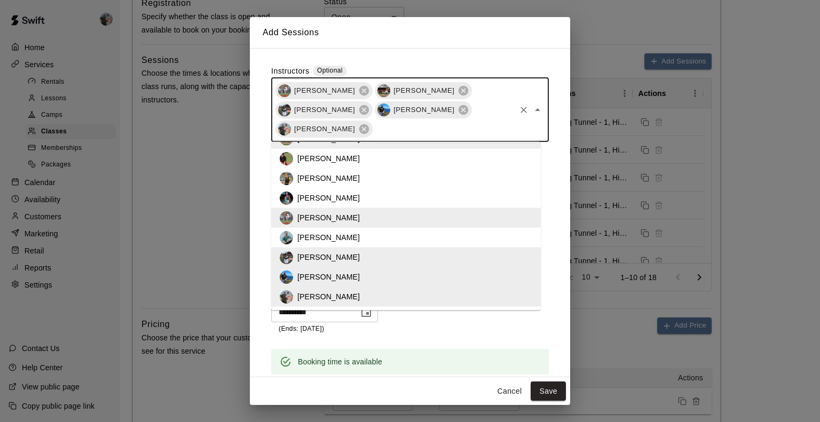
click at [472, 238] on li "[PERSON_NAME]" at bounding box center [406, 238] width 270 height 20
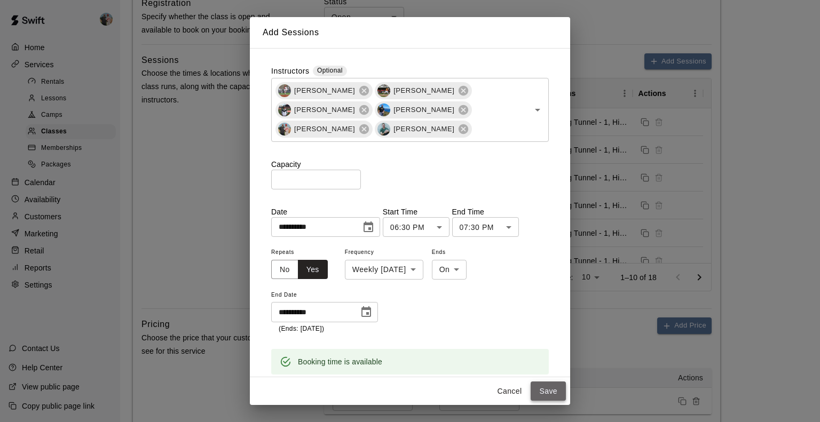
click at [547, 393] on button "Save" at bounding box center [548, 392] width 35 height 20
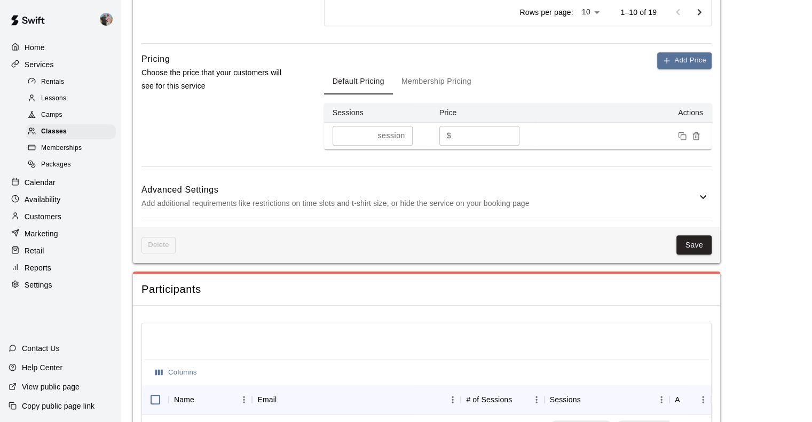
scroll to position [648, 0]
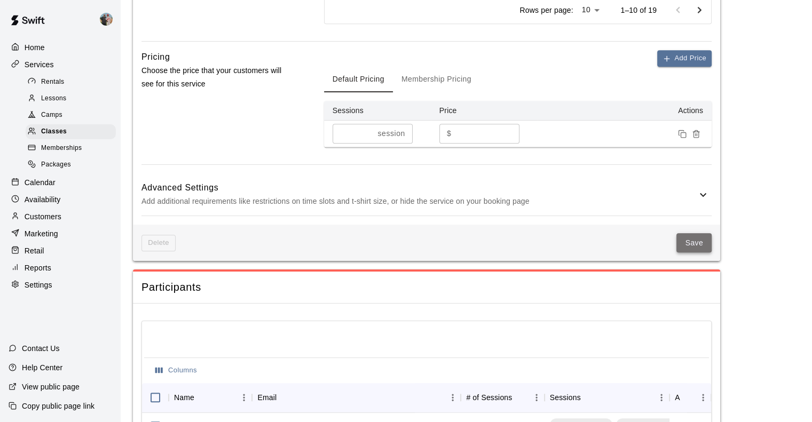
click at [692, 242] on button "Save" at bounding box center [694, 243] width 35 height 20
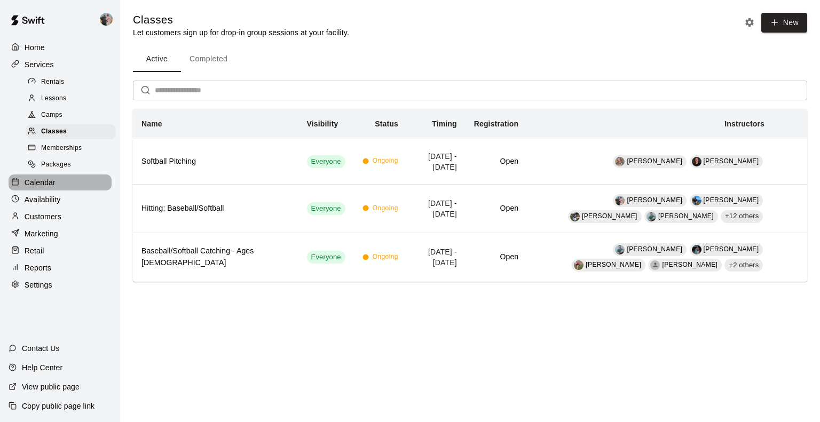
click at [50, 188] on p "Calendar" at bounding box center [40, 182] width 31 height 11
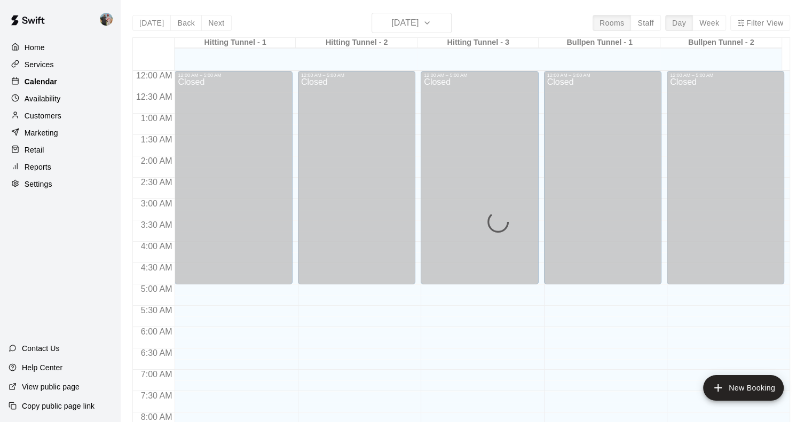
scroll to position [629, 0]
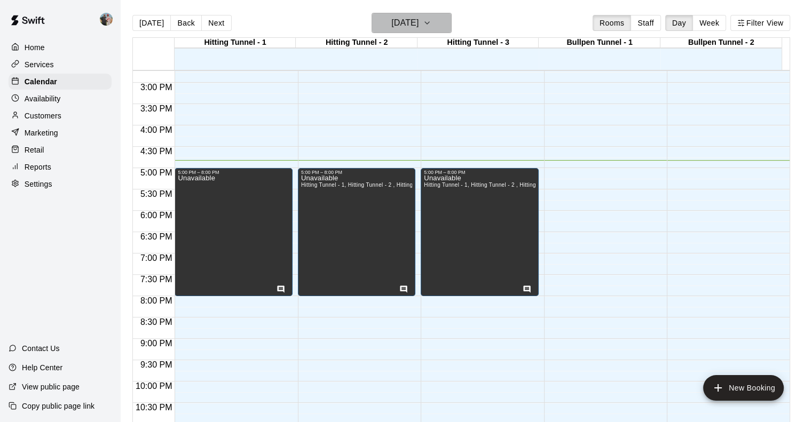
click at [419, 20] on h6 "[DATE]" at bounding box center [404, 22] width 27 height 15
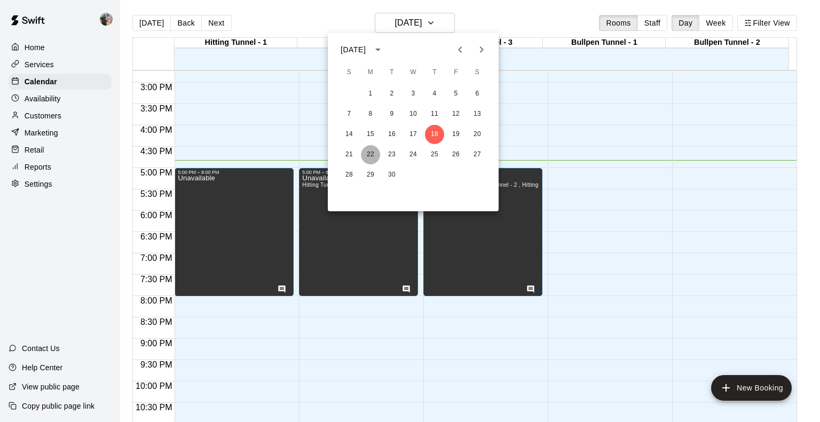
click at [367, 155] on button "22" at bounding box center [370, 154] width 19 height 19
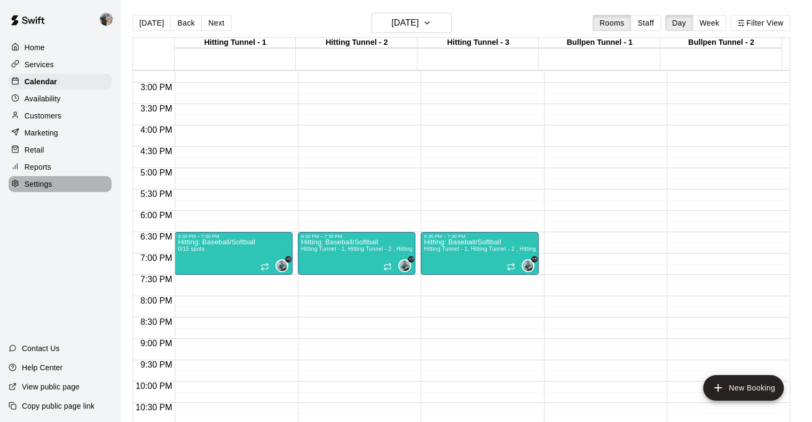
click at [43, 187] on p "Settings" at bounding box center [39, 184] width 28 height 11
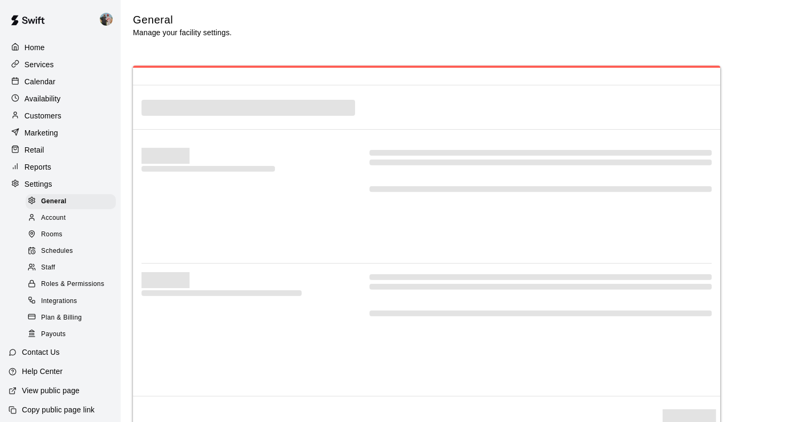
select select "**"
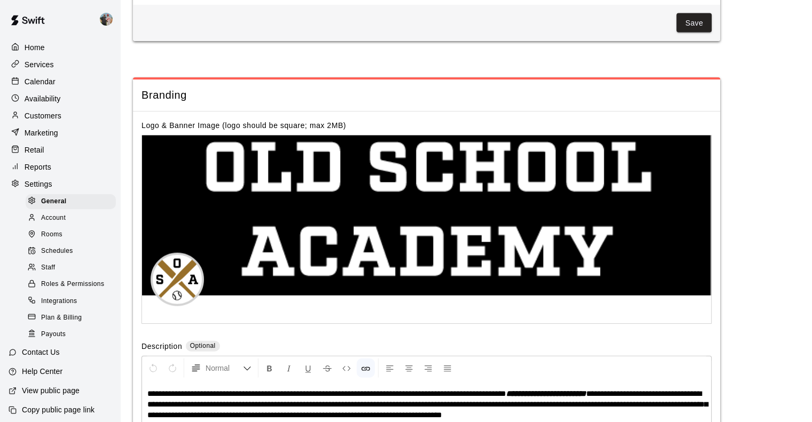
scroll to position [15, 0]
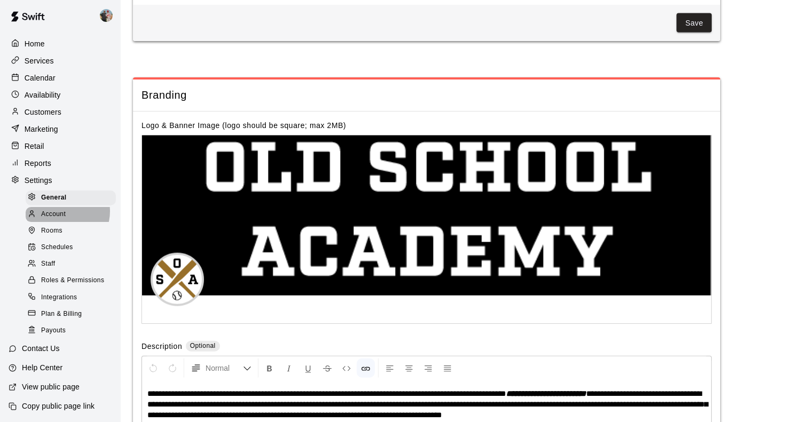
click at [62, 209] on span "Account" at bounding box center [53, 214] width 25 height 11
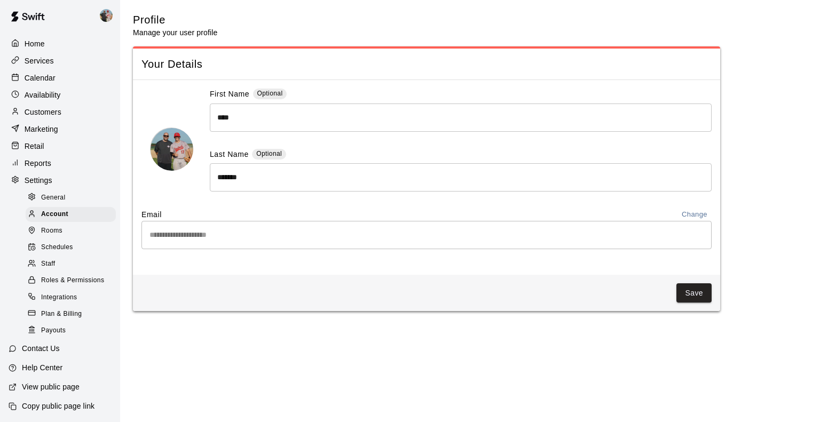
click at [76, 194] on div "General" at bounding box center [71, 198] width 90 height 15
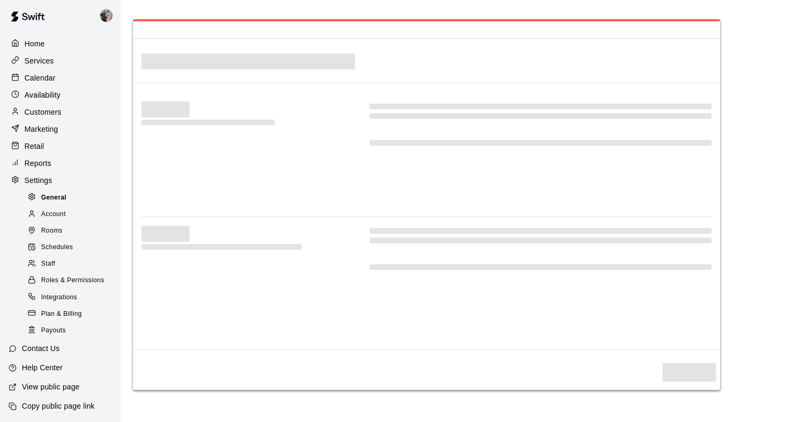
select select "**"
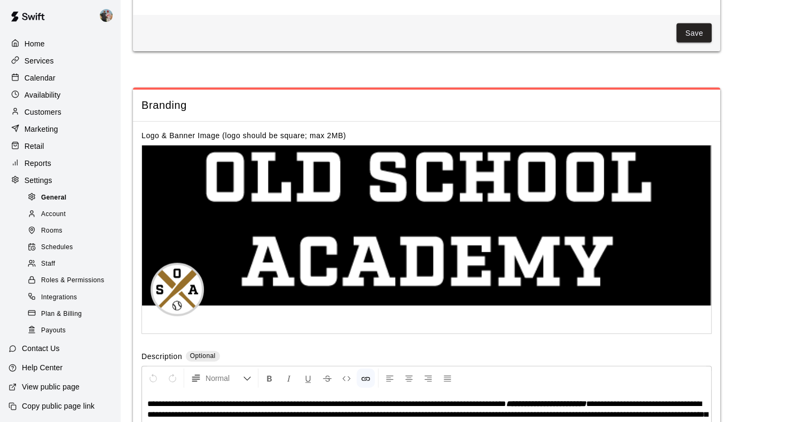
scroll to position [2387, 0]
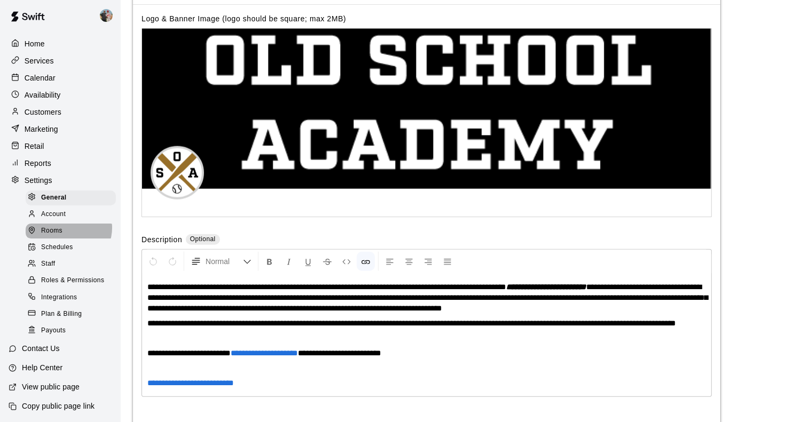
click at [68, 224] on div "Rooms" at bounding box center [71, 231] width 90 height 15
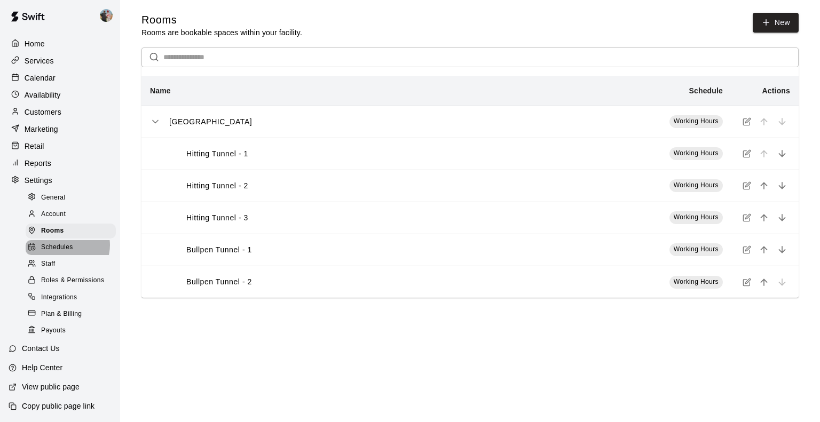
click at [67, 242] on span "Schedules" at bounding box center [57, 247] width 32 height 11
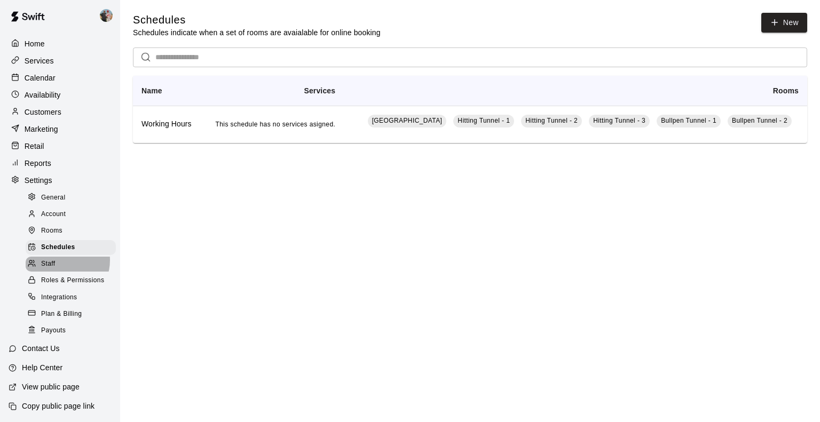
click at [61, 257] on div "Staff" at bounding box center [71, 264] width 90 height 15
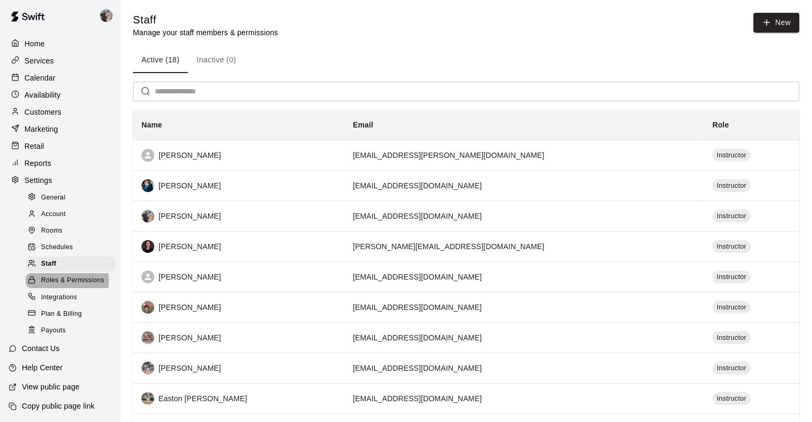
click at [58, 278] on span "Roles & Permissions" at bounding box center [72, 281] width 63 height 11
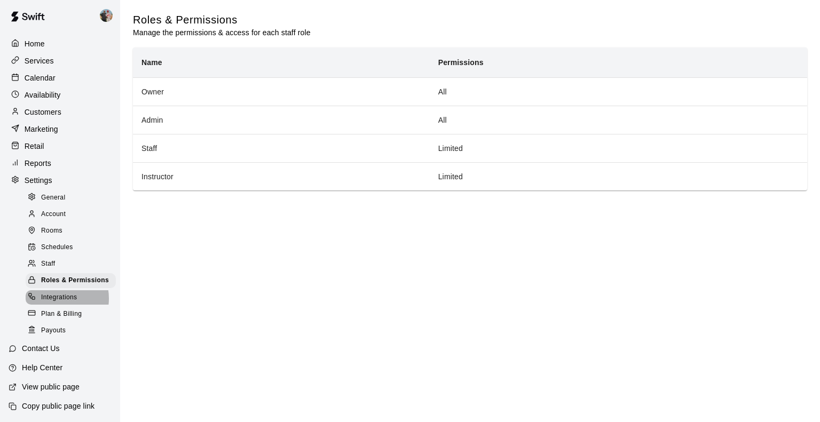
click at [56, 303] on span "Integrations" at bounding box center [59, 298] width 36 height 11
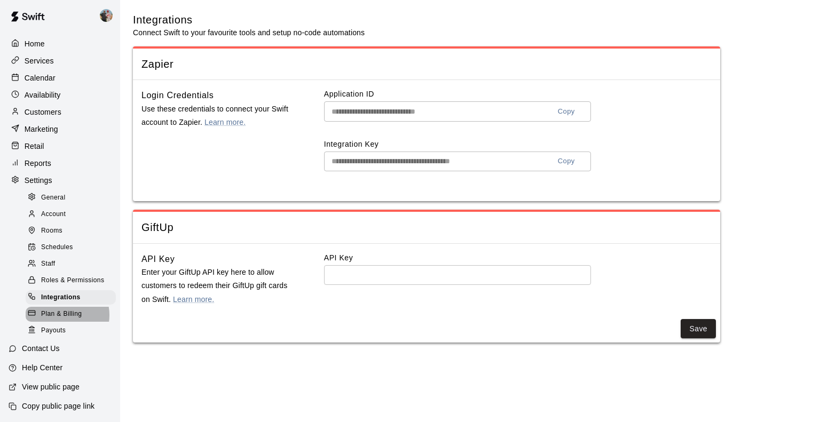
click at [60, 314] on span "Plan & Billing" at bounding box center [61, 314] width 41 height 11
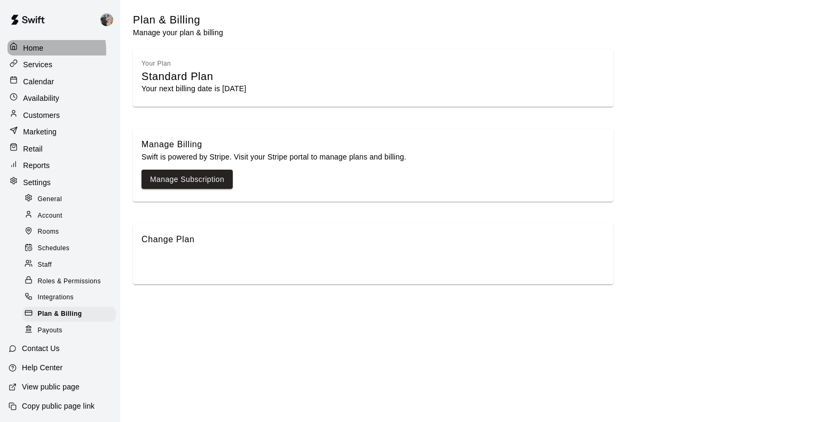
click at [33, 51] on p "Home" at bounding box center [33, 48] width 20 height 11
